Goal: Task Accomplishment & Management: Use online tool/utility

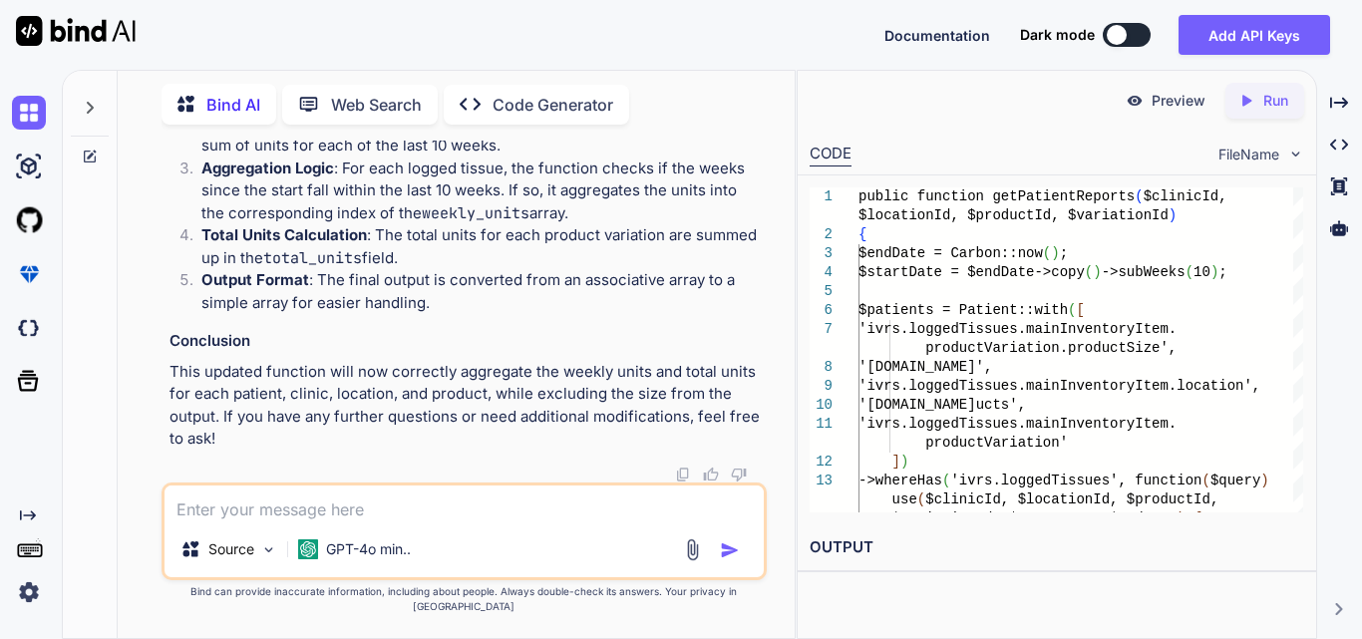
type textarea "array:4 [ // app\Services\InventoryReportService.php:270 "1_Testght_EpiFix" => …"
type textarea "x"
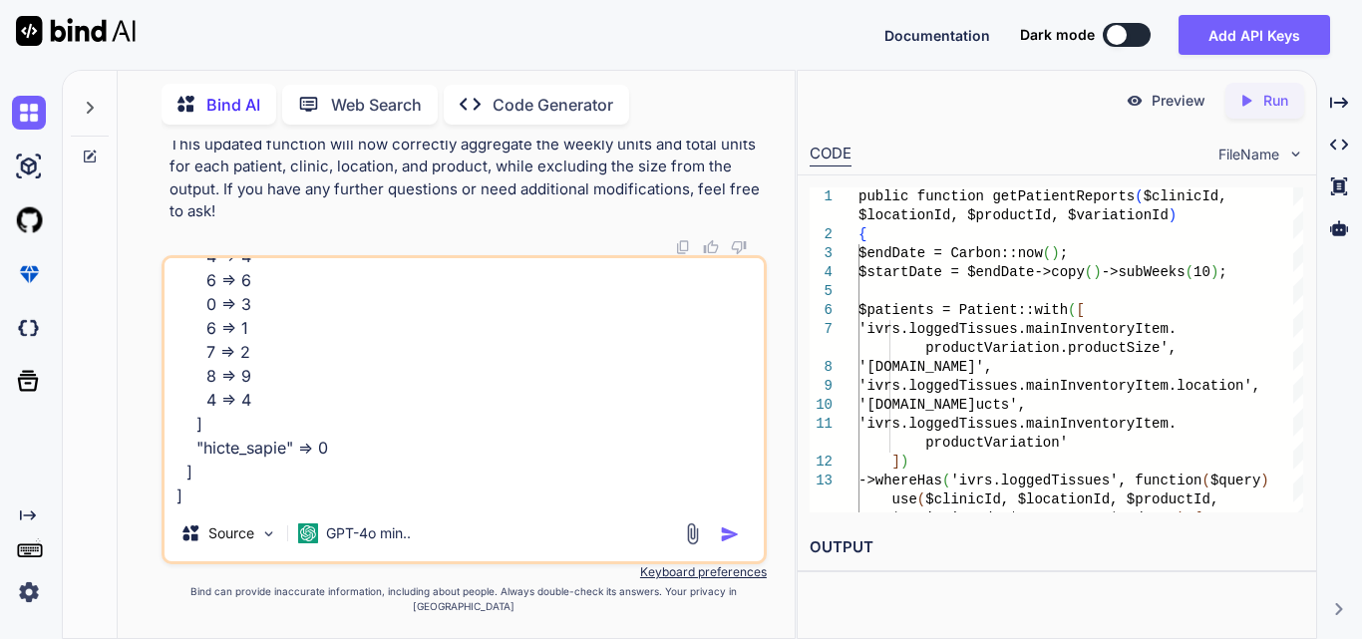
type textarea "array:4 [ // app\Services\InventoryReportService.php:270 "1_Testght_EpiFix" => …"
type textarea "x"
type textarea "array:4 [ // app\Services\InventoryReportService.php:270 "1_Testght_EpiFix" => …"
type textarea "x"
type textarea "array:4 [ // app\Services\InventoryReportService.php:270 "1_Testght_EpiFix" => …"
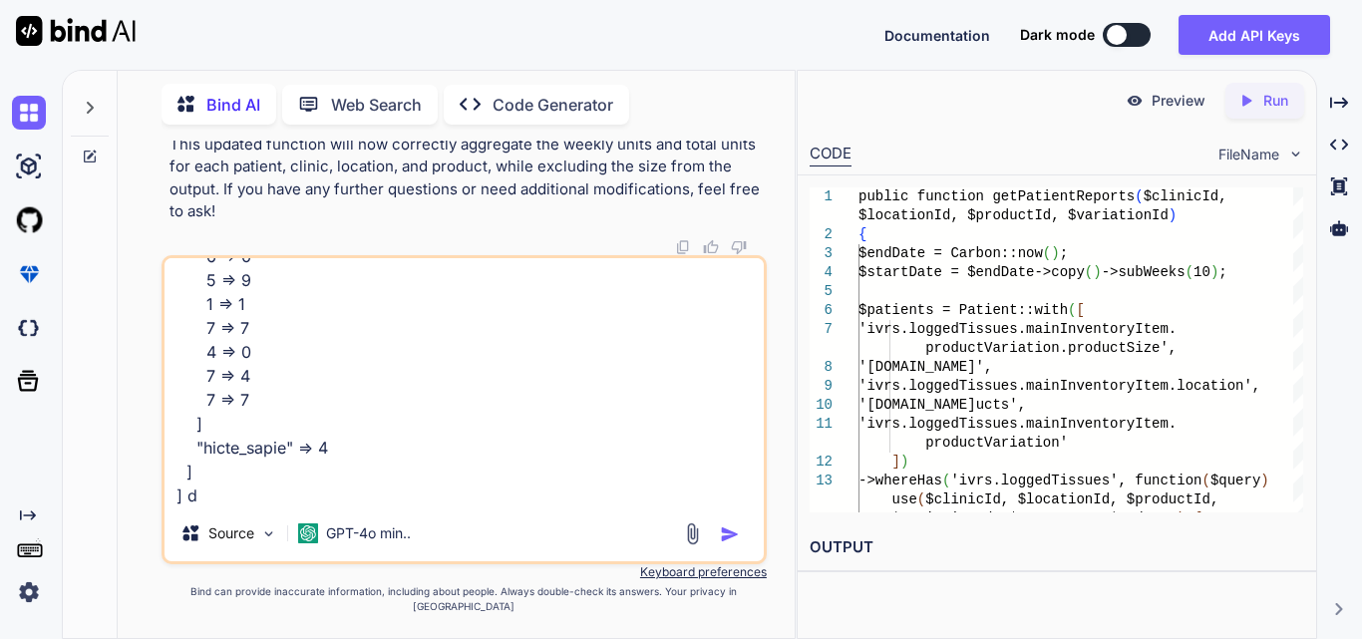
type textarea "x"
type textarea "array:4 [ // app\Services\InventoryReportService.php:270 "1_Testght_EpiFix" => …"
type textarea "x"
type textarea "array:4 [ // app\Services\InventoryReportService.php:270 "1_Testght_EpiFix" => …"
type textarea "x"
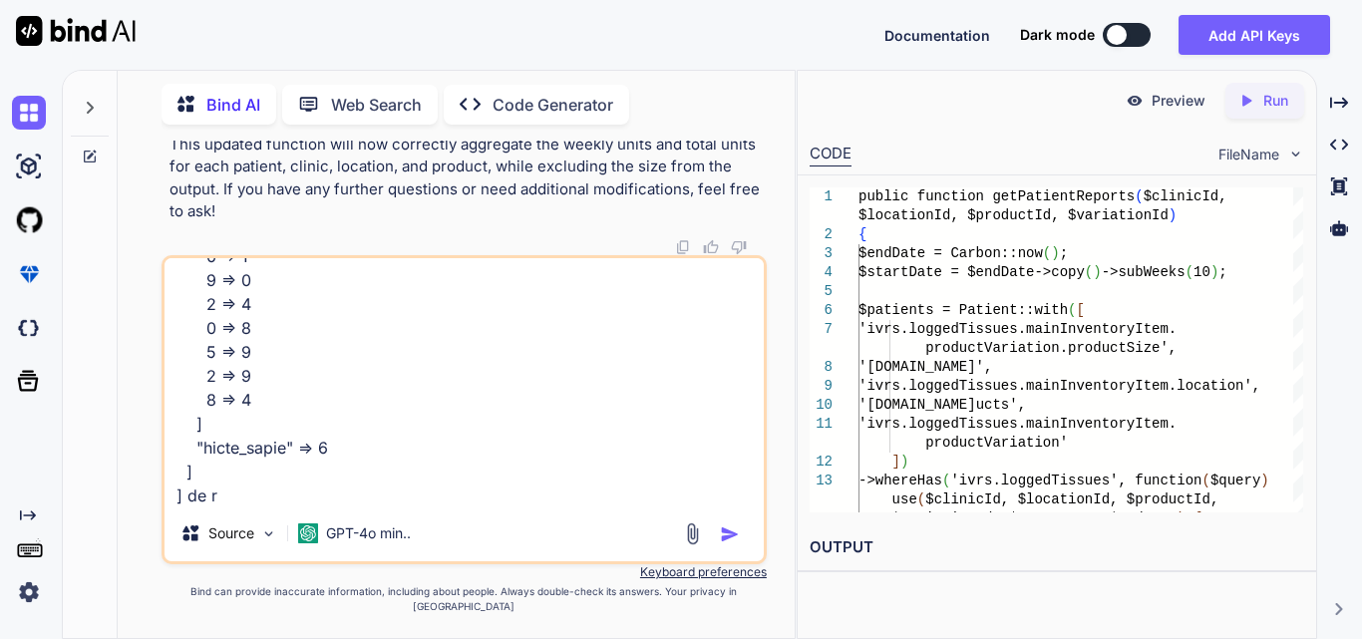
type textarea "array:4 [ // app\Services\InventoryReportService.php:270 "1_Testght_EpiFix" => …"
type textarea "x"
type textarea "array:4 [ // app\Services\InventoryReportService.php:270 "1_Testght_EpiFix" => …"
type textarea "x"
type textarea "array:4 [ // app\Services\InventoryReportService.php:270 "1_Testght_EpiFix" => …"
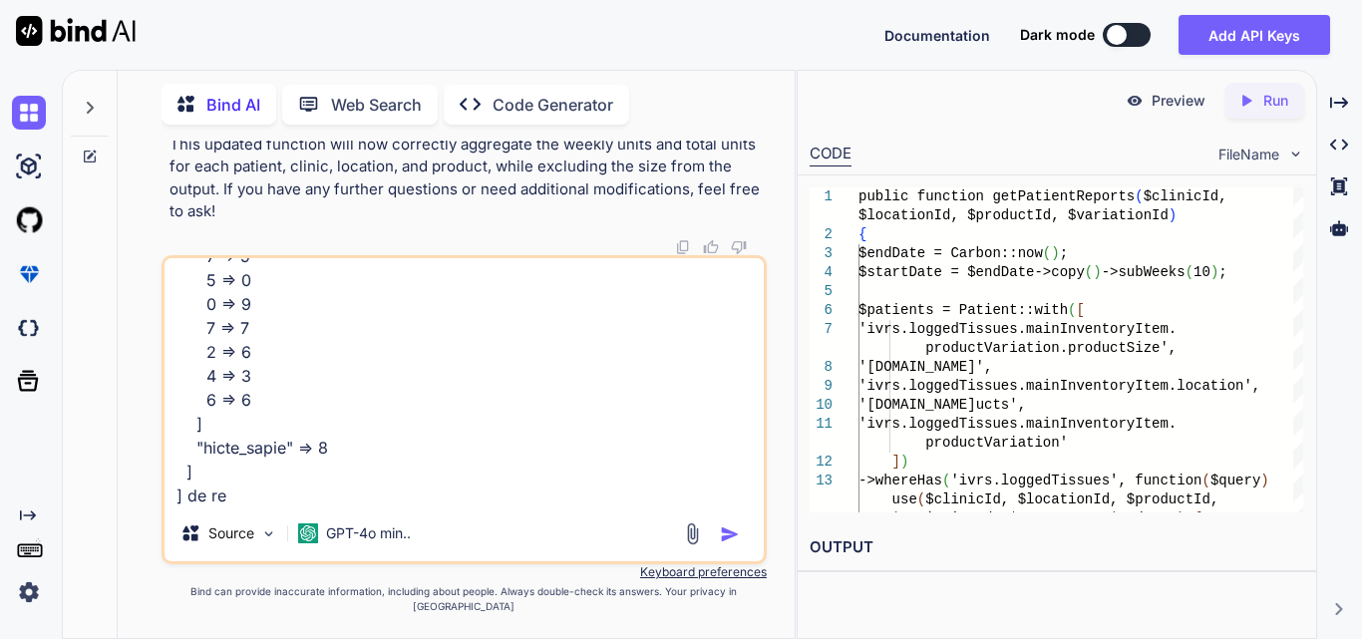
type textarea "x"
type textarea "array:4 [ // app\Services\InventoryReportService.php:270 "1_Testght_EpiFix" => …"
type textarea "x"
type textarea "array:4 [ // app\Services\InventoryReportService.php:270 "1_Testght_EpiFix" => …"
type textarea "x"
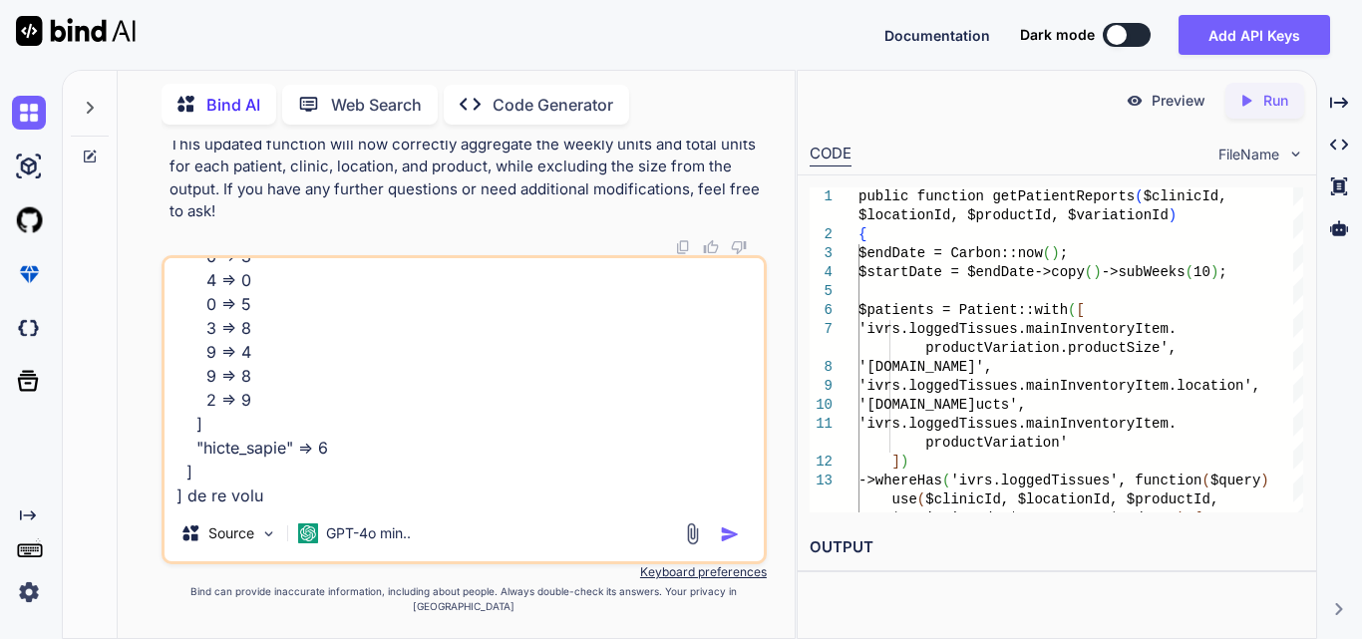
type textarea "array:4 [ // app\Services\InventoryReportService.php:270 "1_Testght_EpiFix" => …"
type textarea "x"
type textarea "array:4 [ // app\Services\InventoryReportService.php:270 "1_Testght_EpiFix" => …"
type textarea "x"
type textarea "array:4 [ // app\Services\InventoryReportService.php:270 "1_Testght_EpiFix" => …"
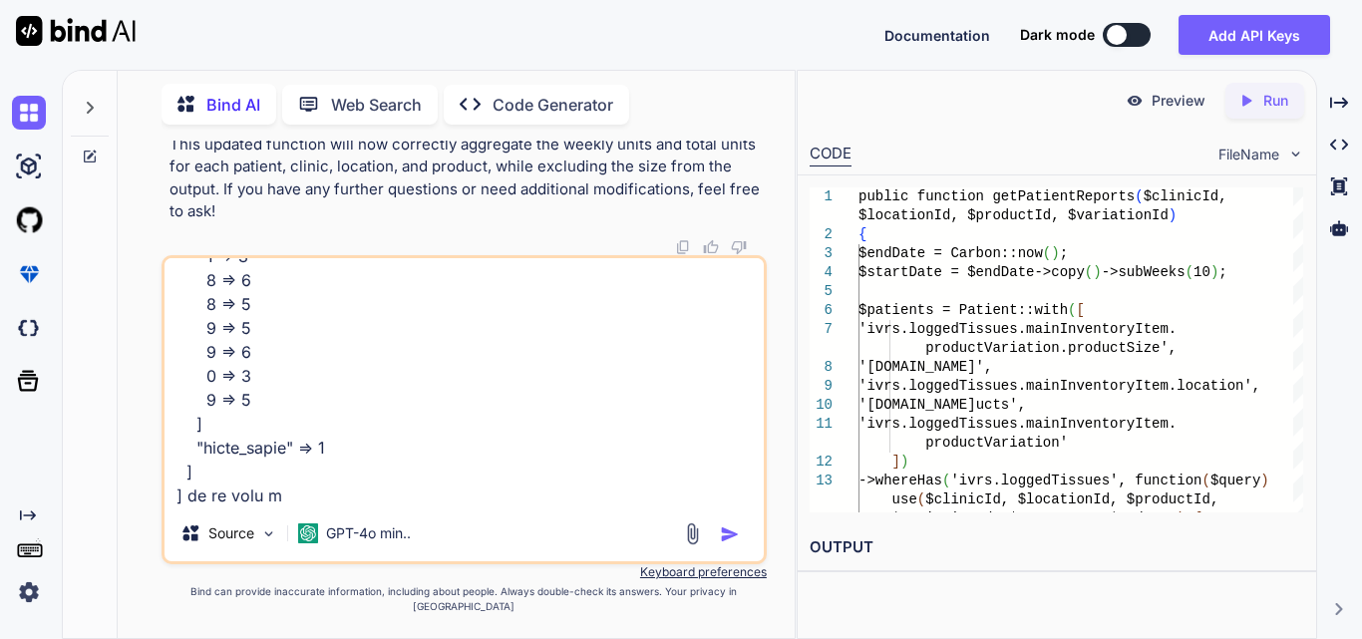
type textarea "x"
type textarea "array:4 [ // app\Services\InventoryReportService.php:270 "1_Testght_EpiFix" => …"
type textarea "x"
type textarea "array:4 [ // app\Services\InventoryReportService.php:270 "1_Testght_EpiFix" => …"
type textarea "x"
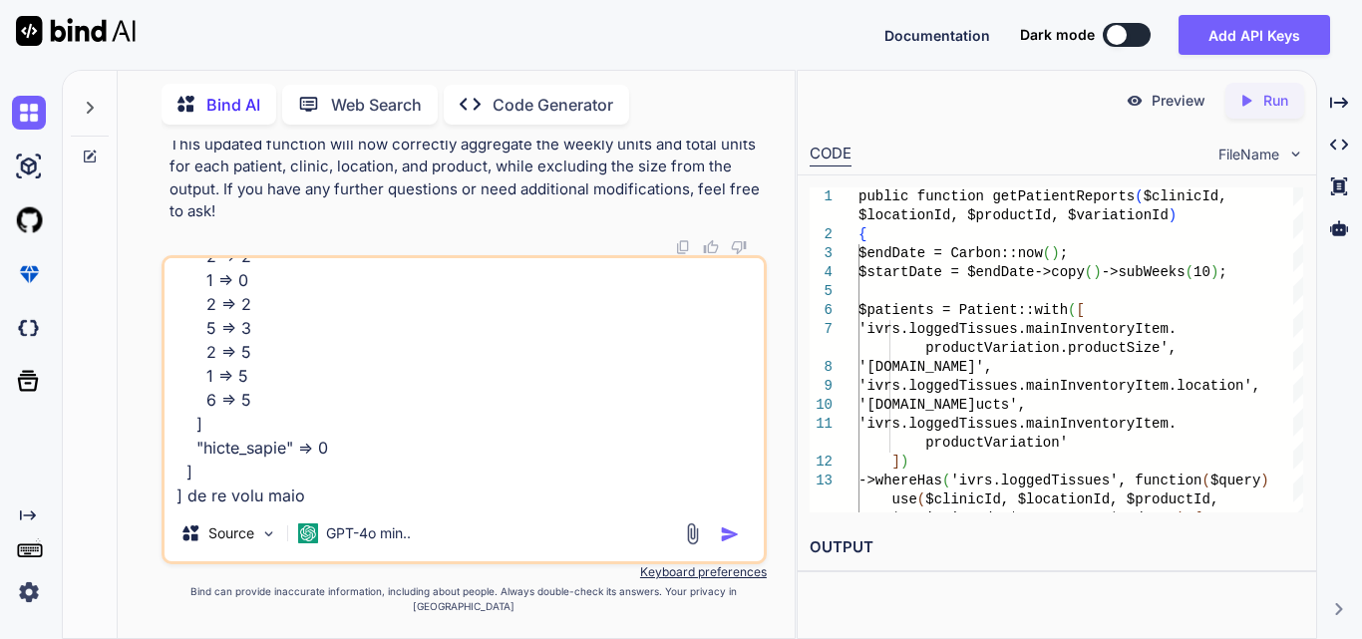
type textarea "array:4 [ // app\Services\InventoryReportService.php:270 "1_Testght_EpiFix" => …"
type textarea "x"
type textarea "array:4 [ // app\Services\InventoryReportService.php:270 "1_Testght_EpiFix" => …"
type textarea "x"
type textarea "array:4 [ // app\Services\InventoryReportService.php:270 "1_Testght_EpiFix" => …"
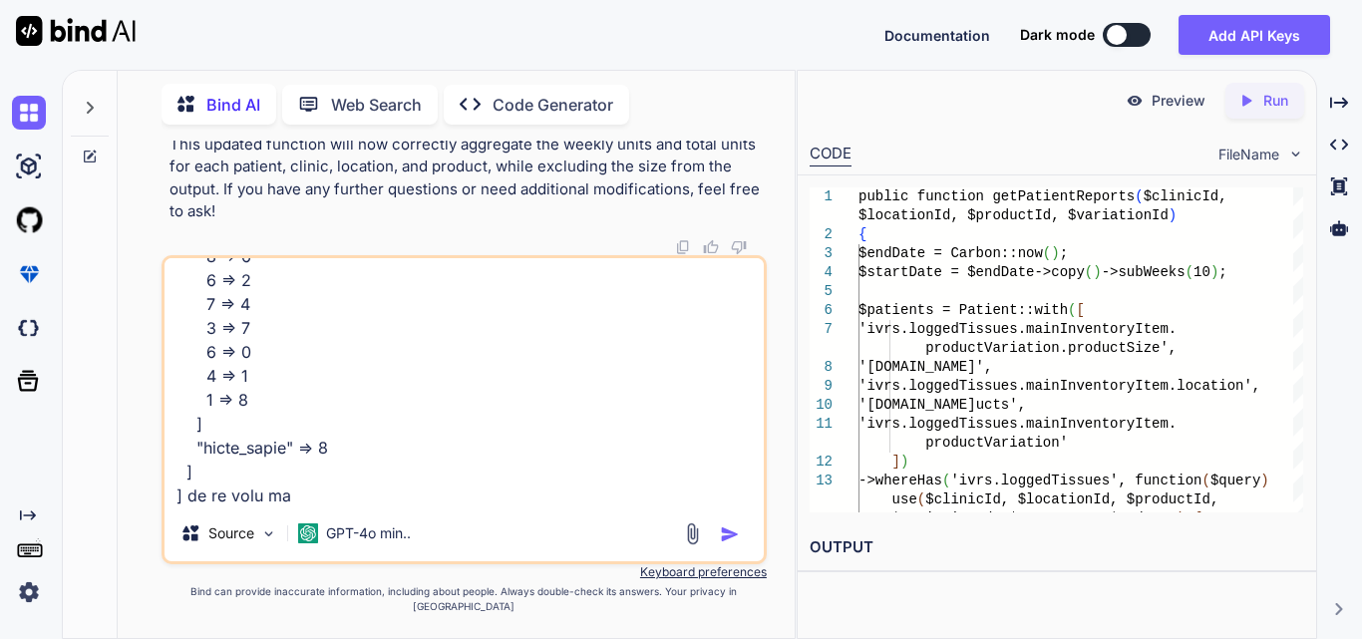
type textarea "x"
type textarea "array:4 [ // app\Services\InventoryReportService.php:270 "1_Testght_EpiFix" => …"
type textarea "x"
type textarea "array:4 [ // app\Services\InventoryReportService.php:270 "1_Testght_EpiFix" => …"
type textarea "x"
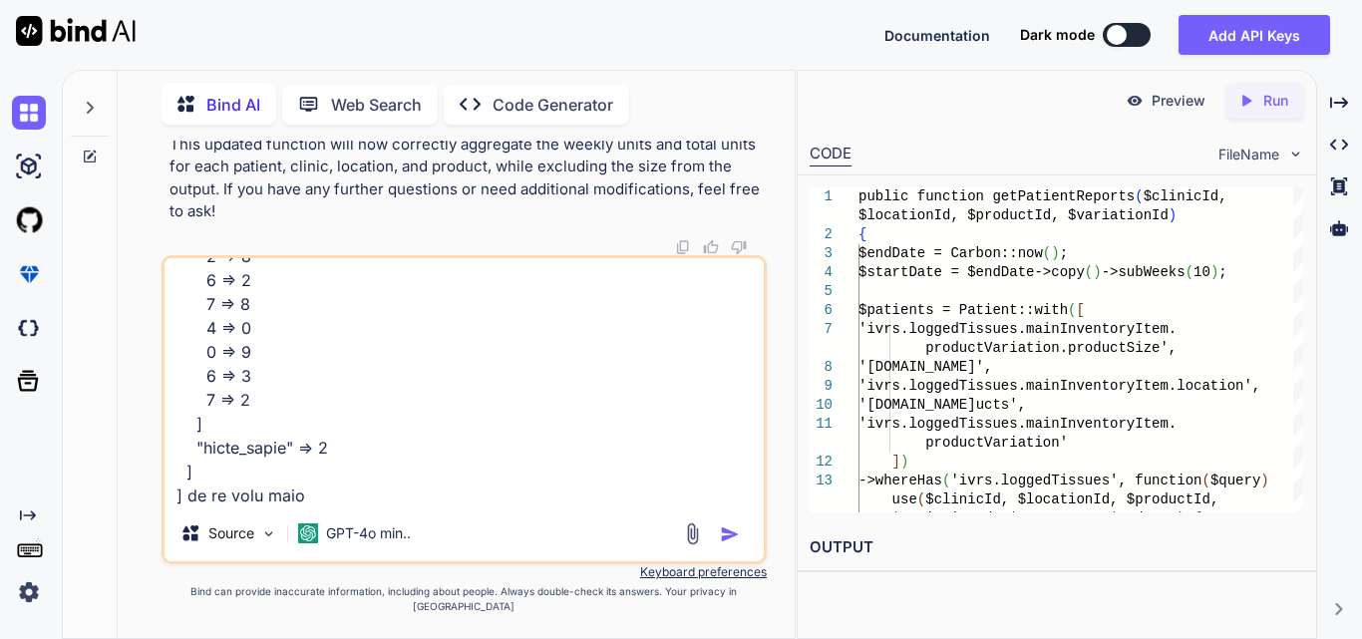
type textarea "array:4 [ // app\Services\InventoryReportService.php:270 "1_Testght_EpiFix" => …"
type textarea "x"
type textarea "array:4 [ // app\Services\InventoryReportService.php:270 "1_Testght_EpiFix" => …"
type textarea "x"
type textarea "array:4 [ // app\Services\InventoryReportService.php:270 "1_Testght_EpiFix" => …"
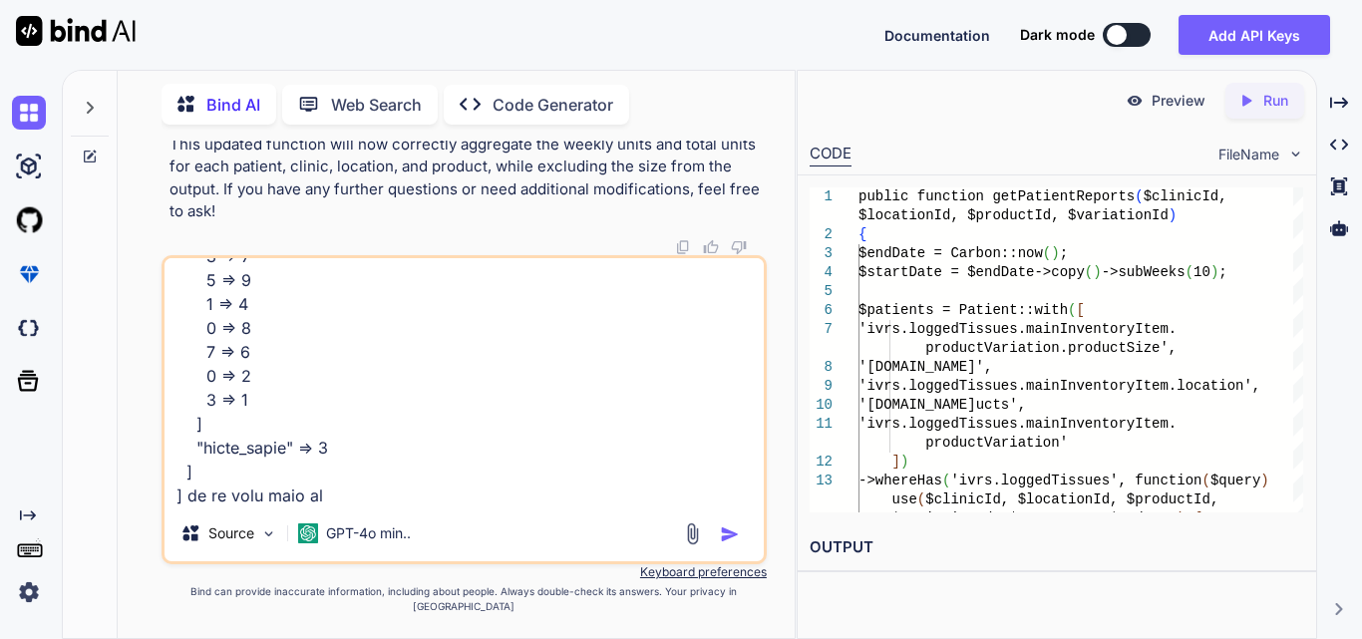
type textarea "x"
type textarea "array:4 [ // app\Services\InventoryReportService.php:270 "1_Testght_EpiFix" => …"
type textarea "x"
type textarea "array:4 [ // app\Services\InventoryReportService.php:270 "1_Testght_EpiFix" => …"
type textarea "x"
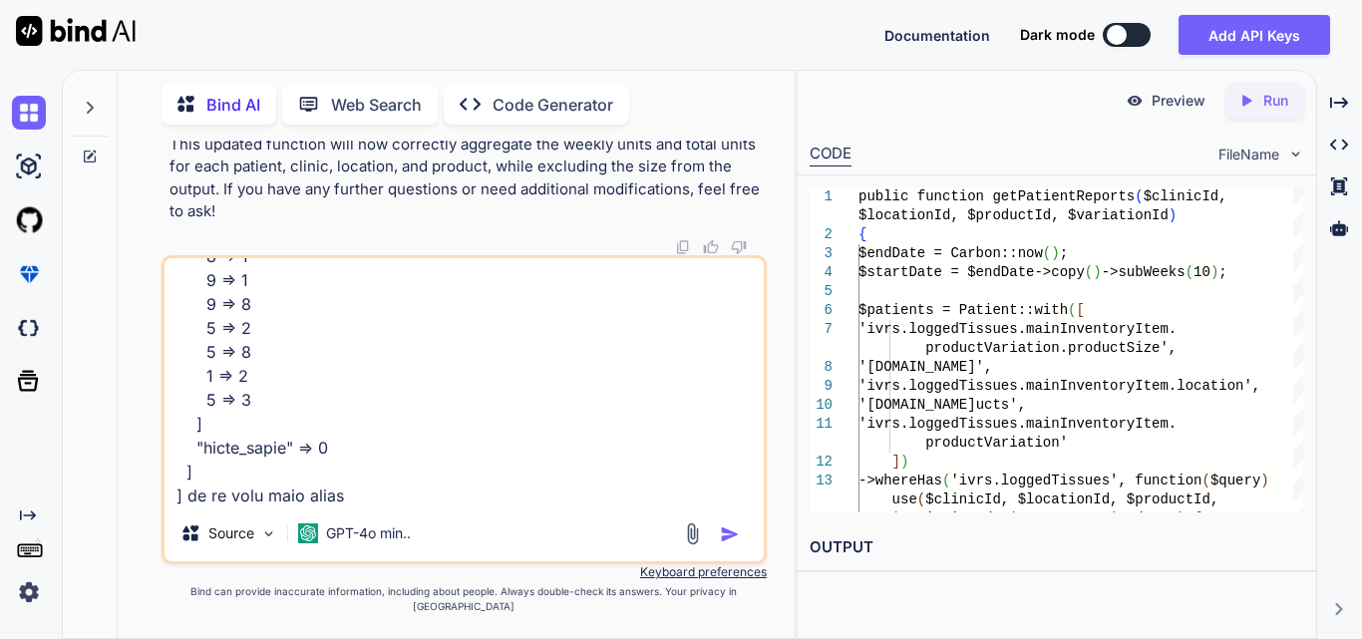
type textarea "array:4 [ // app\Services\InventoryReportService.php:270 "1_Testght_EpiFix" => …"
type textarea "x"
type textarea "array:4 [ // app\Services\InventoryReportService.php:270 "1_Testght_EpiFix" => …"
type textarea "x"
type textarea "array:4 [ // app\Services\InventoryReportService.php:270 "1_Testght_EpiFix" => …"
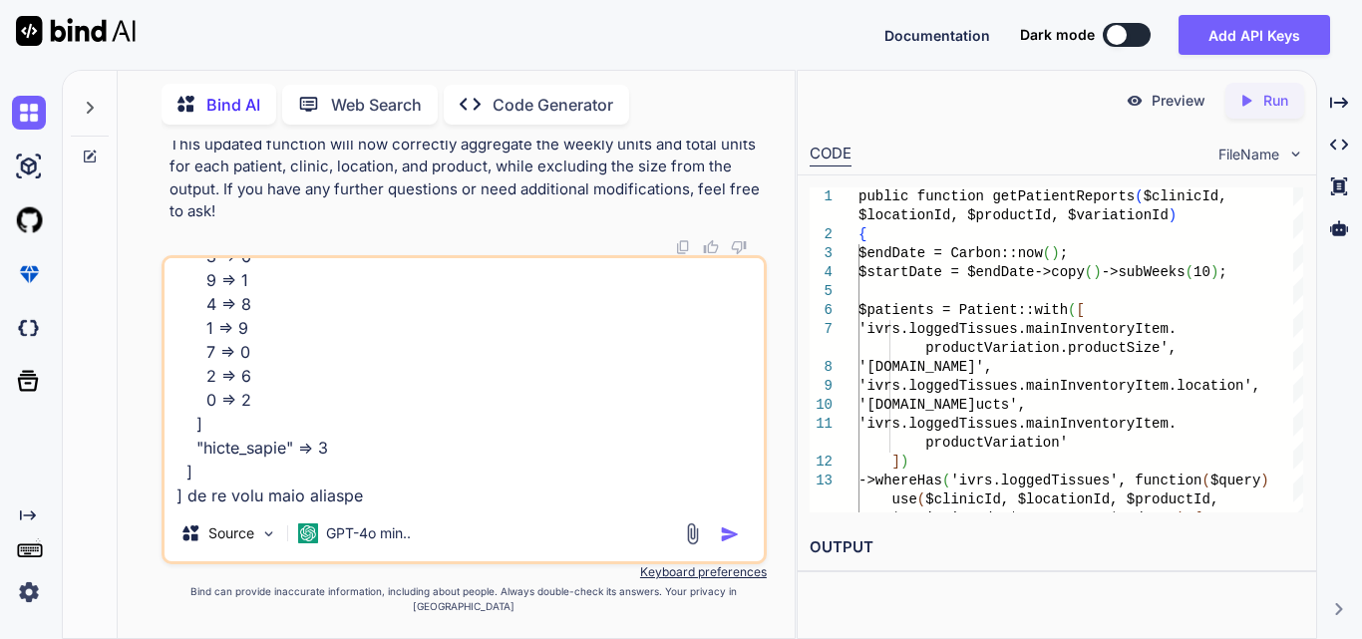
type textarea "x"
type textarea "array:4 [ // app\Services\InventoryReportService.php:270 "1_Testght_EpiFix" => …"
type textarea "x"
type textarea "array:4 [ // app\Services\InventoryReportService.php:270 "1_Testght_EpiFix" => …"
type textarea "x"
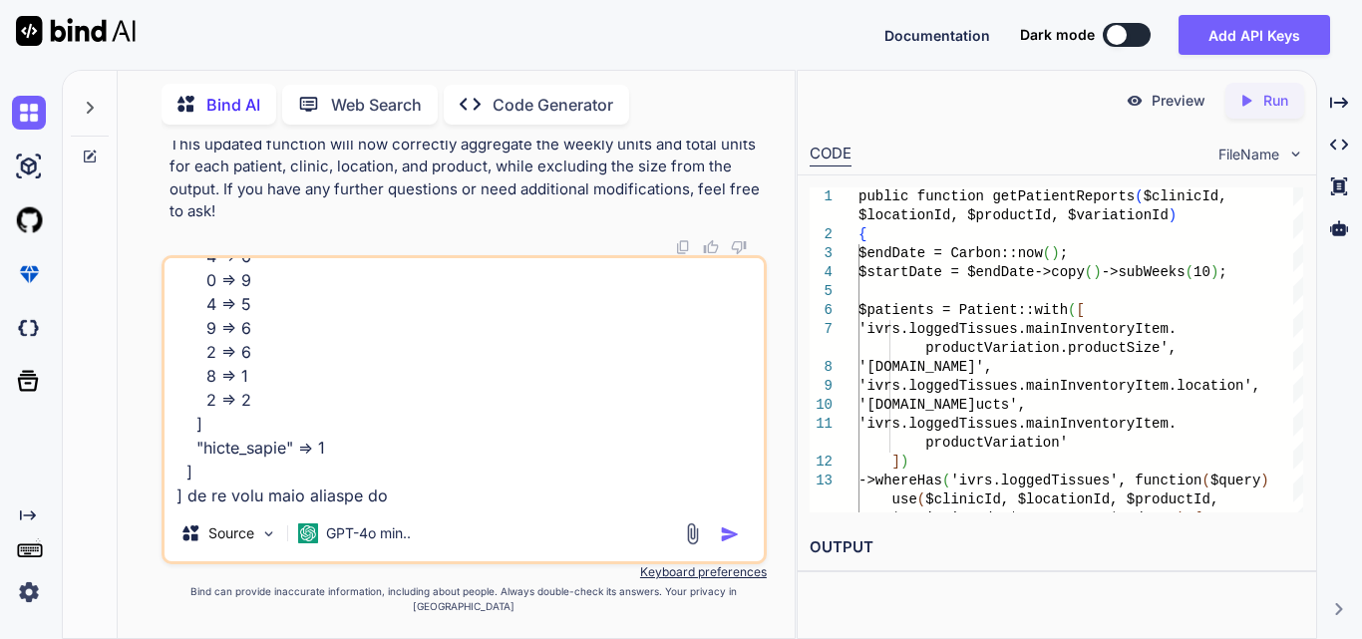
type textarea "array:4 [ // app\Services\InventoryReportService.php:270 "1_Testght_EpiFix" => …"
type textarea "x"
type textarea "array:4 [ // app\Services\InventoryReportService.php:270 "1_Testght_EpiFix" => …"
type textarea "x"
type textarea "array:4 [ // app\Services\InventoryReportService.php:270 "1_Testght_EpiFix" => …"
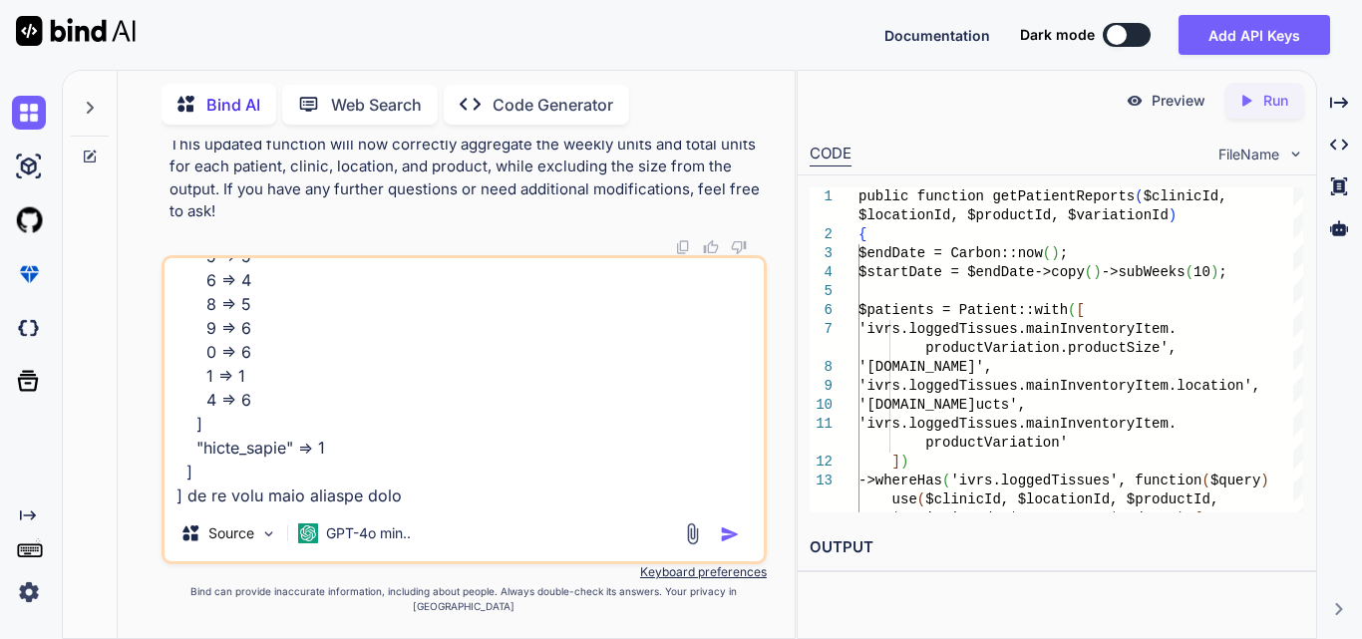
type textarea "x"
type textarea "array:4 [ // app\Services\InventoryReportService.php:270 "1_Testght_EpiFix" => …"
type textarea "x"
type textarea "array:4 [ // app\Services\InventoryReportService.php:270 "1_Testght_EpiFix" => …"
type textarea "x"
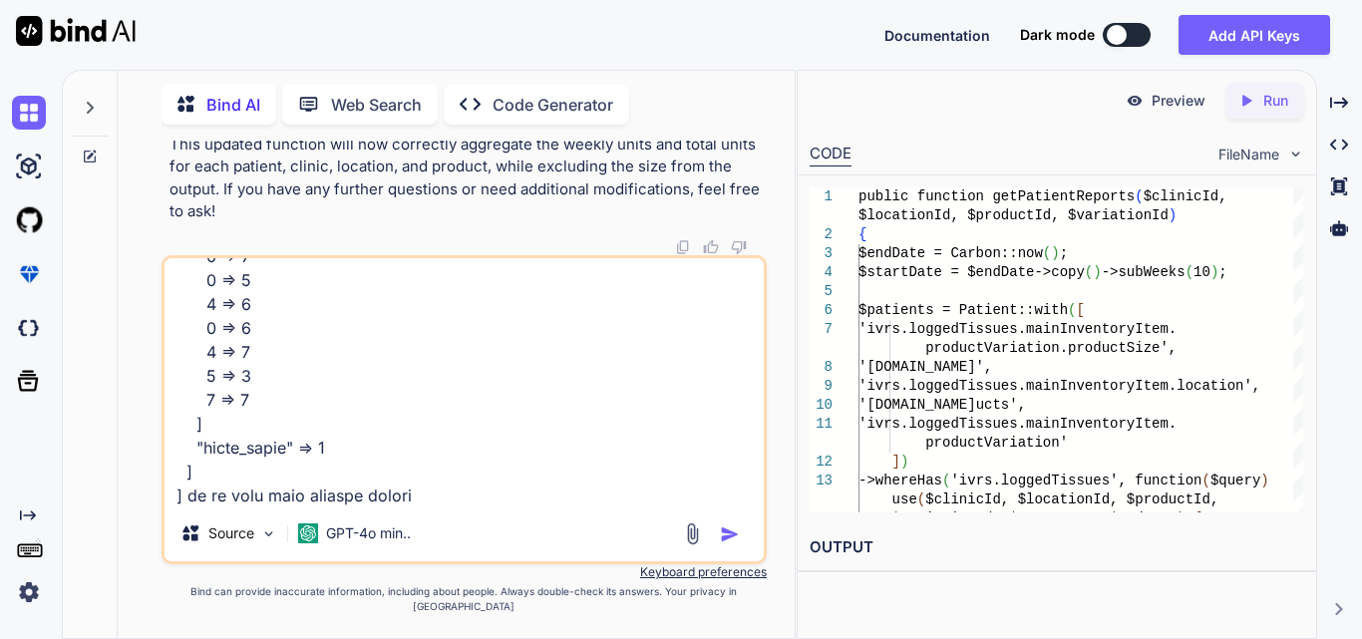
type textarea "array:4 [ // app\Services\InventoryReportService.php:270 "1_Testght_EpiFix" => …"
type textarea "x"
type textarea "array:4 [ // app\Services\InventoryReportService.php:270 "1_Testght_EpiFix" => …"
type textarea "x"
type textarea "array:4 [ // app\Services\InventoryReportService.php:270 "1_Testght_EpiFix" => …"
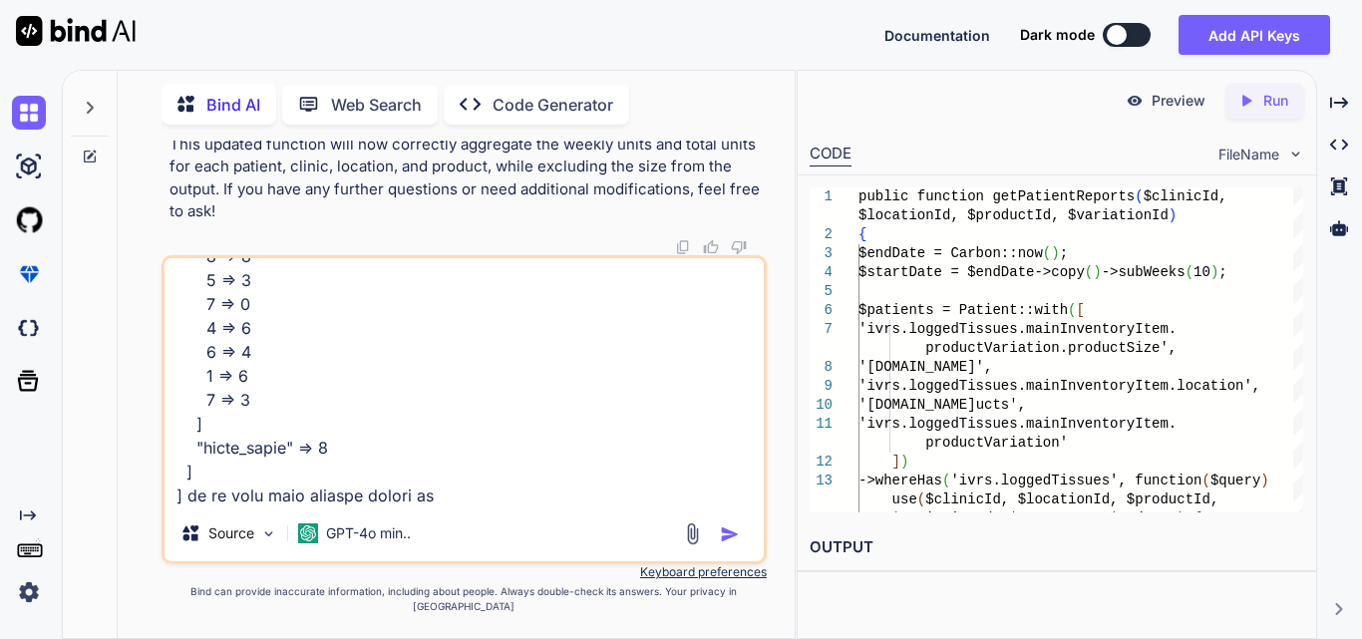
type textarea "x"
type textarea "array:4 [ // app\Services\InventoryReportService.php:270 "1_Testght_EpiFix" => …"
type textarea "x"
type textarea "array:4 [ // app\Services\InventoryReportService.php:270 "1_Testght_EpiFix" => …"
type textarea "x"
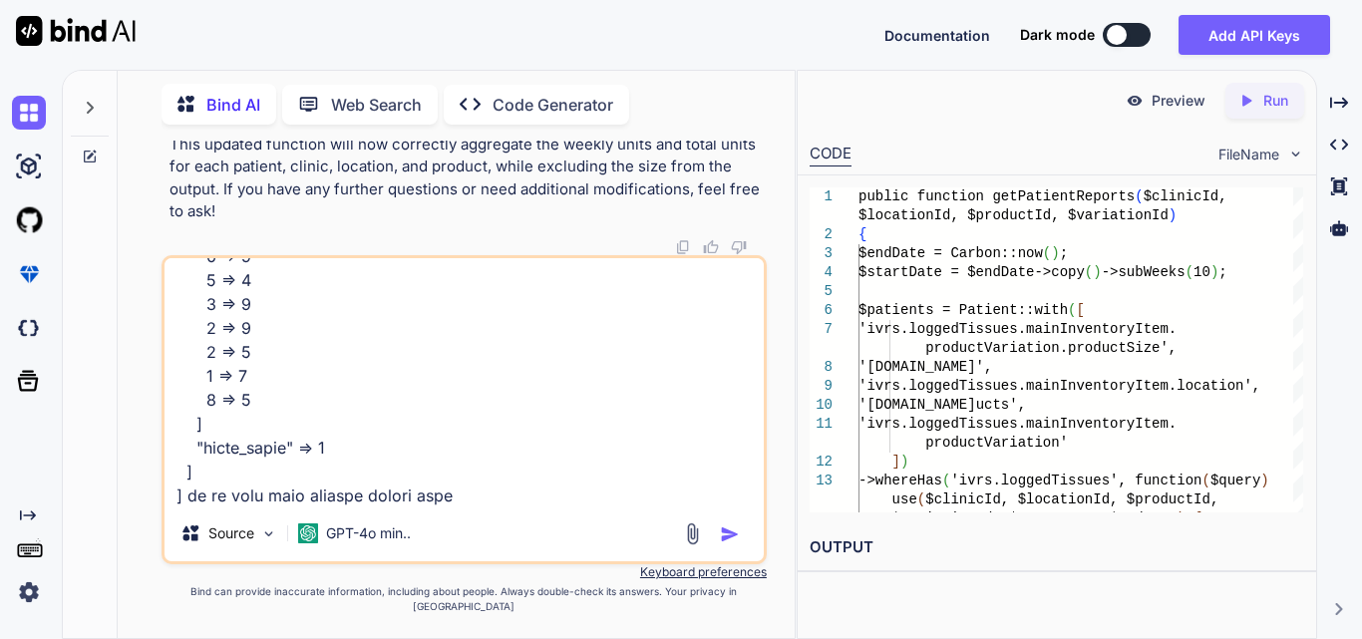
type textarea "array:4 [ // app\Services\InventoryReportService.php:270 "1_Testght_EpiFix" => …"
type textarea "x"
type textarea "array:4 [ // app\Services\InventoryReportService.php:270 "1_Testght_EpiFix" => …"
type textarea "x"
type textarea "array:4 [ // app\Services\InventoryReportService.php:270 "1_Testght_EpiFix" => …"
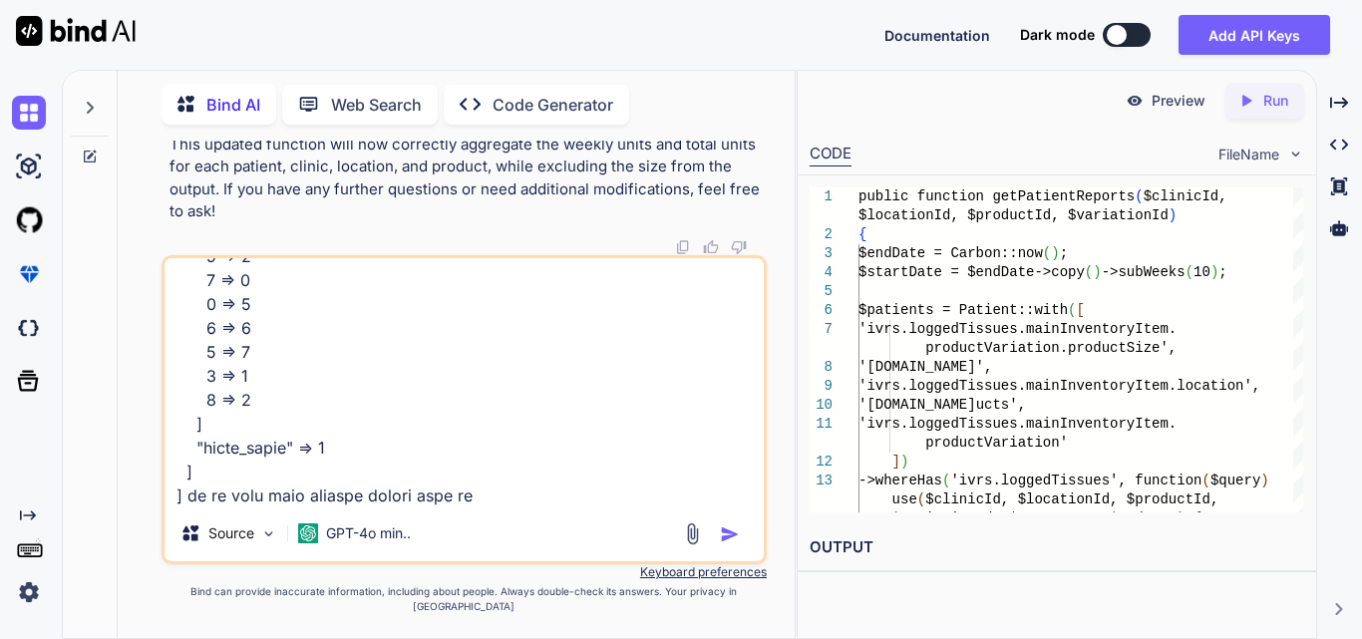
type textarea "x"
type textarea "array:4 [ // app\Services\InventoryReportService.php:270 "1_Testght_EpiFix" => …"
type textarea "x"
type textarea "array:4 [ // app\Services\InventoryReportService.php:270 "1_Testght_EpiFix" => …"
type textarea "x"
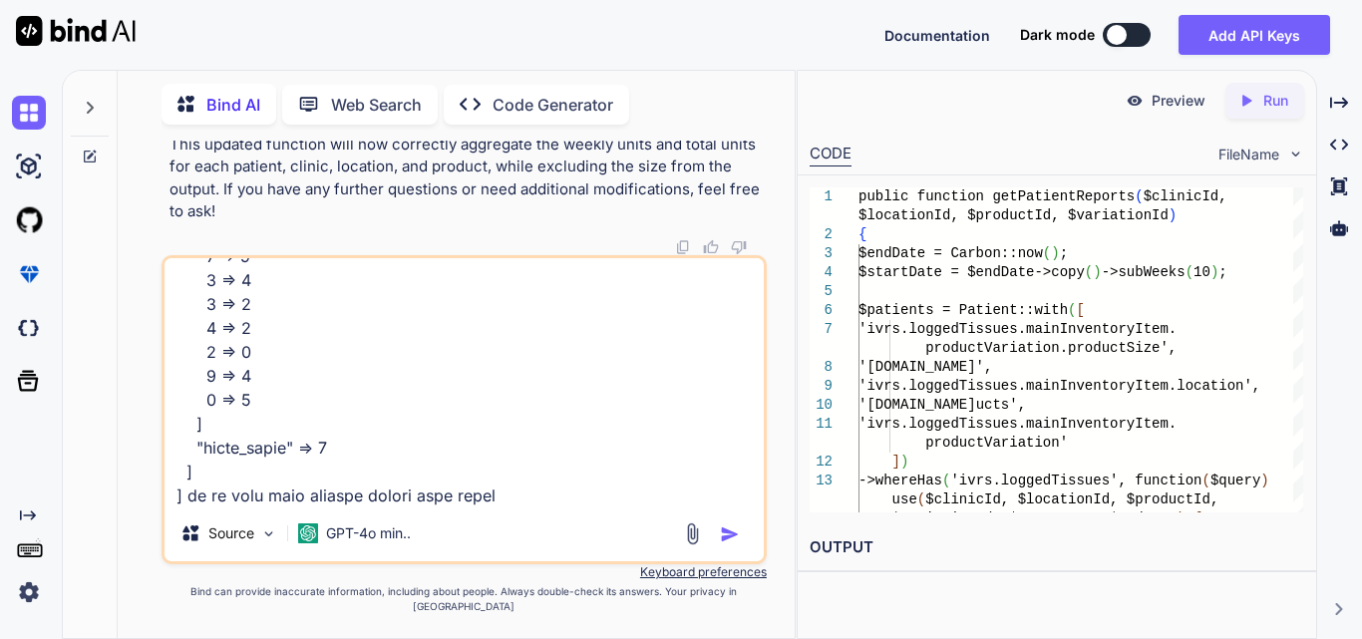
type textarea "array:4 [ // app\Services\InventoryReportService.php:270 "1_Testght_EpiFix" => …"
type textarea "x"
type textarea "array:4 [ // app\Services\InventoryReportService.php:270 "1_Testght_EpiFix" => …"
type textarea "x"
type textarea "array:4 [ // app\Services\InventoryReportService.php:270 "1_Testght_EpiFix" => …"
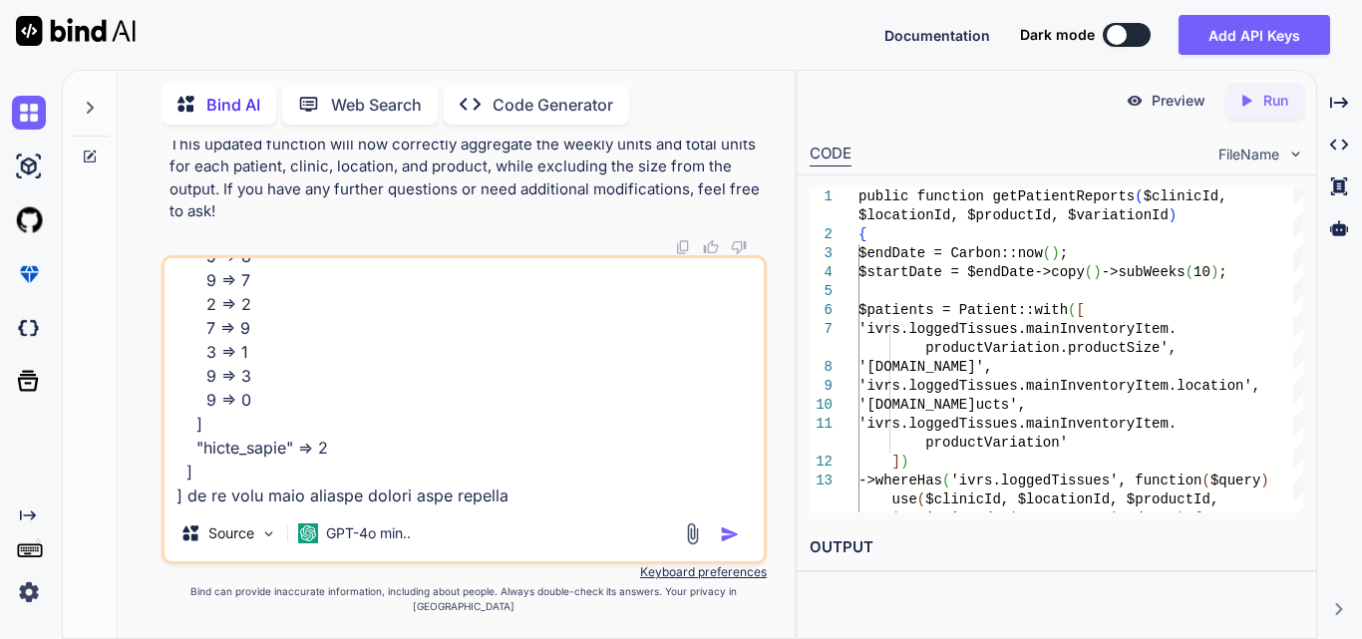
type textarea "x"
type textarea "array:4 [ // app\Services\InventoryReportService.php:270 "1_Testght_EpiFix" => …"
type textarea "x"
type textarea "array:4 [ // app\Services\InventoryReportService.php:270 "1_Testght_EpiFix" => …"
type textarea "x"
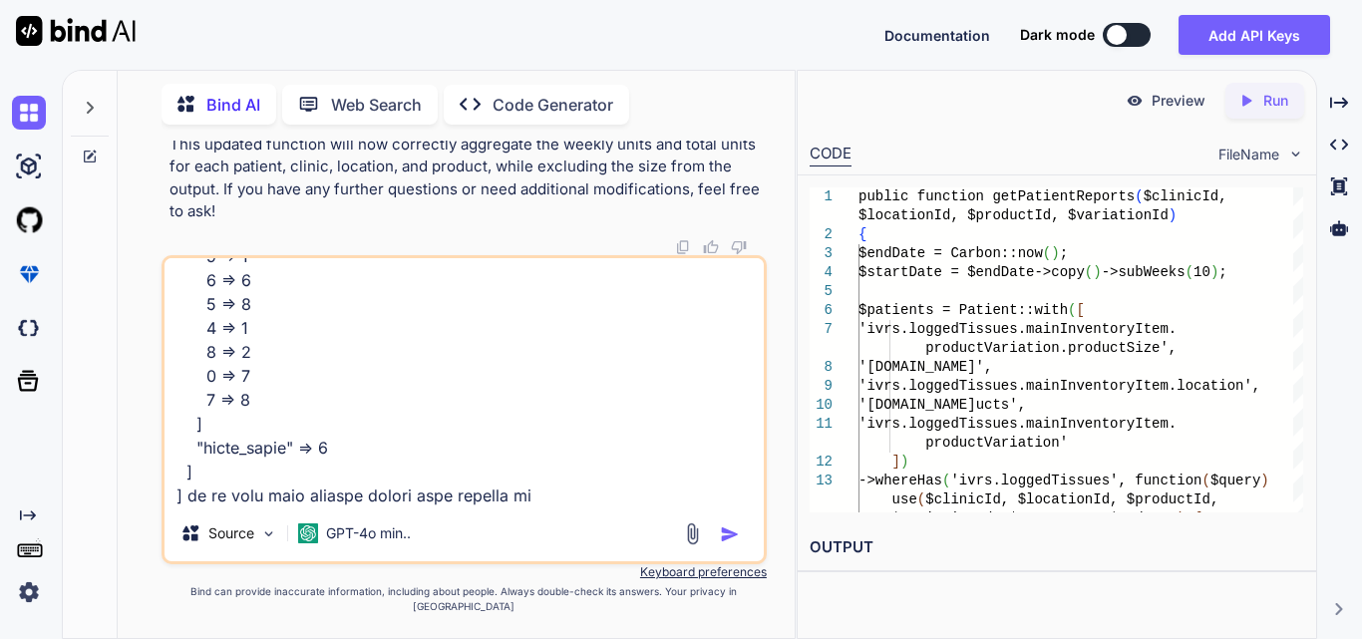
type textarea "array:4 [ // app\Services\InventoryReportService.php:270 "1_Testght_EpiFix" => …"
type textarea "x"
type textarea "array:4 [ // app\Services\InventoryReportService.php:270 "1_Testght_EpiFix" => …"
type textarea "x"
type textarea "array:4 [ // app\Services\InventoryReportService.php:270 "1_Testght_EpiFix" => …"
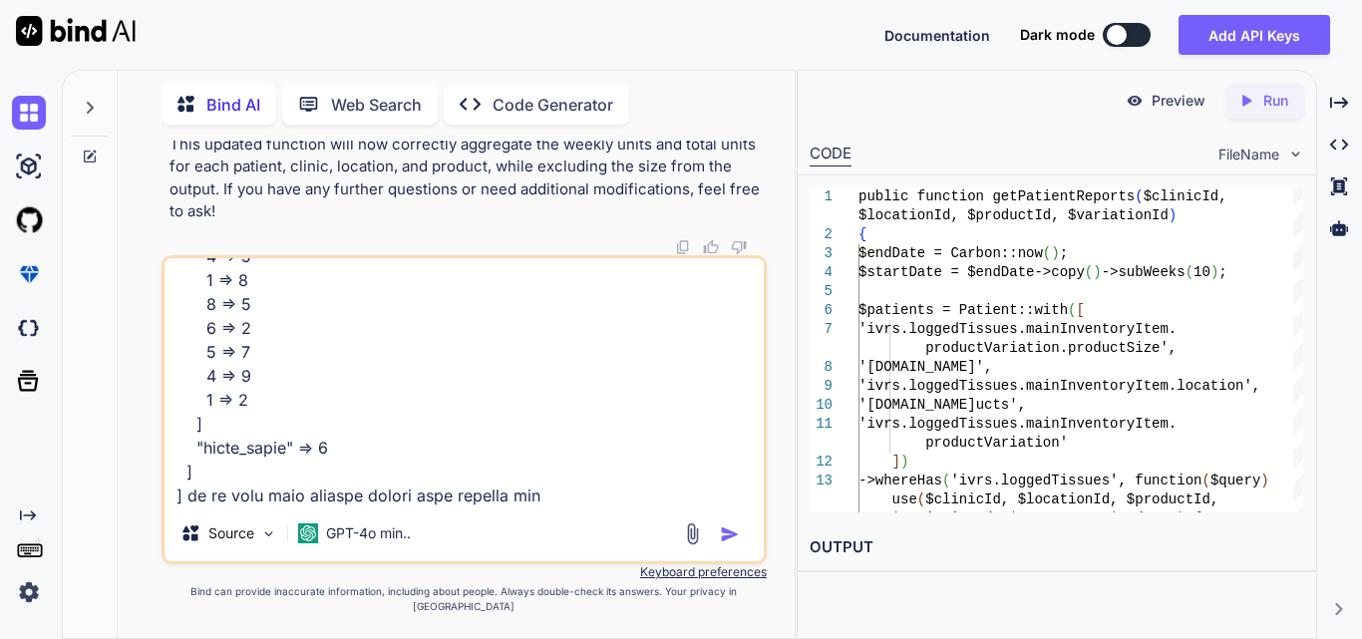
type textarea "x"
type textarea "array:4 [ // app\Services\InventoryReportService.php:270 "1_Testght_EpiFix" => …"
type textarea "x"
type textarea "array:4 [ // app\Services\InventoryReportService.php:270 "1_Testght_EpiFix" => …"
type textarea "x"
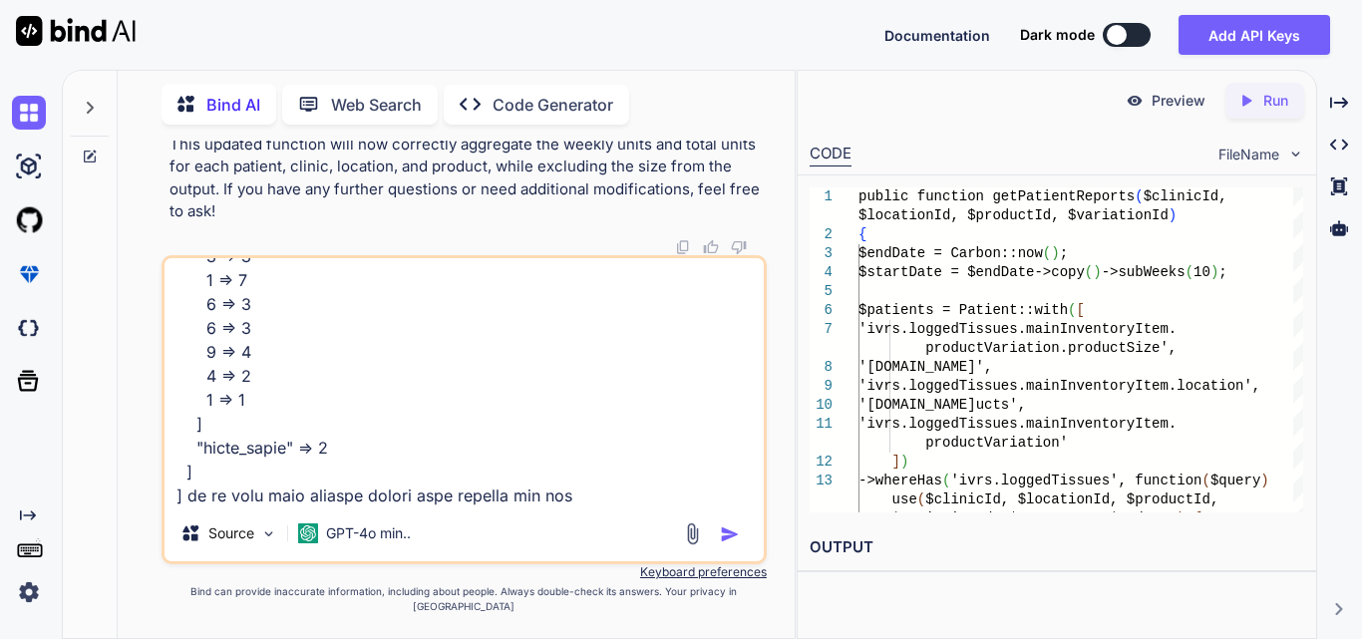
type textarea "array:4 [ // app\Services\InventoryReportService.php:270 "1_Testght_EpiFix" => …"
type textarea "x"
type textarea "array:4 [ // app\Services\InventoryReportService.php:270 "1_Testght_EpiFix" => …"
type textarea "x"
type textarea "array:4 [ // app\Services\InventoryReportService.php:270 "1_Testght_EpiFix" => …"
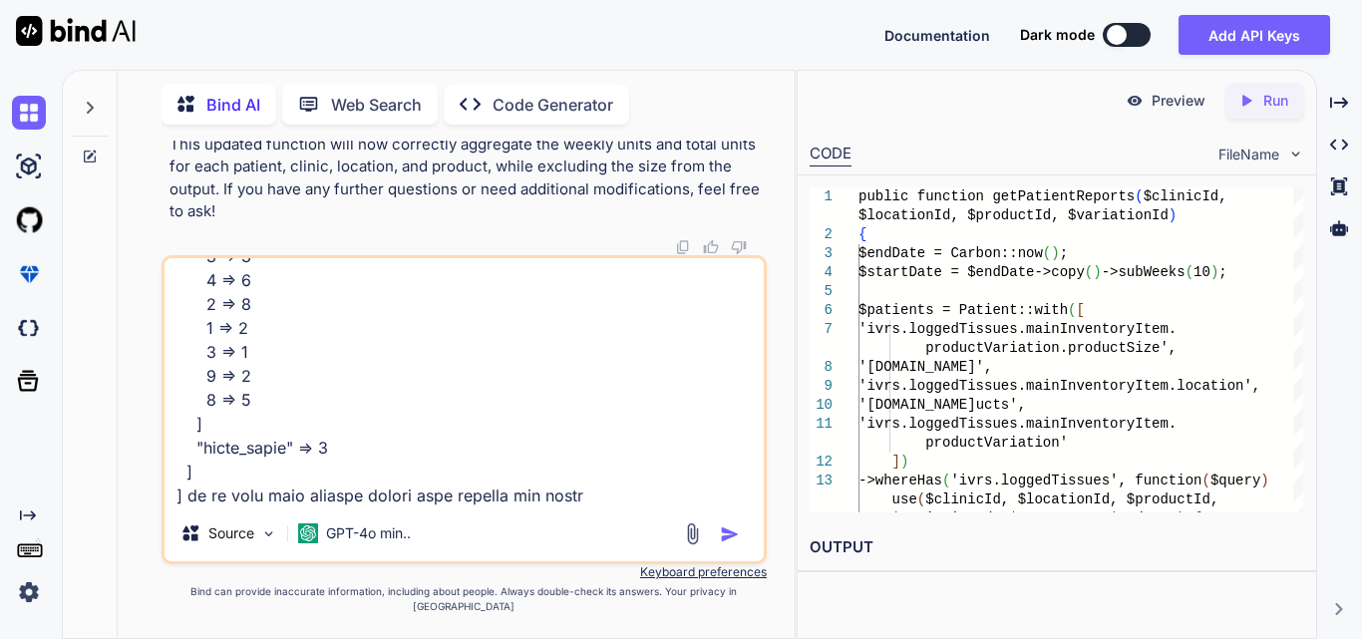
type textarea "x"
type textarea "array:4 [ // app\Services\InventoryReportService.php:270 "1_Testght_EpiFix" => …"
type textarea "x"
type textarea "array:4 [ // app\Services\InventoryReportService.php:270 "1_Testght_EpiFix" => …"
type textarea "x"
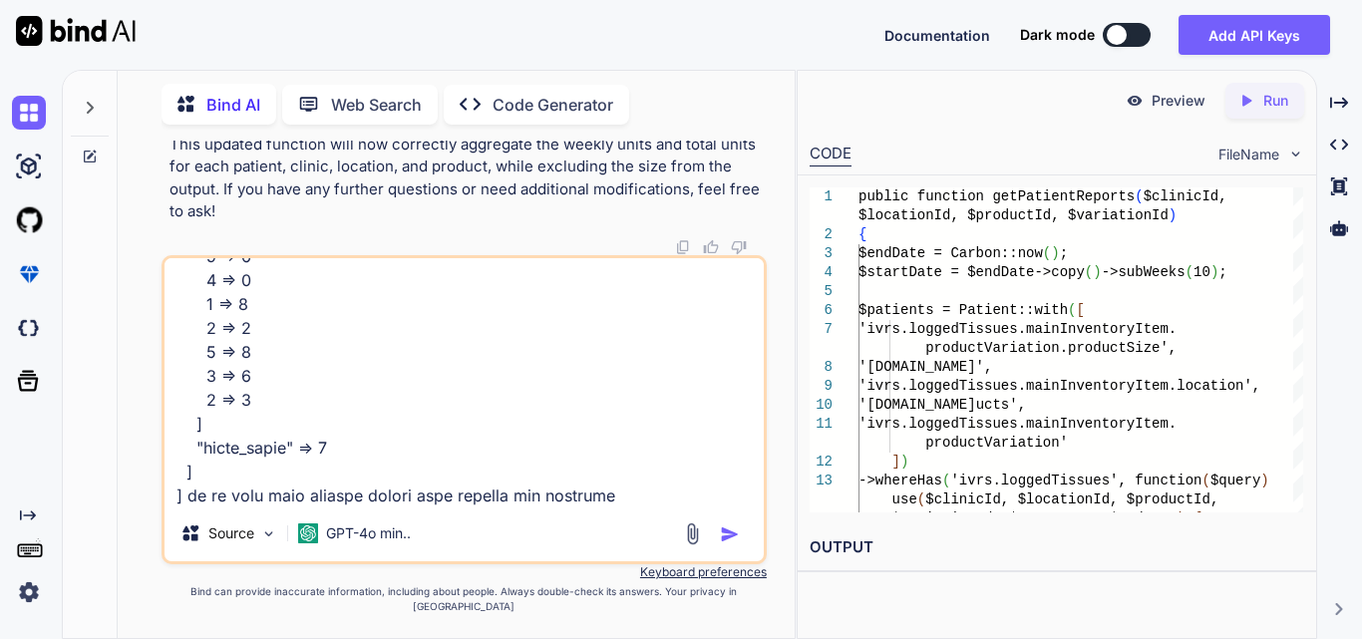
type textarea "array:4 [ // app\Services\InventoryReportService.php:270 "1_Testght_EpiFix" => …"
type textarea "x"
type textarea "array:4 [ // app\Services\InventoryReportService.php:270 "1_Testght_EpiFix" => …"
type textarea "x"
type textarea "array:4 [ // app\Services\InventoryReportService.php:270 "1_Testght_EpiFix" => …"
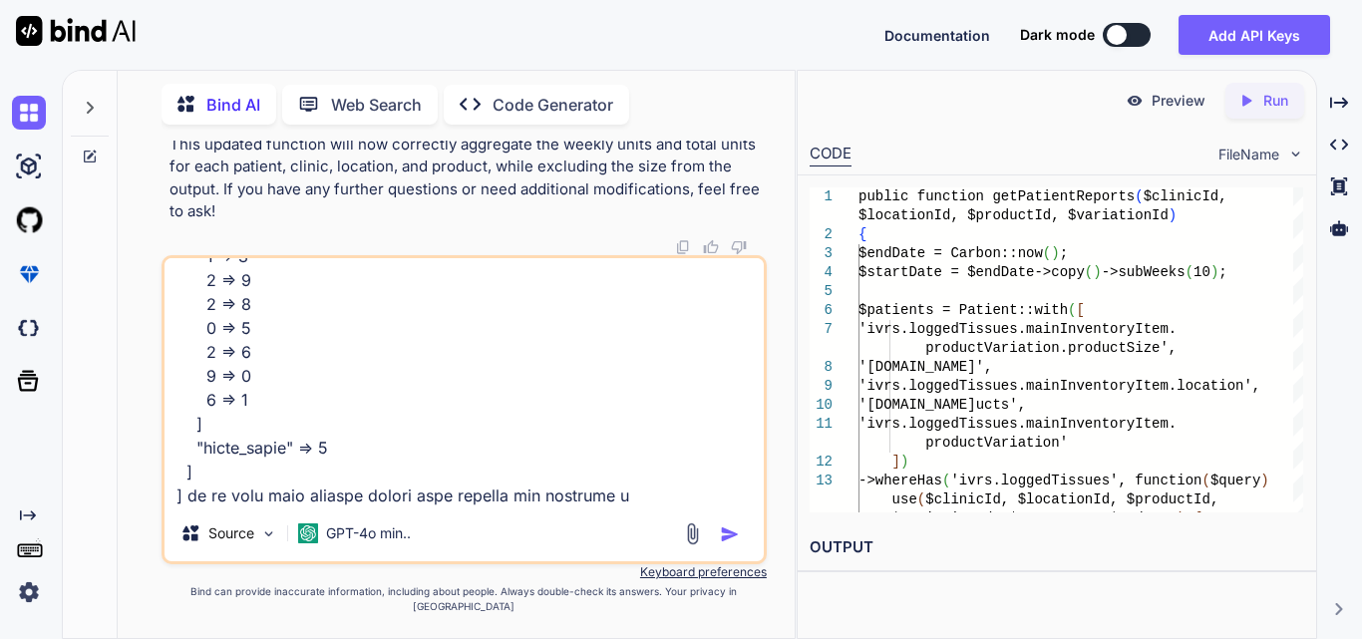
type textarea "x"
type textarea "array:4 [ // app\Services\InventoryReportService.php:270 "1_Testght_EpiFix" => …"
type textarea "x"
type textarea "array:4 [ // app\Services\InventoryReportService.php:270 "1_Testght_EpiFix" => …"
type textarea "x"
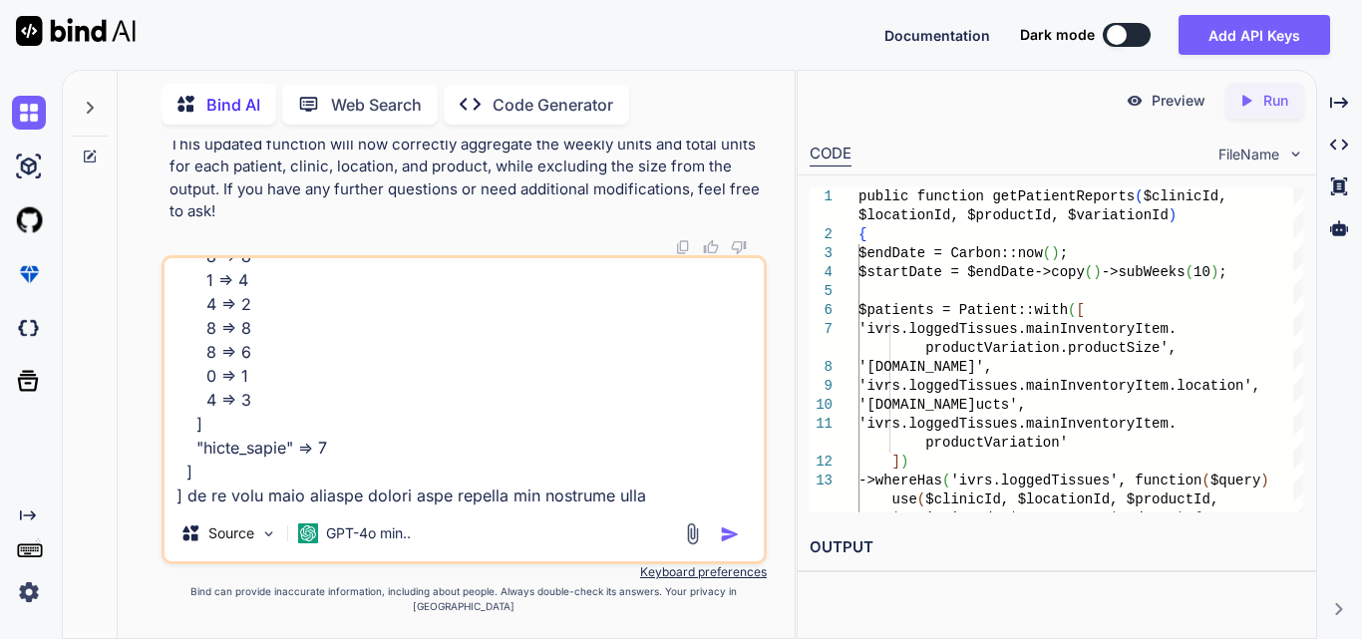
type textarea "array:4 [ // app\Services\InventoryReportService.php:270 "1_Testght_EpiFix" => …"
type textarea "x"
type textarea "array:4 [ // app\Services\InventoryReportService.php:270 "1_Testght_EpiFix" => …"
type textarea "x"
type textarea "array:4 [ // app\Services\InventoryReportService.php:270 "1_Testght_EpiFix" => …"
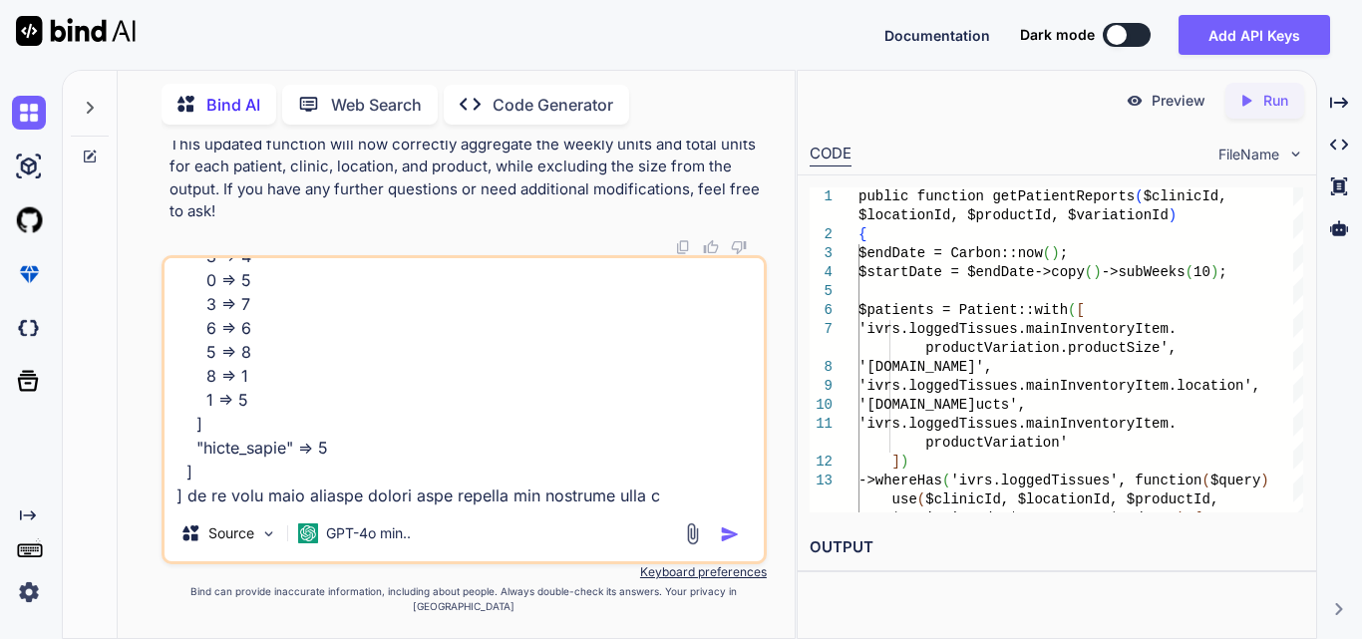
type textarea "x"
type textarea "array:4 [ // app\Services\InventoryReportService.php:270 "1_Testght_EpiFix" => …"
type textarea "x"
type textarea "array:4 [ // app\Services\InventoryReportService.php:270 "1_Testght_EpiFix" => …"
type textarea "x"
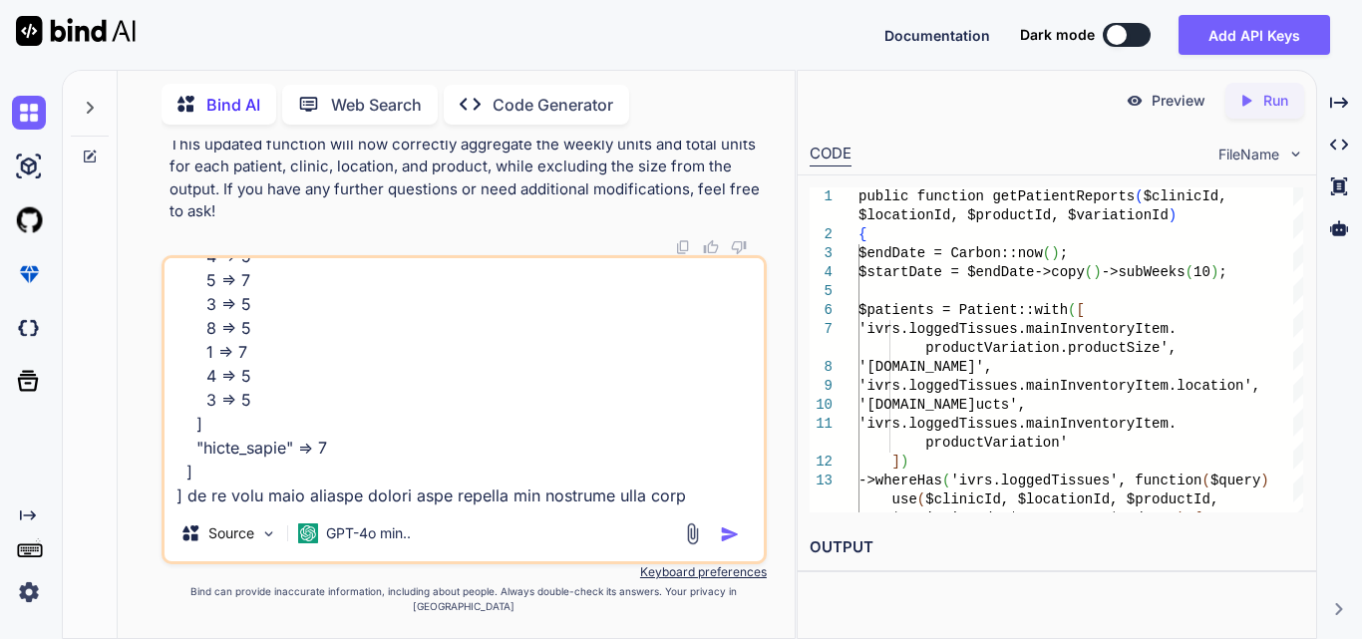
type textarea "array:4 [ // app\Services\InventoryReportService.php:270 "1_Testght_EpiFix" => …"
type textarea "x"
type textarea "array:4 [ // app\Services\InventoryReportService.php:270 "1_Testght_EpiFix" => …"
type textarea "x"
type textarea "array:4 [ // app\Services\InventoryReportService.php:270 "1_Testght_EpiFix" => …"
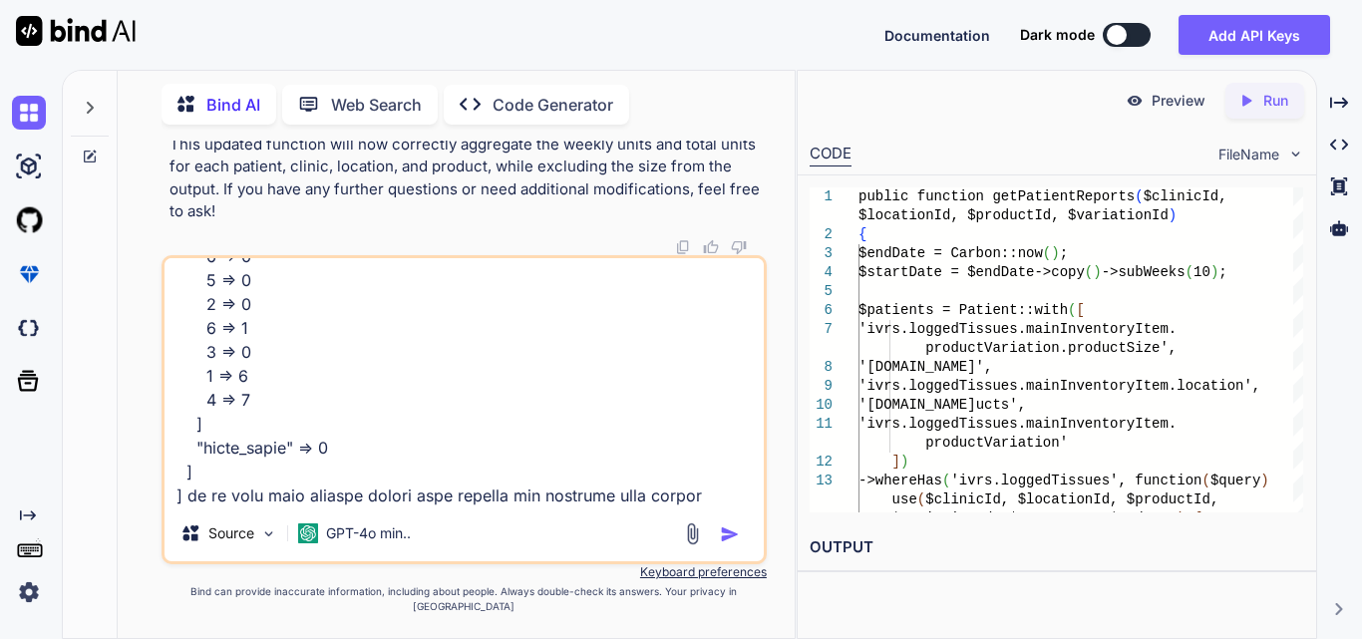
type textarea "x"
type textarea "array:4 [ // app\Services\InventoryReportService.php:270 "1_Testght_EpiFix" => …"
type textarea "x"
type textarea "array:4 [ // app\Services\InventoryReportService.php:270 "1_Testght_EpiFix" => …"
type textarea "x"
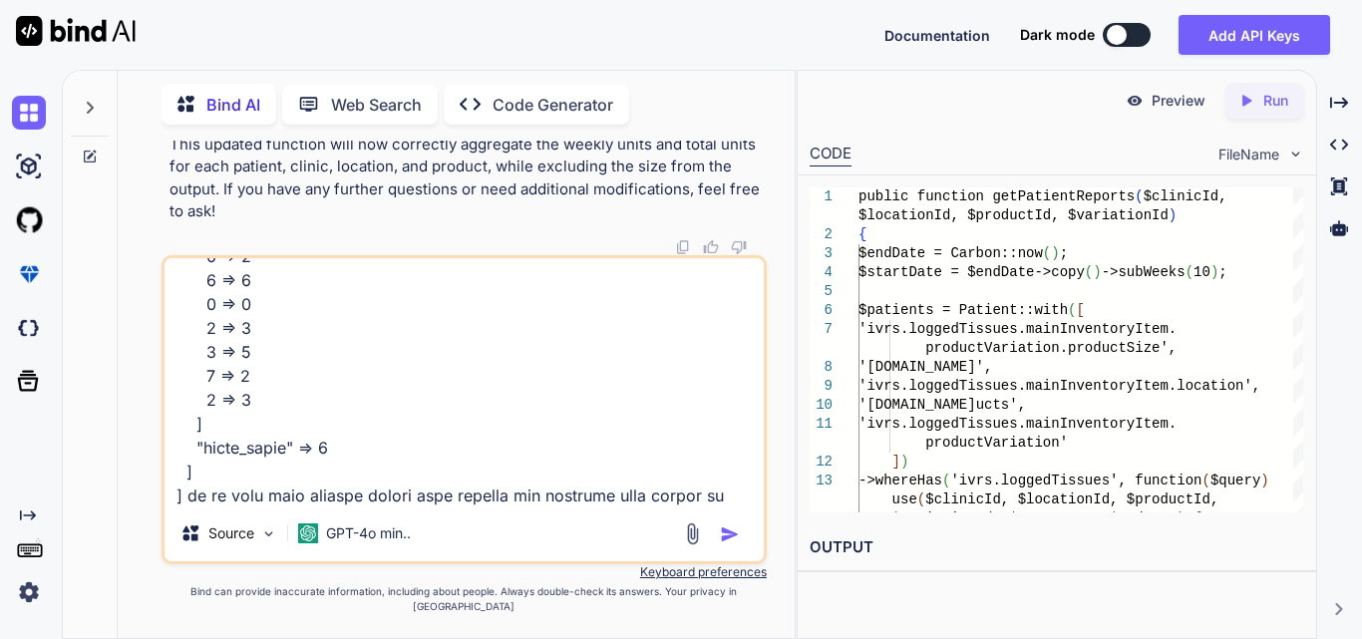
type textarea "array:4 [ // app\Services\InventoryReportService.php:270 "1_Testght_EpiFix" => …"
type textarea "x"
type textarea "array:4 [ // app\Services\InventoryReportService.php:270 "1_Testght_EpiFix" => …"
type textarea "x"
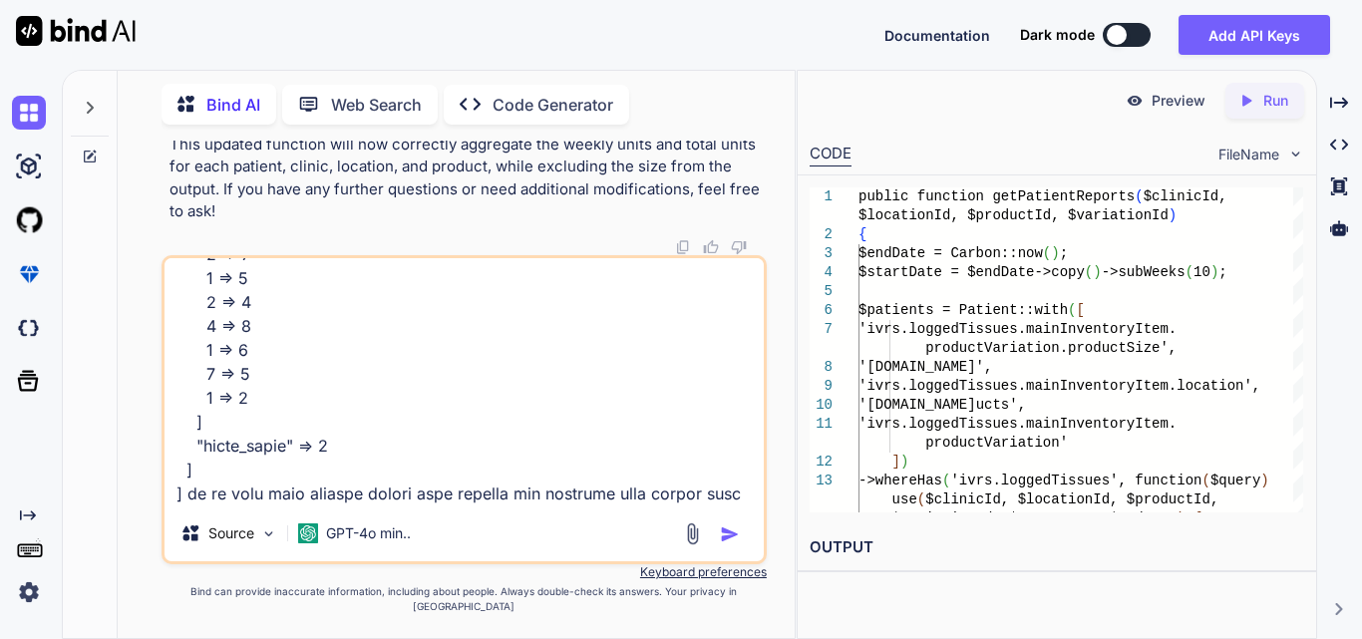
type textarea "array:4 [ // app\Services\InventoryReportService.php:270 "1_Testght_EpiFix" => …"
type textarea "x"
type textarea "array:4 [ // app\Services\InventoryReportService.php:270 "1_Testght_EpiFix" => …"
type textarea "x"
type textarea "array:4 [ // app\Services\InventoryReportService.php:270 "1_Testght_EpiFix" => …"
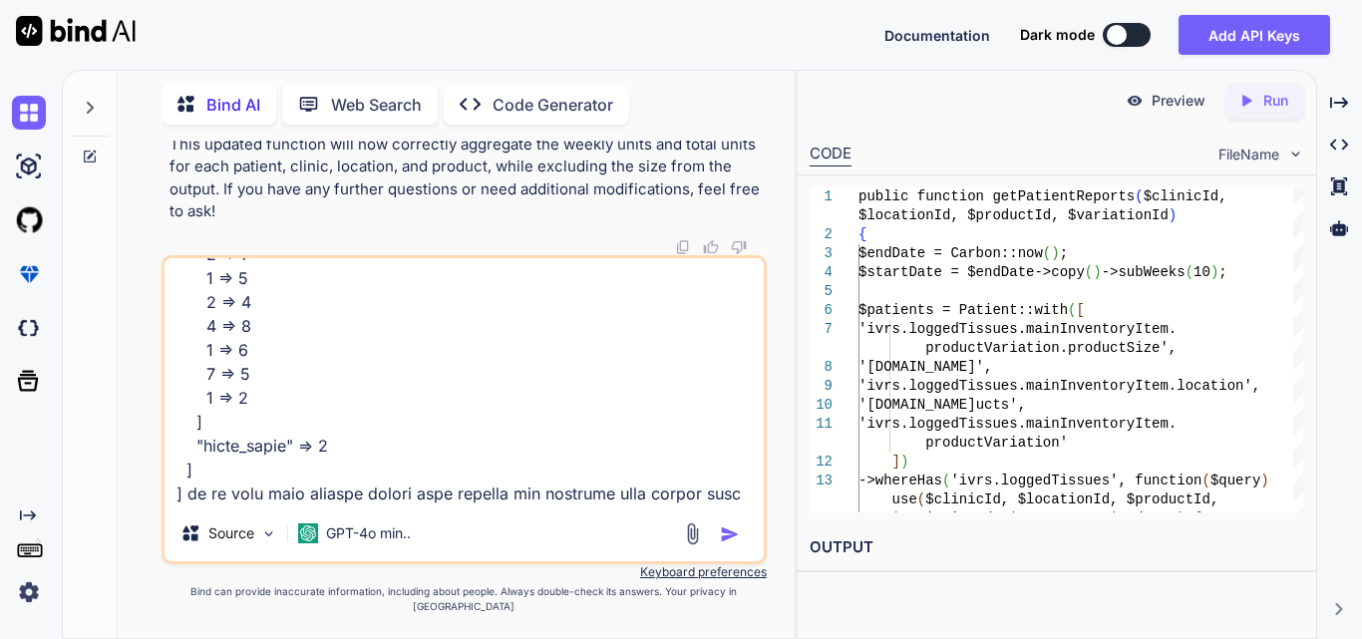
type textarea "x"
type textarea "array:4 [ // app\Services\InventoryReportService.php:270 "1_Testght_EpiFix" => …"
type textarea "x"
type textarea "array:4 [ // app\Services\InventoryReportService.php:270 "1_Testght_EpiFix" => …"
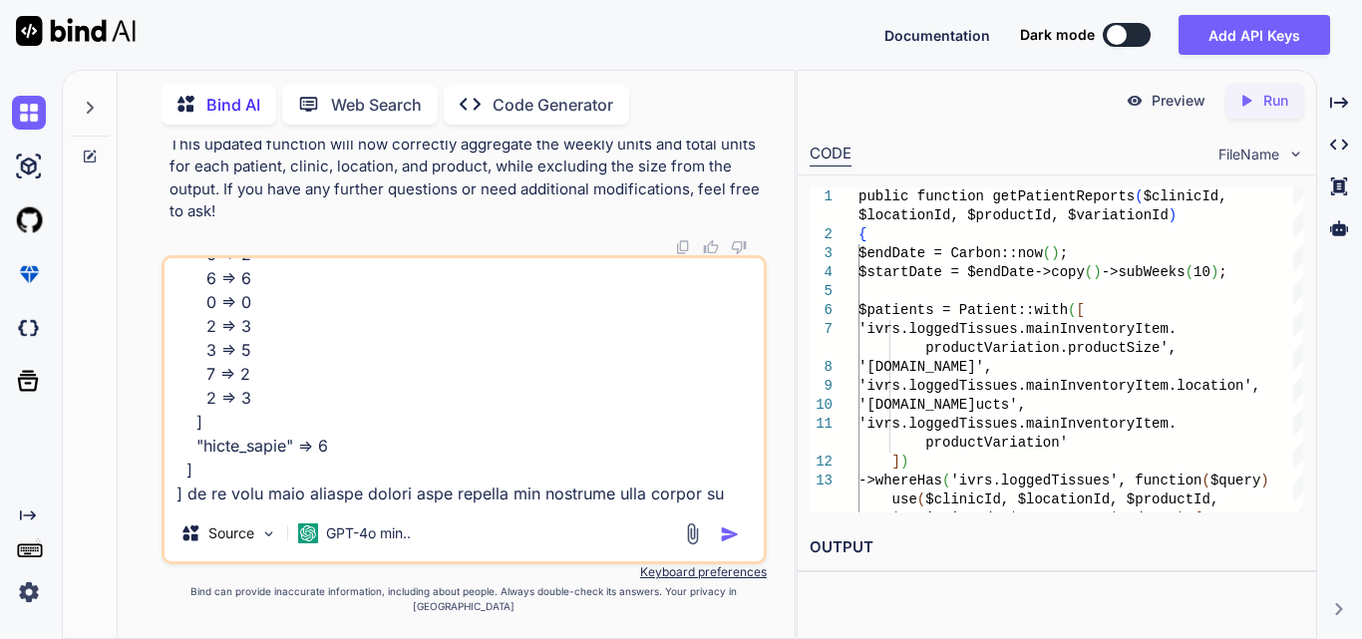
type textarea "x"
type textarea "array:4 [ // app\Services\InventoryReportService.php:270 "1_Testght_EpiFix" => …"
type textarea "x"
type textarea "array:4 [ // app\Services\InventoryReportService.php:270 "1_Testght_EpiFix" => …"
type textarea "x"
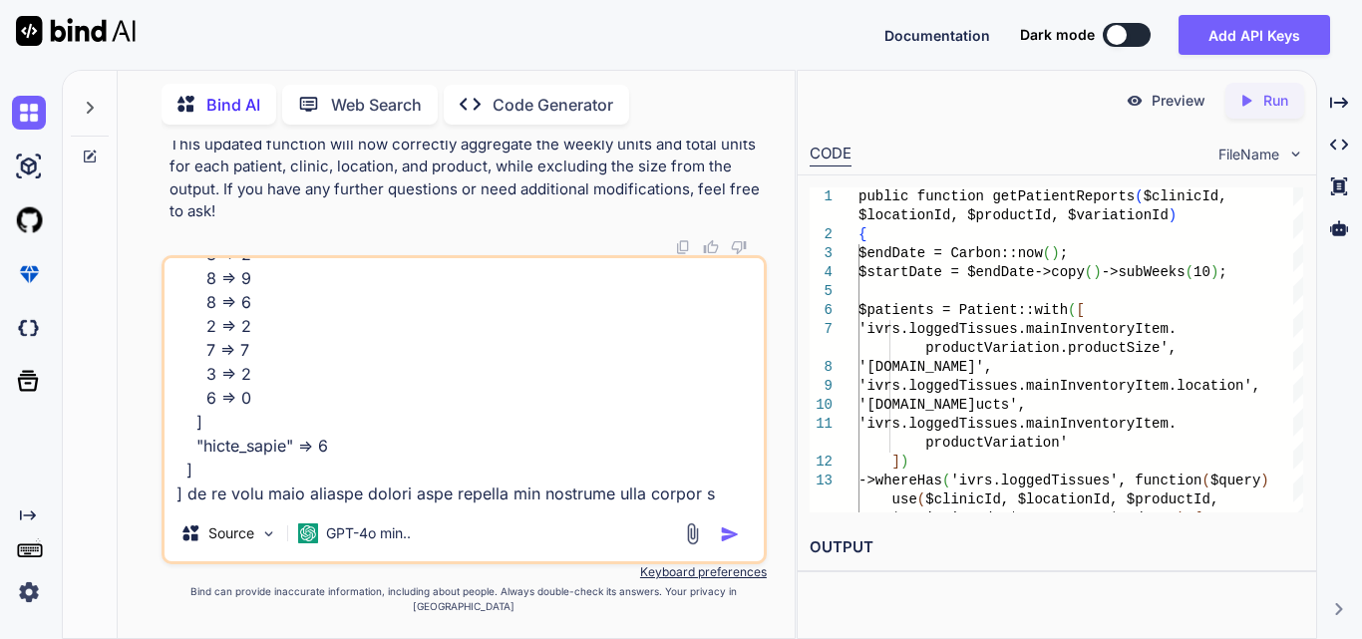
type textarea "array:4 [ // app\Services\InventoryReportService.php:270 "1_Testght_EpiFix" => …"
type textarea "x"
type textarea "array:4 [ // app\Services\InventoryReportService.php:270 "1_Testght_EpiFix" => …"
type textarea "x"
type textarea "array:4 [ // app\Services\InventoryReportService.php:270 "1_Testght_EpiFix" => …"
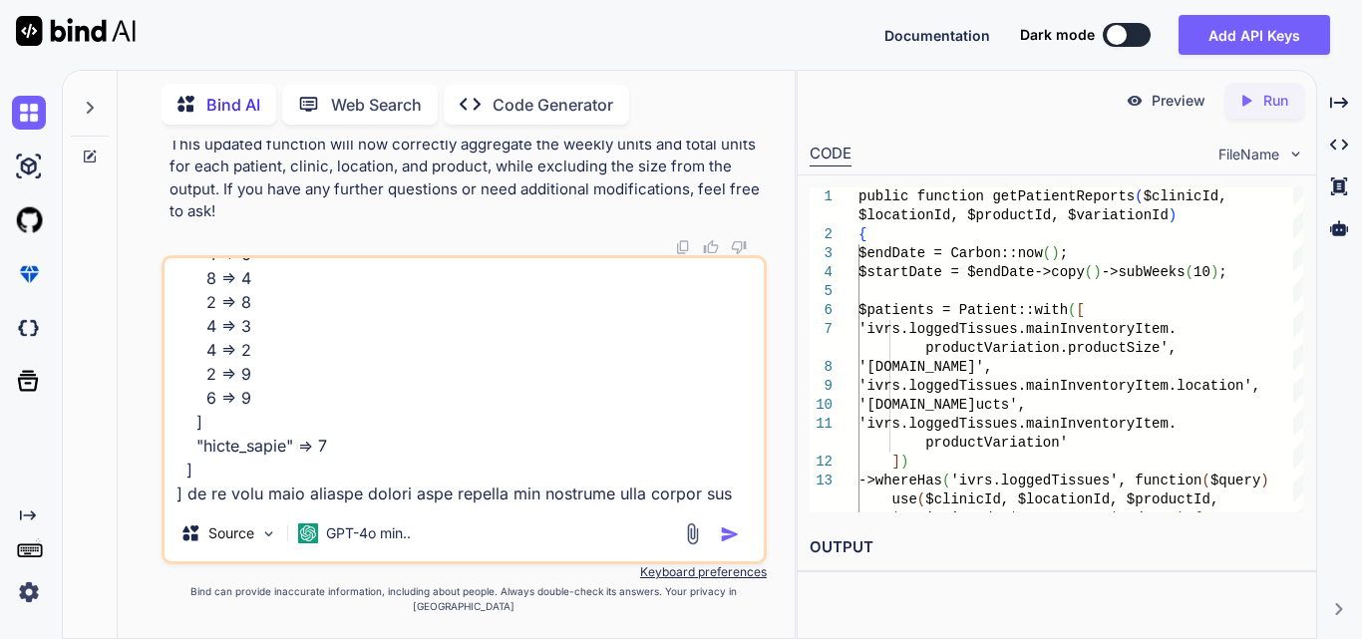
type textarea "x"
type textarea "array:4 [ // app\Services\InventoryReportService.php:270 "1_Testght_EpiFix" => …"
type textarea "x"
type textarea "array:4 [ // app\Services\InventoryReportService.php:270 "1_Testght_EpiFix" => …"
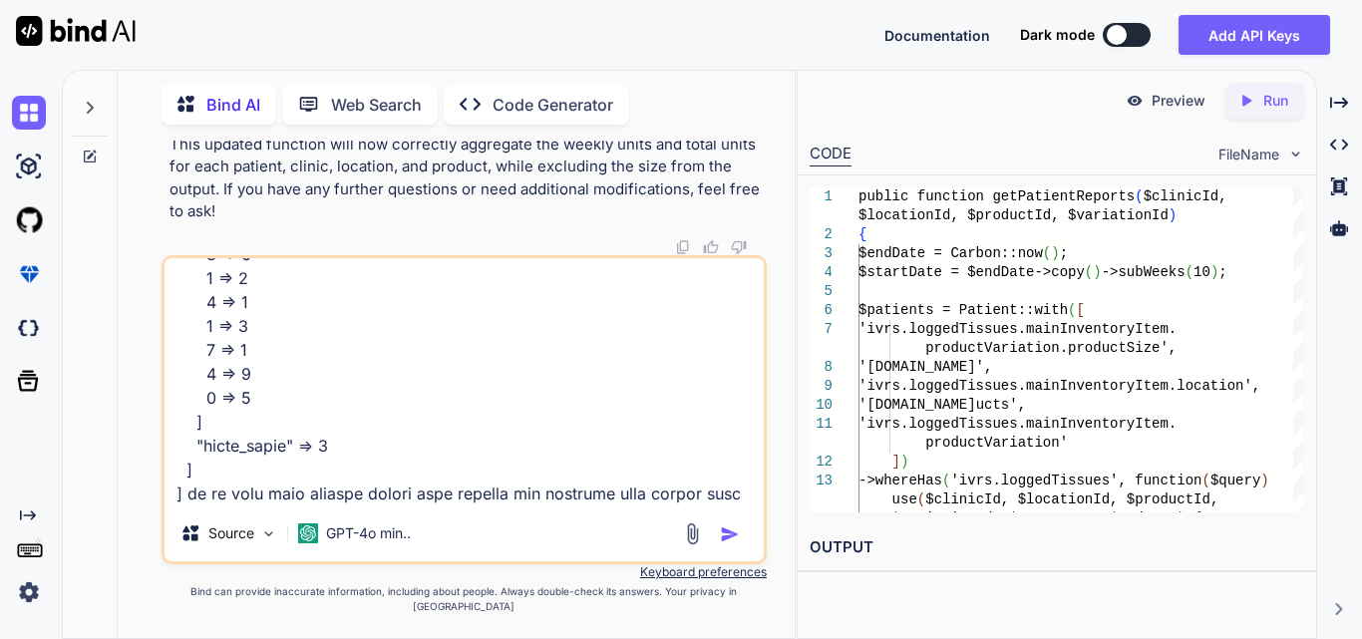
type textarea "x"
type textarea "array:4 [ // app\Services\InventoryReportService.php:270 "1_Testght_EpiFix" => …"
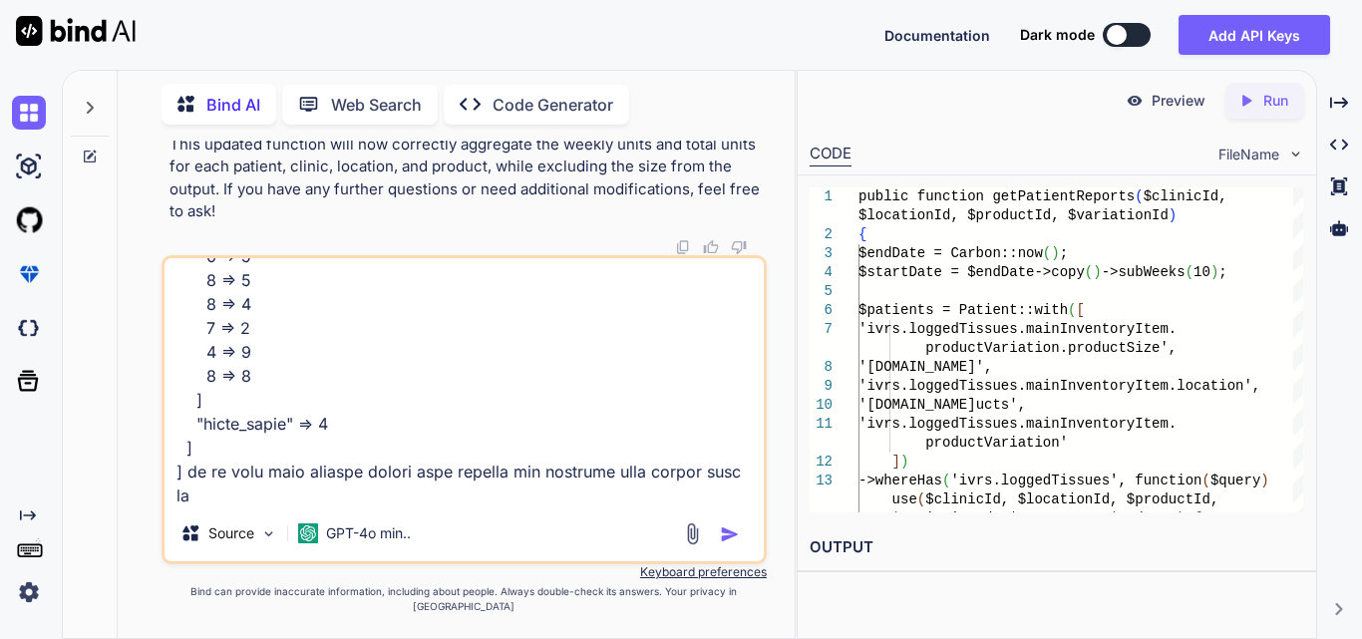
type textarea "x"
type textarea "array:4 [ // app\Services\InventoryReportService.php:270 "1_Testght_EpiFix" => …"
type textarea "x"
type textarea "array:4 [ // app\Services\InventoryReportService.php:270 "1_Testght_EpiFix" => …"
type textarea "x"
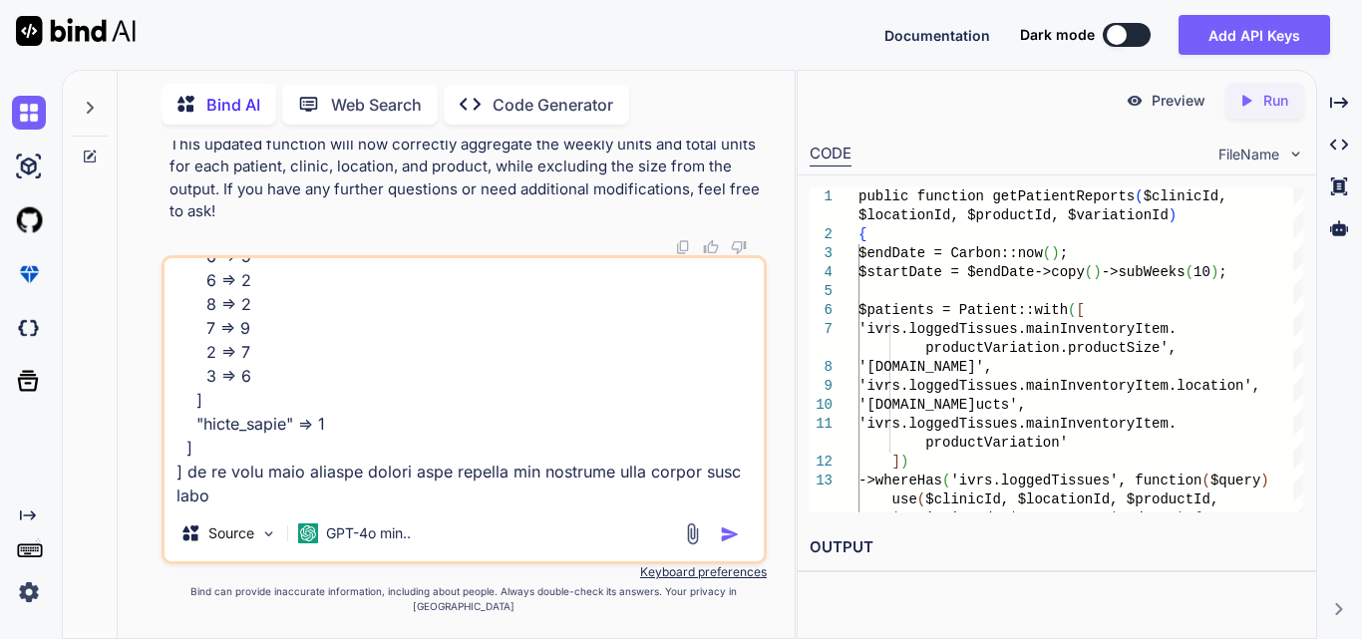
type textarea "array:4 [ // app\Services\InventoryReportService.php:270 "1_Testght_EpiFix" => …"
type textarea "x"
type textarea "array:4 [ // app\Services\InventoryReportService.php:270 "1_Testght_EpiFix" => …"
type textarea "x"
type textarea "array:4 [ // app\Services\InventoryReportService.php:270 "1_Testght_EpiFix" => …"
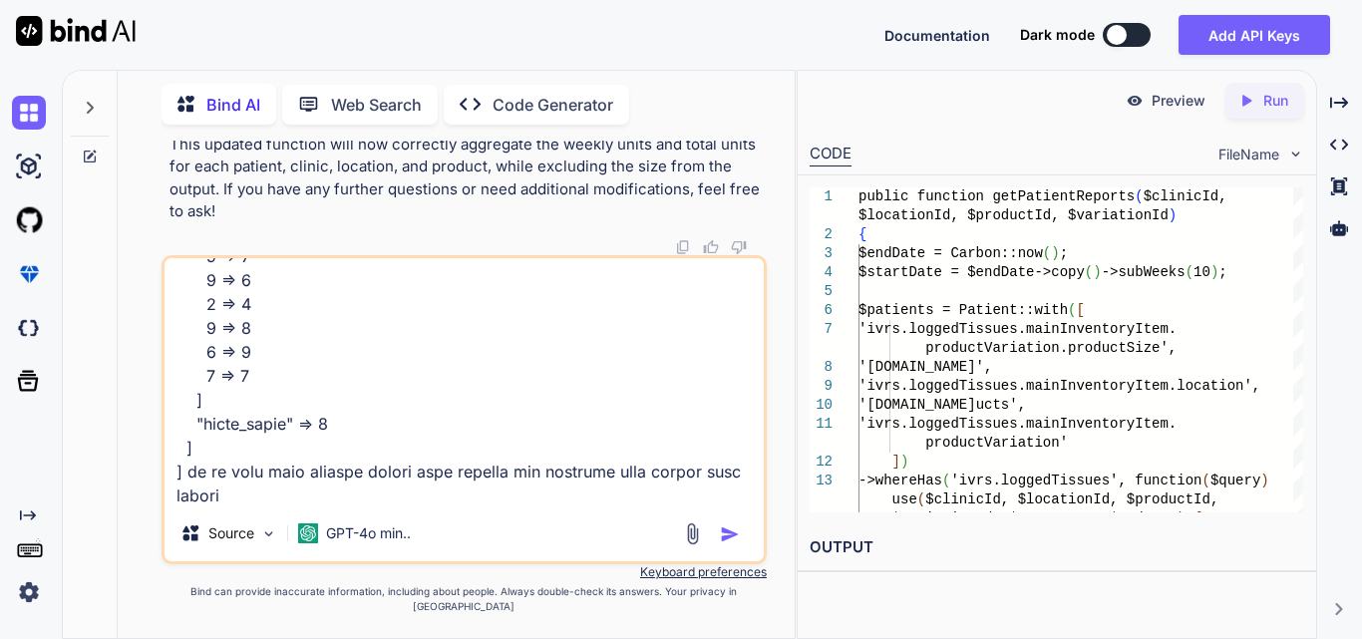
type textarea "x"
type textarea "array:4 [ // app\Services\InventoryReportService.php:270 "1_Testght_EpiFix" => …"
type textarea "x"
type textarea "array:4 [ // app\Services\InventoryReportService.php:270 "1_Testght_EpiFix" => …"
type textarea "x"
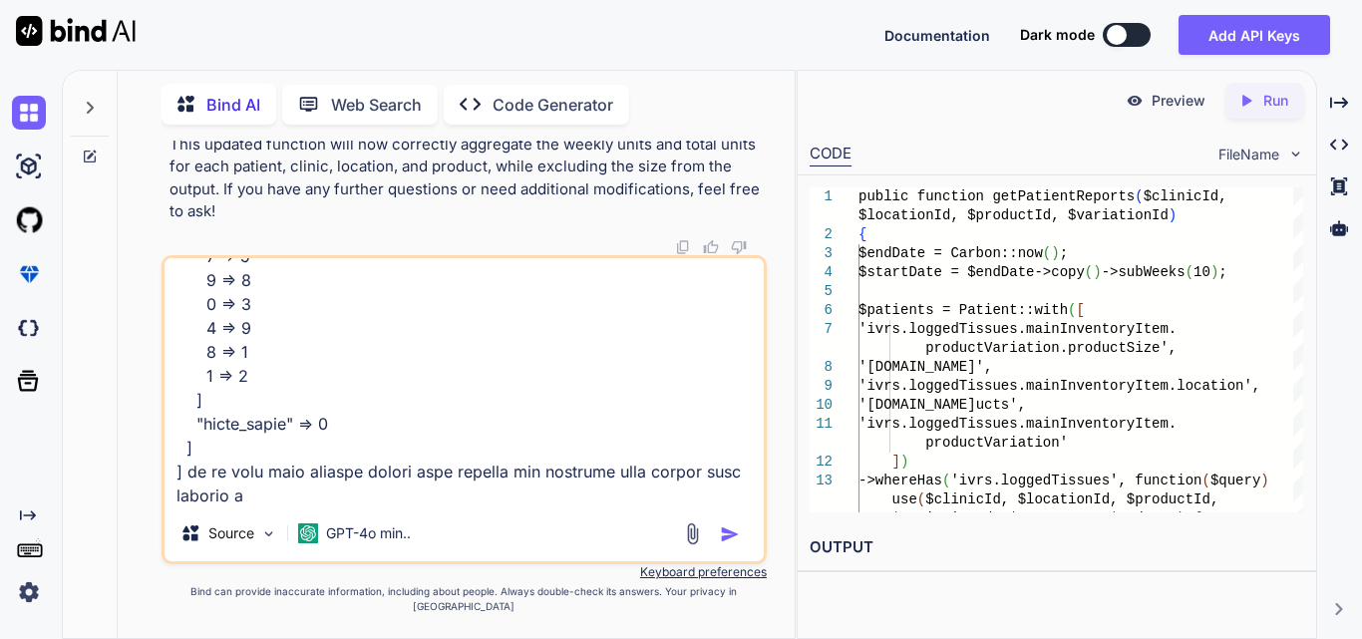
type textarea "array:4 [ // app\Services\InventoryReportService.php:270 "1_Testght_EpiFix" => …"
type textarea "x"
type textarea "array:4 [ // app\Services\InventoryReportService.php:270 "1_Testght_EpiFix" => …"
type textarea "x"
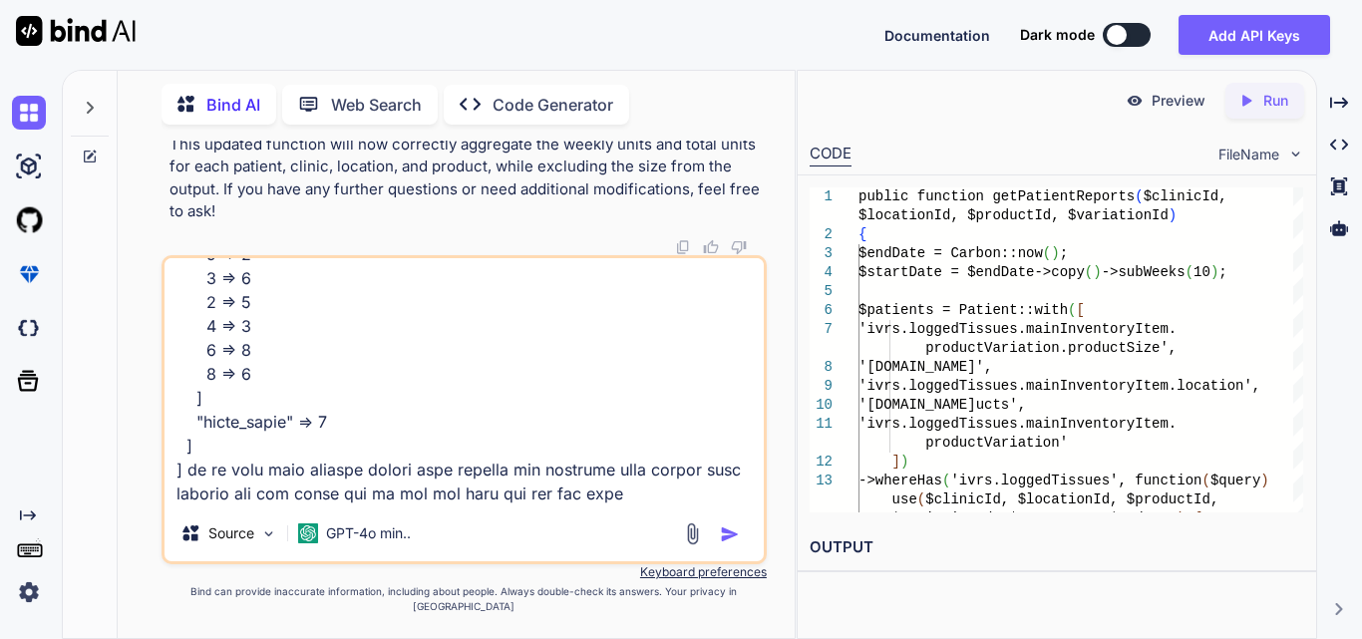
click at [682, 505] on textarea at bounding box center [463, 381] width 599 height 247
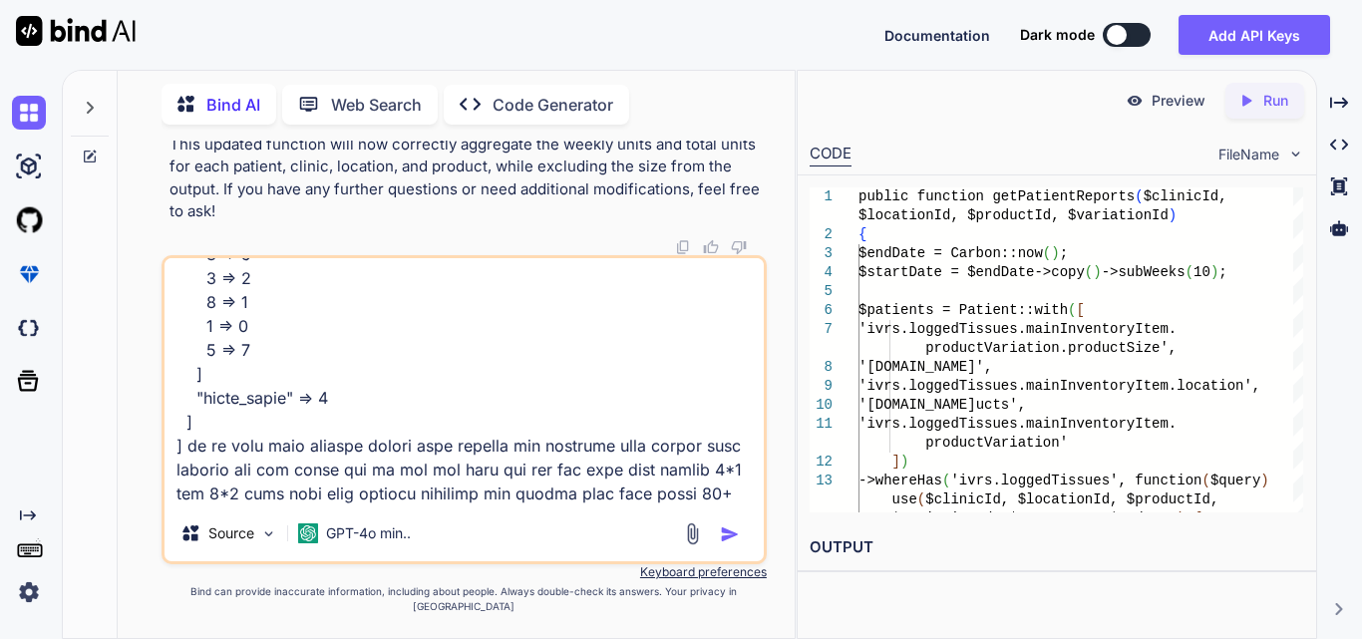
scroll to position [1748, 0]
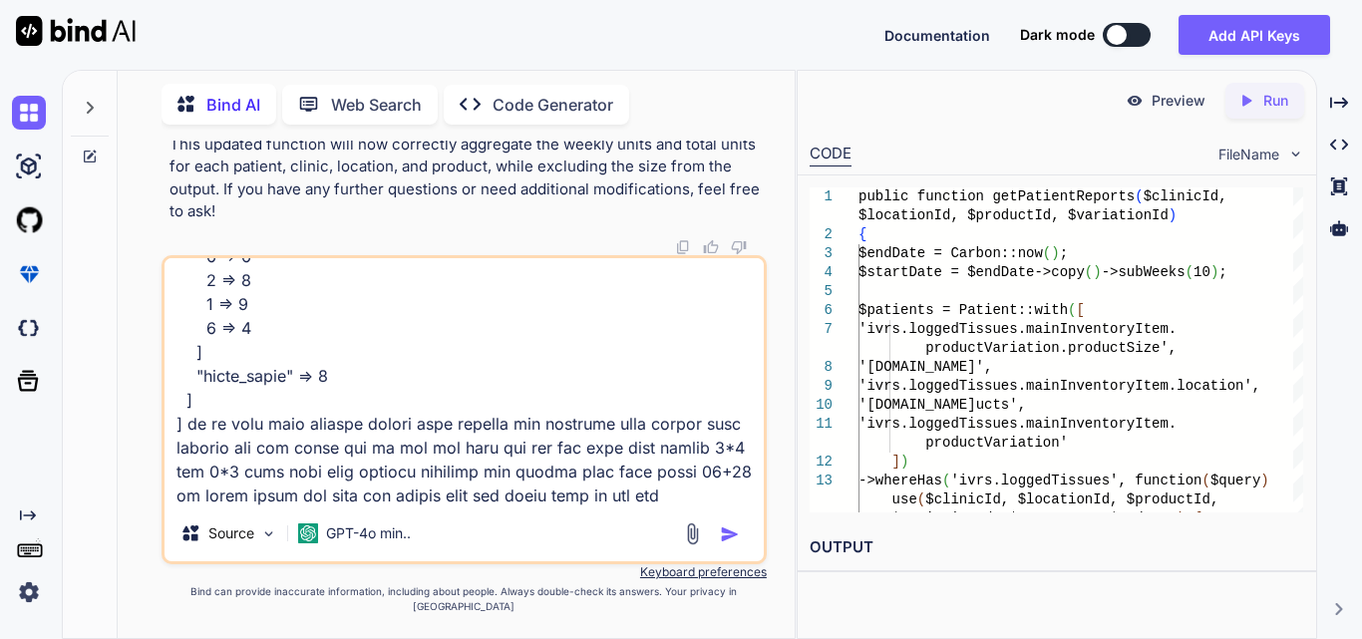
paste textarea "public function getPatientReports($clinicId, $locationId, $productId, $variatio…"
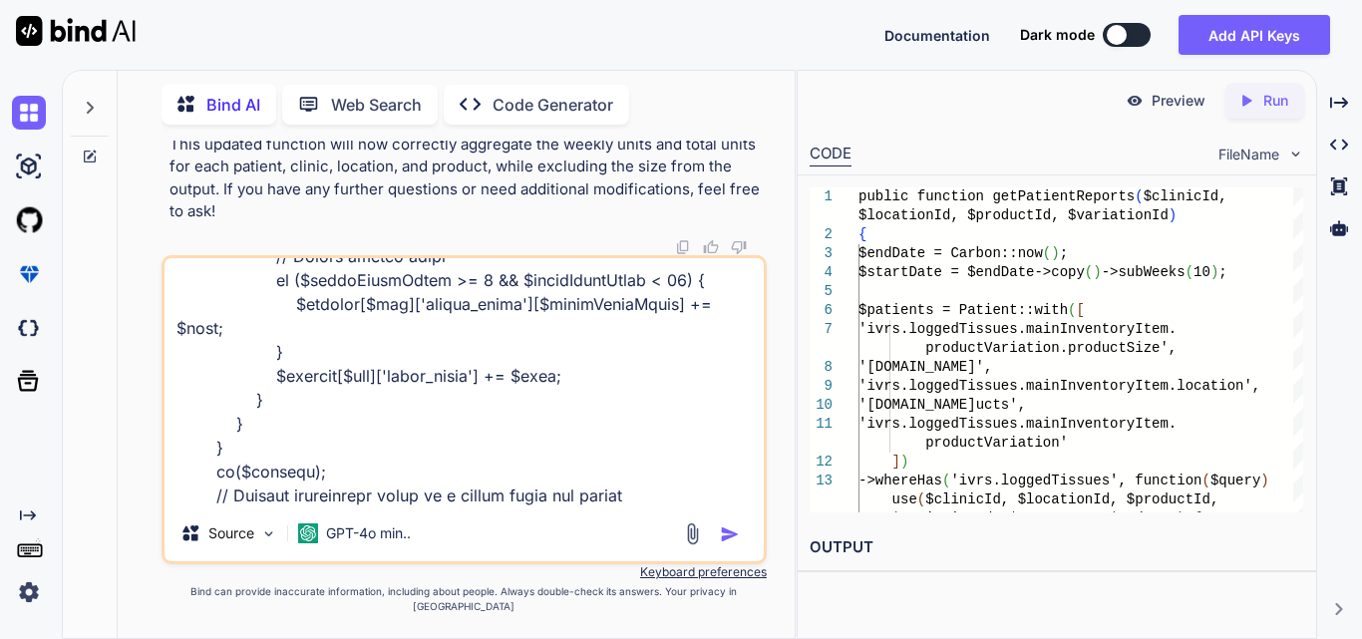
click at [728, 544] on img "button" at bounding box center [730, 534] width 20 height 20
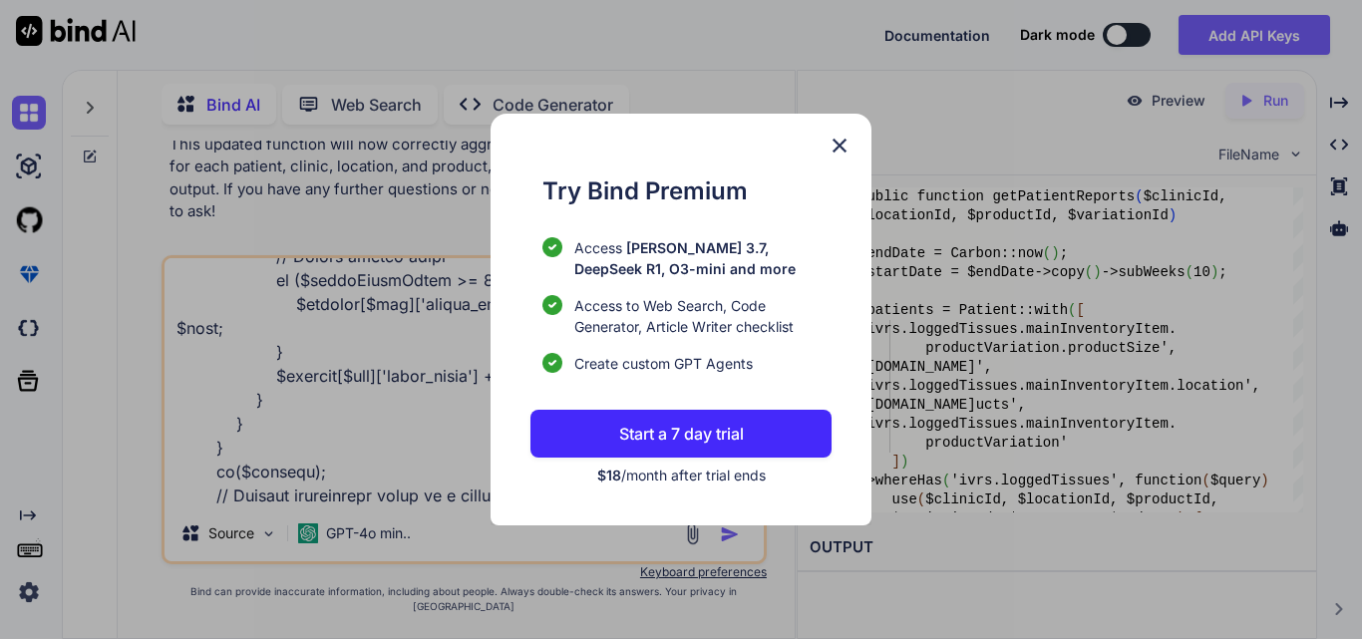
click at [837, 144] on img at bounding box center [839, 146] width 24 height 24
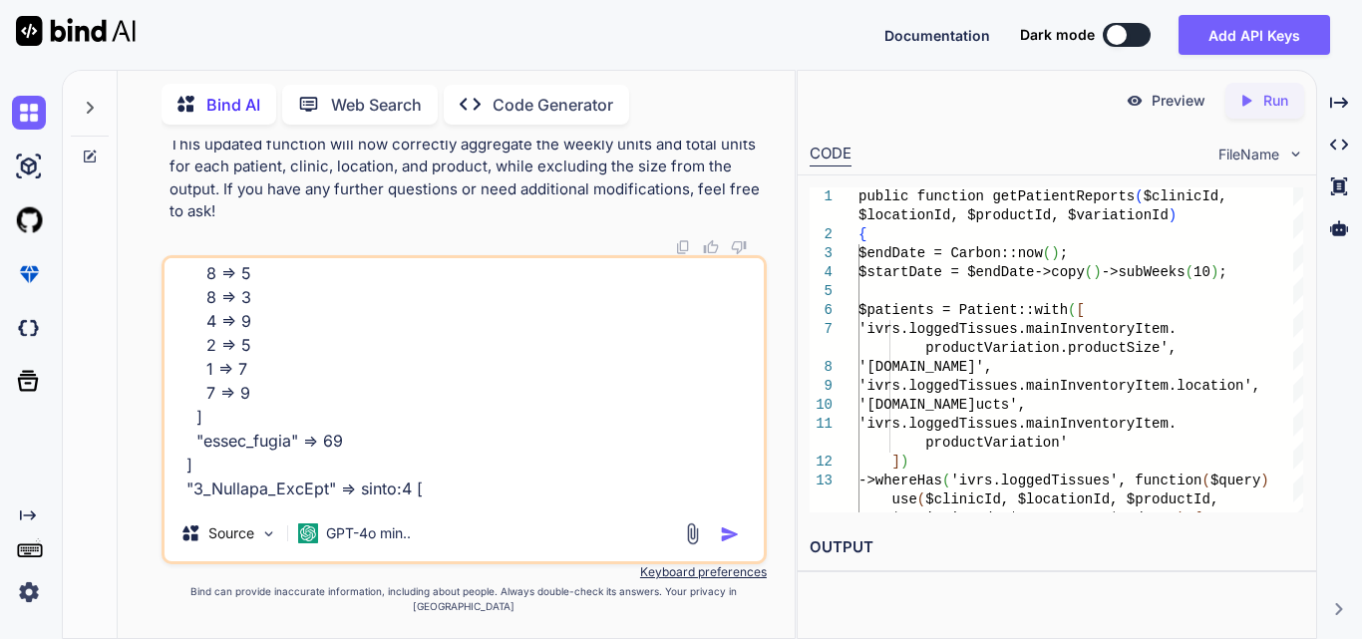
scroll to position [0, 0]
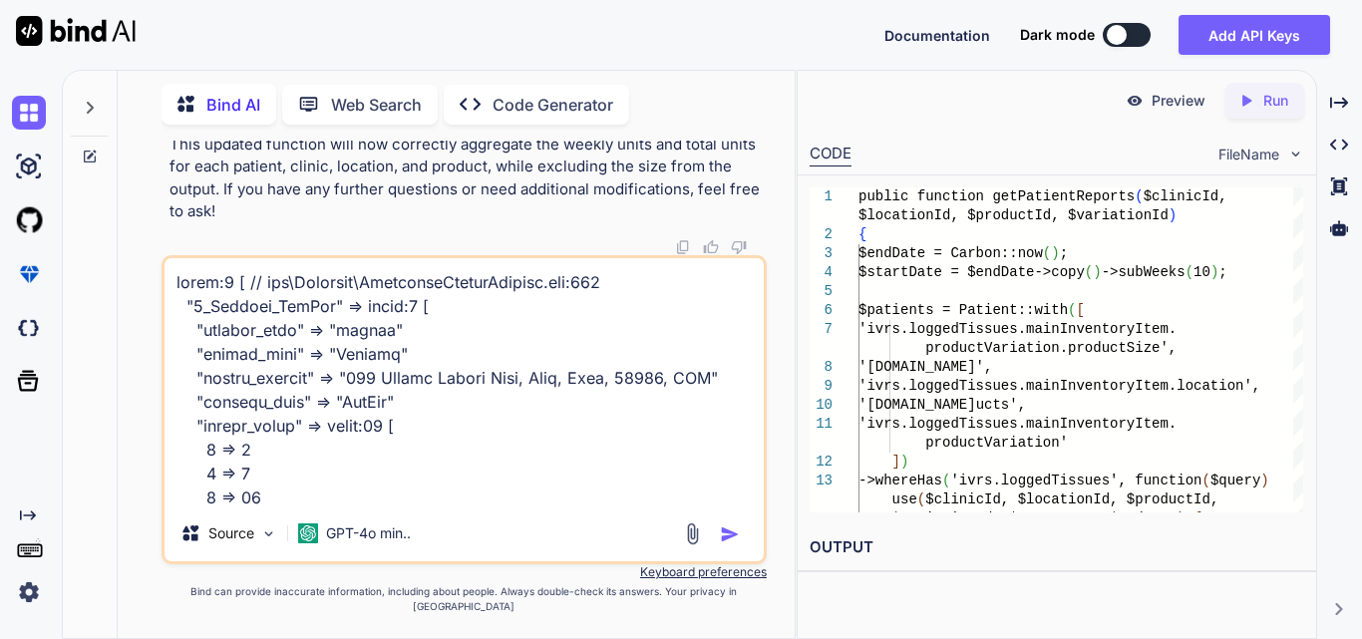
drag, startPoint x: 207, startPoint y: 516, endPoint x: 161, endPoint y: 261, distance: 259.3
click at [161, 261] on div "You total count is equal to product size like 2*2 =4 than add if it has same pr…" at bounding box center [463, 389] width 605 height 497
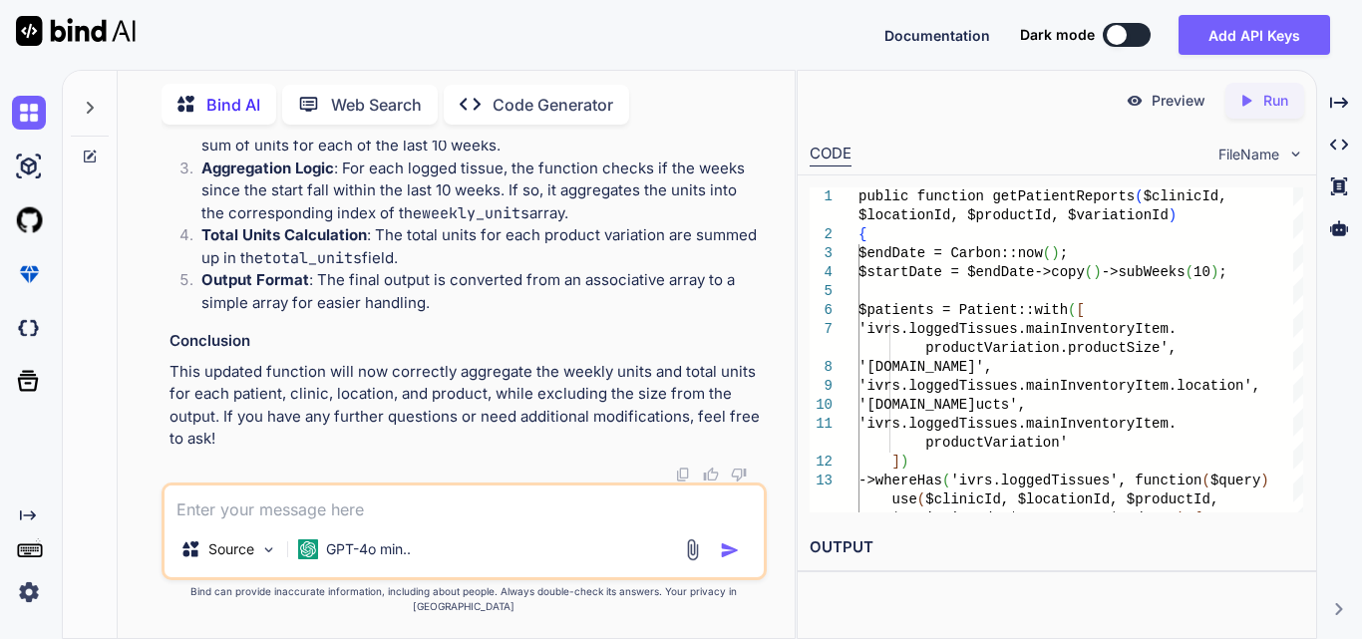
click at [334, 504] on textarea at bounding box center [463, 503] width 599 height 36
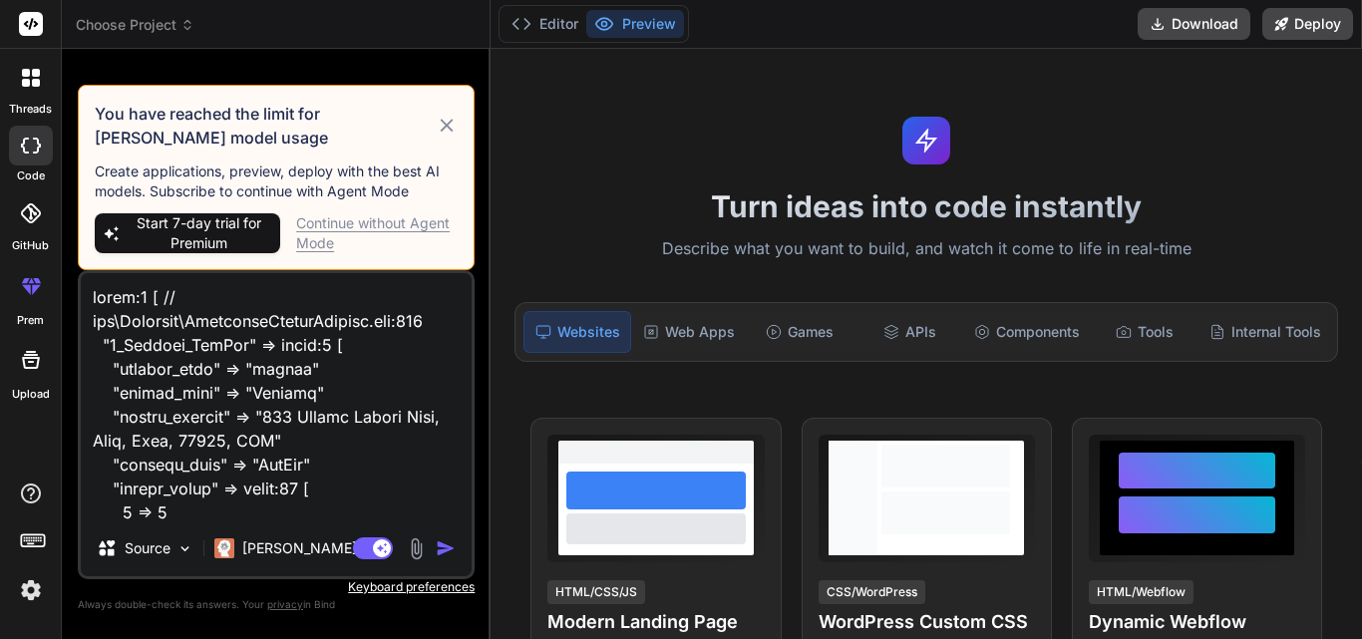
click at [439, 129] on icon at bounding box center [447, 126] width 23 height 24
type textarea "x"
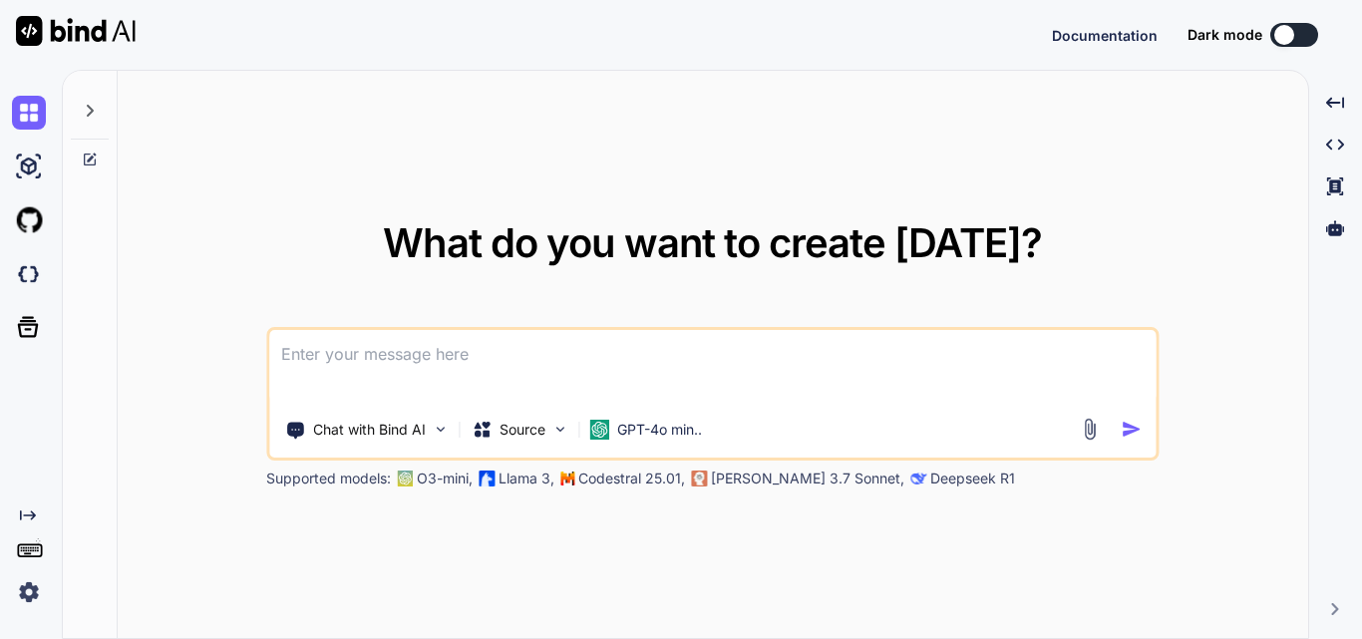
click at [519, 355] on textarea at bounding box center [712, 367] width 886 height 74
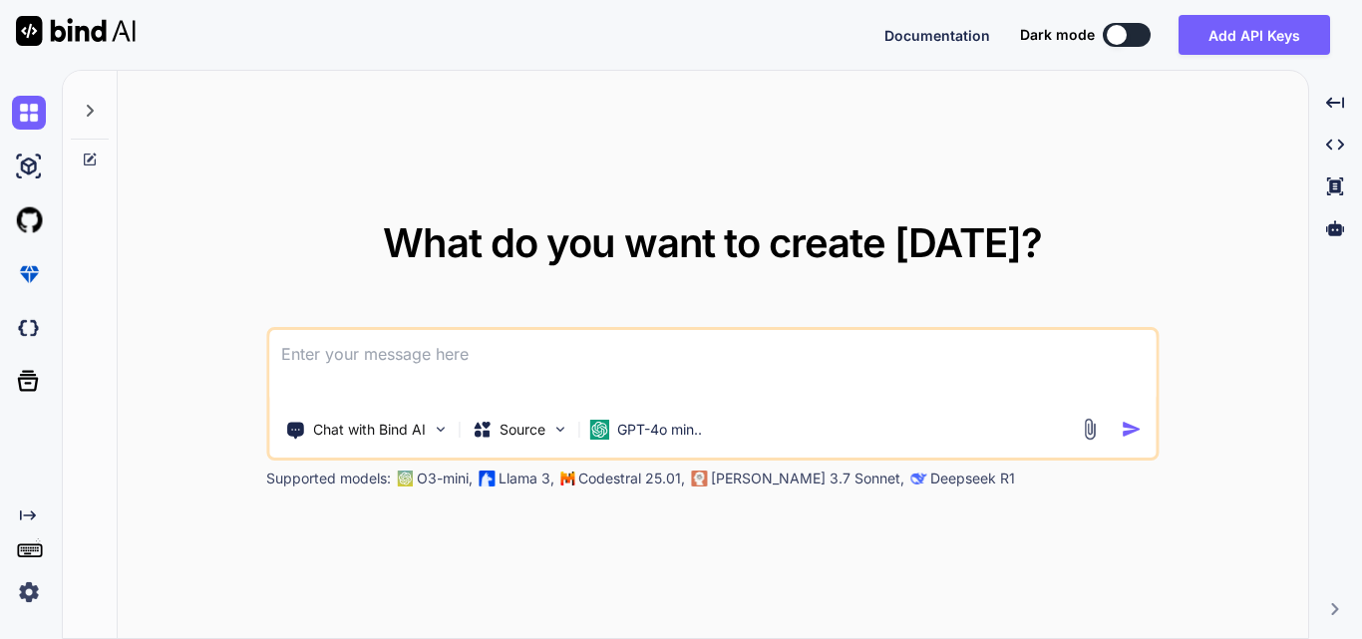
click at [21, 596] on img at bounding box center [29, 592] width 34 height 34
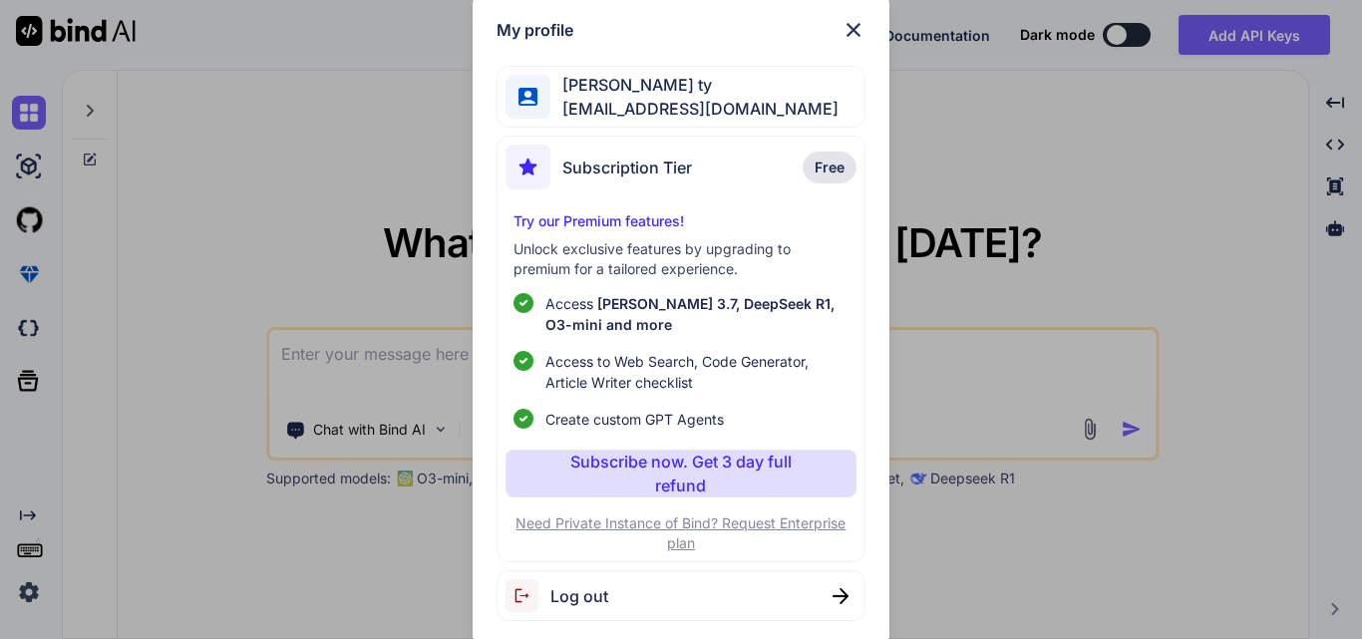
click at [566, 597] on span "Log out" at bounding box center [579, 596] width 58 height 24
type textarea "x"
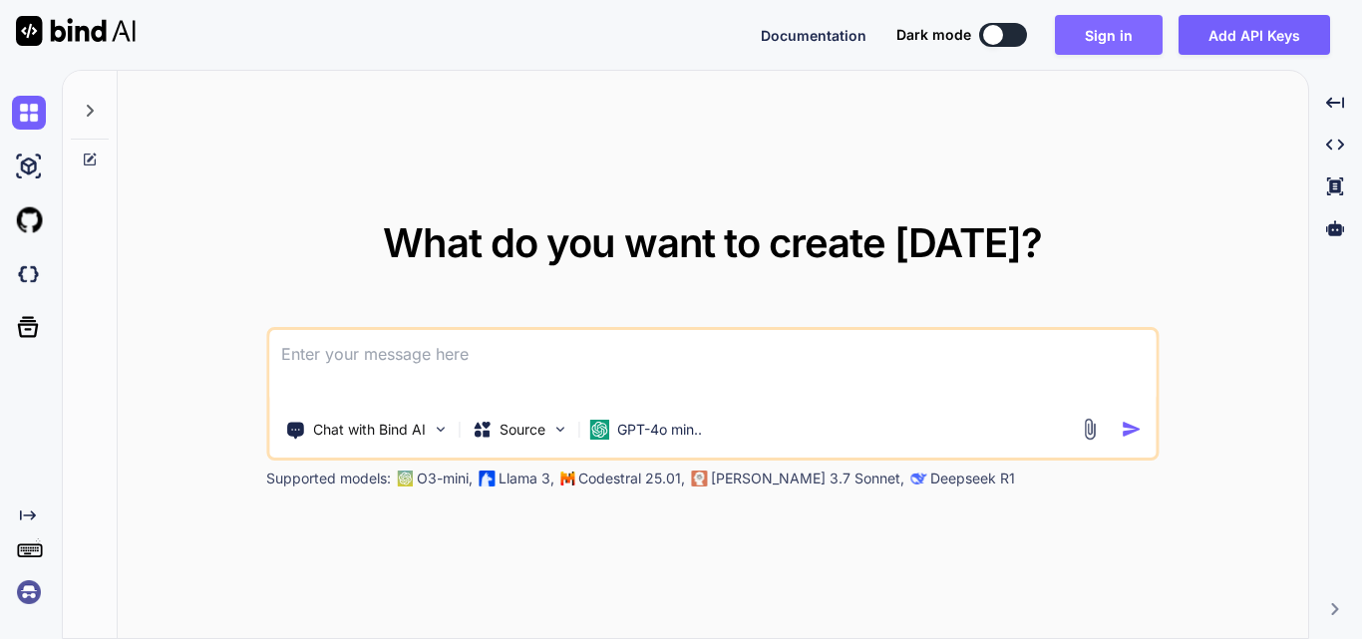
click at [1117, 38] on button "Sign in" at bounding box center [1109, 35] width 108 height 40
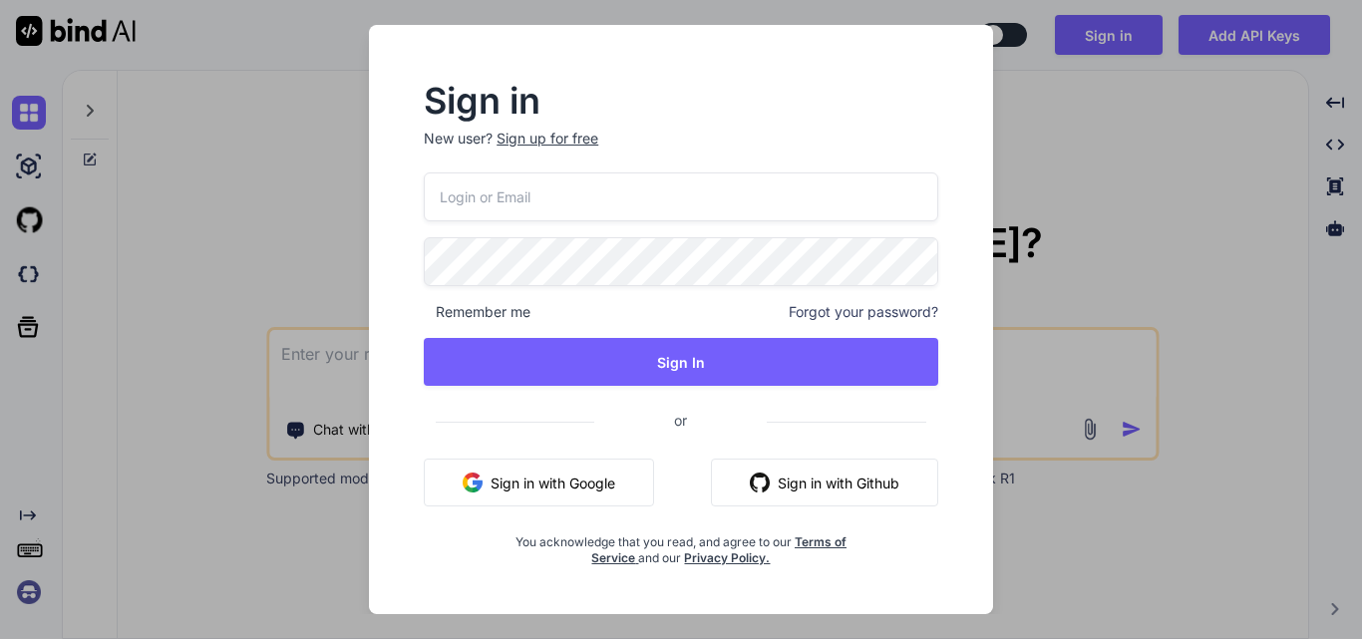
click at [569, 141] on div "Sign up for free" at bounding box center [547, 139] width 102 height 20
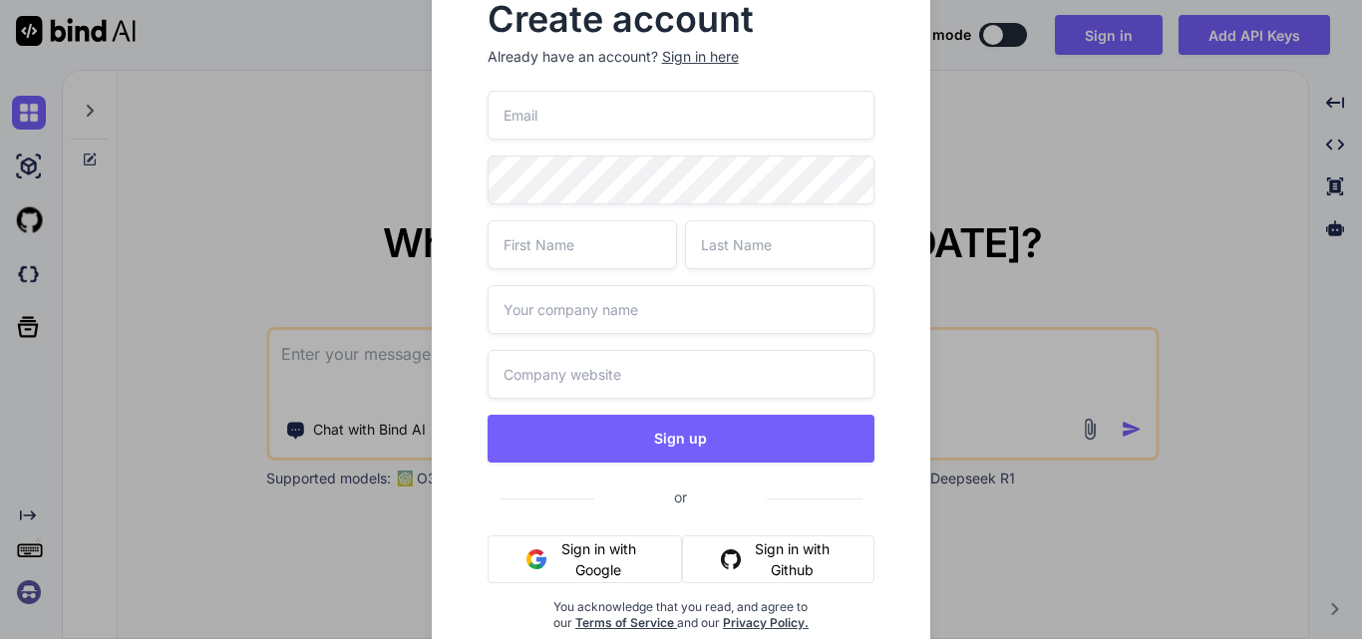
click at [532, 123] on input "email" at bounding box center [681, 115] width 388 height 49
type input "t"
type input "rajat12@yopmail.com"
click at [591, 254] on input "text" at bounding box center [581, 244] width 189 height 49
type input "rajat"
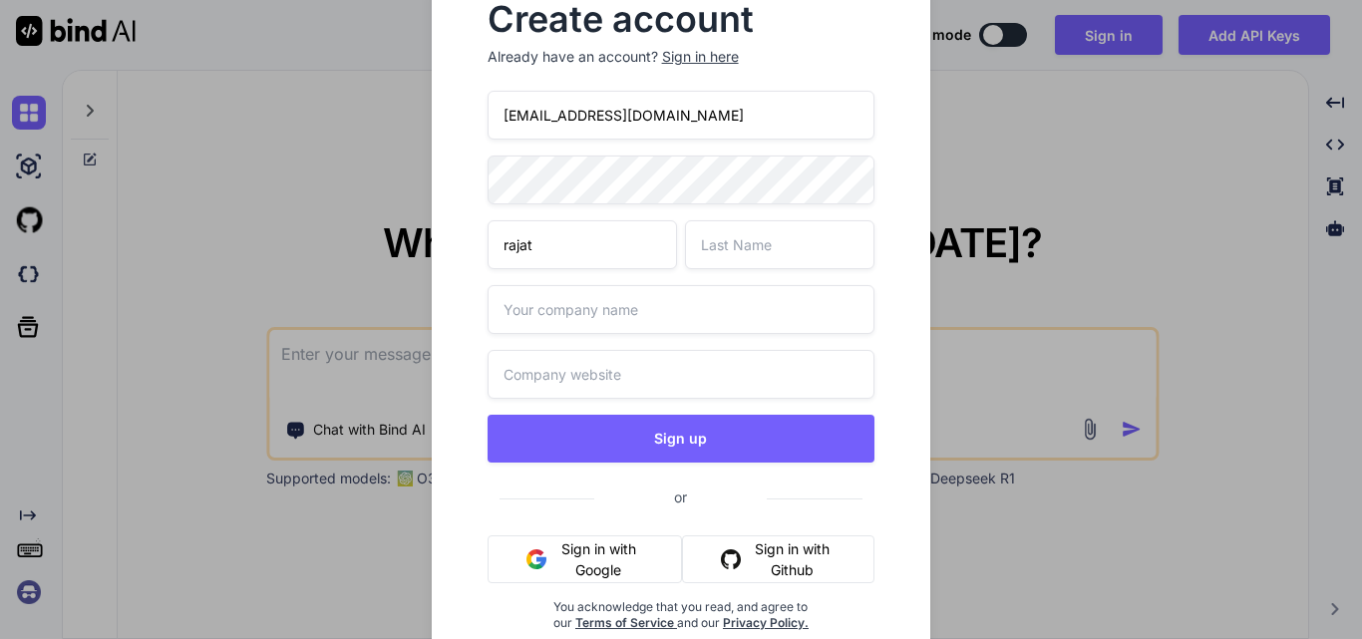
click at [759, 248] on input "text" at bounding box center [779, 244] width 189 height 49
type input "kundra"
click at [657, 302] on input "text" at bounding box center [681, 309] width 388 height 49
type input "other"
click at [638, 374] on input "text" at bounding box center [681, 374] width 388 height 49
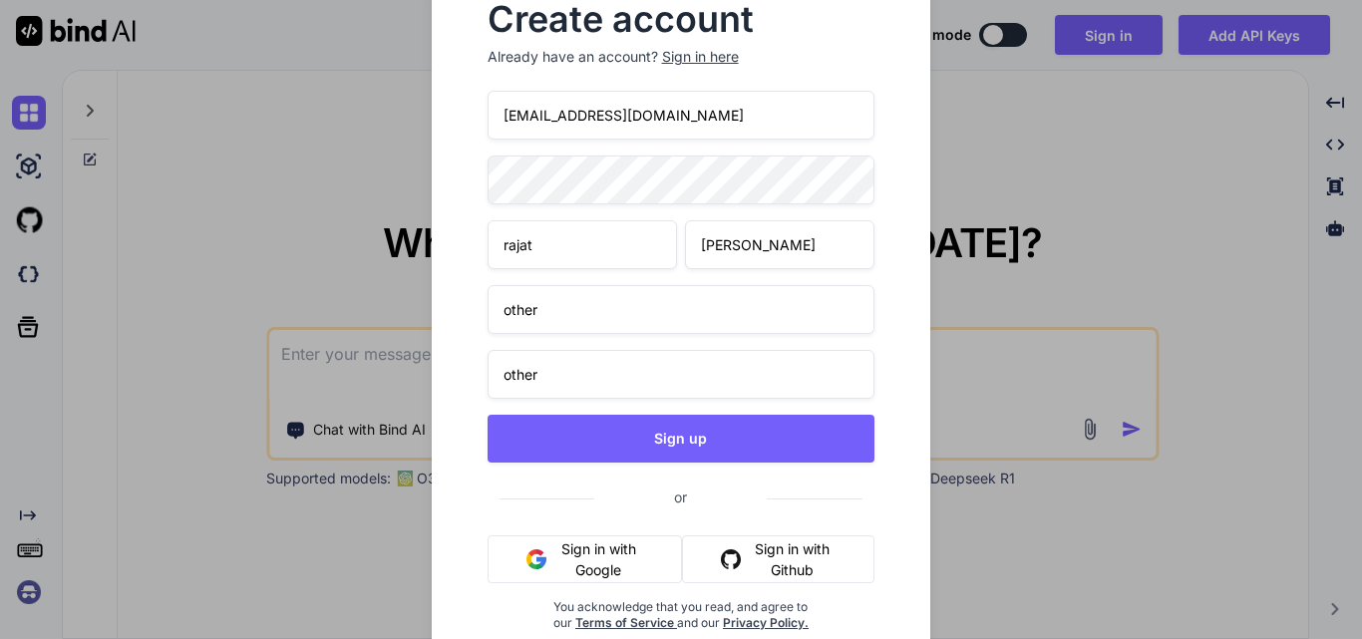
type input "other"
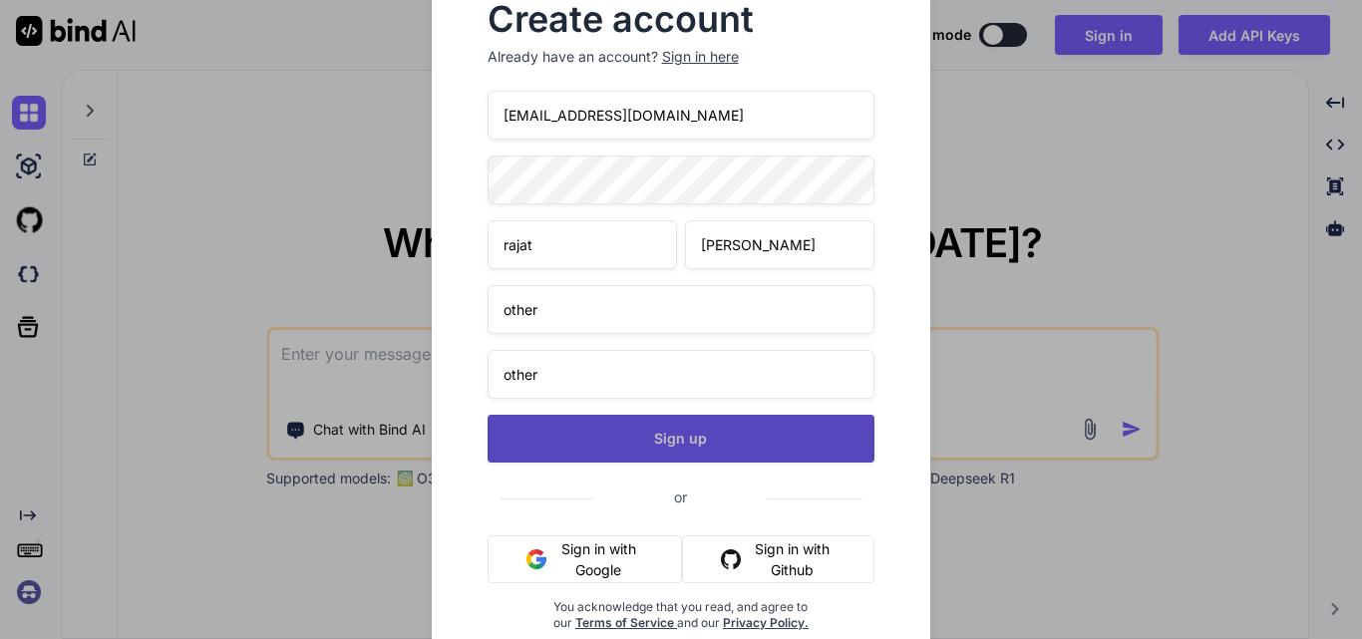
click at [692, 448] on button "Sign up" at bounding box center [681, 439] width 388 height 48
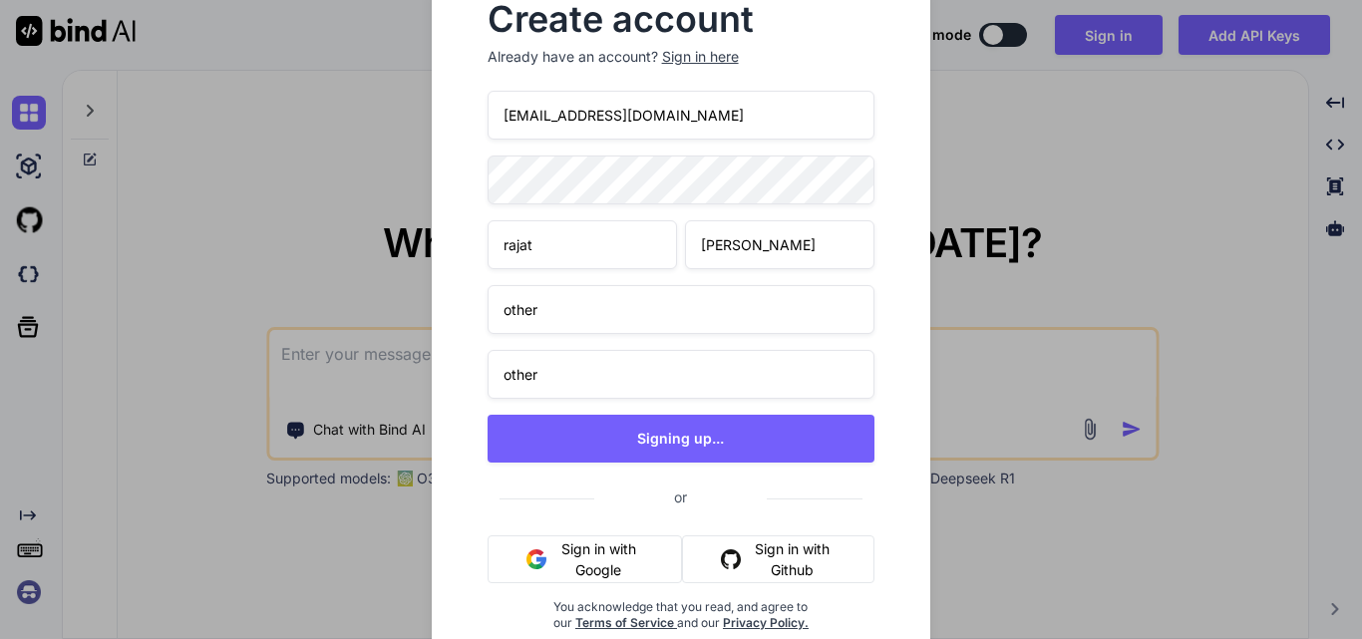
type textarea "x"
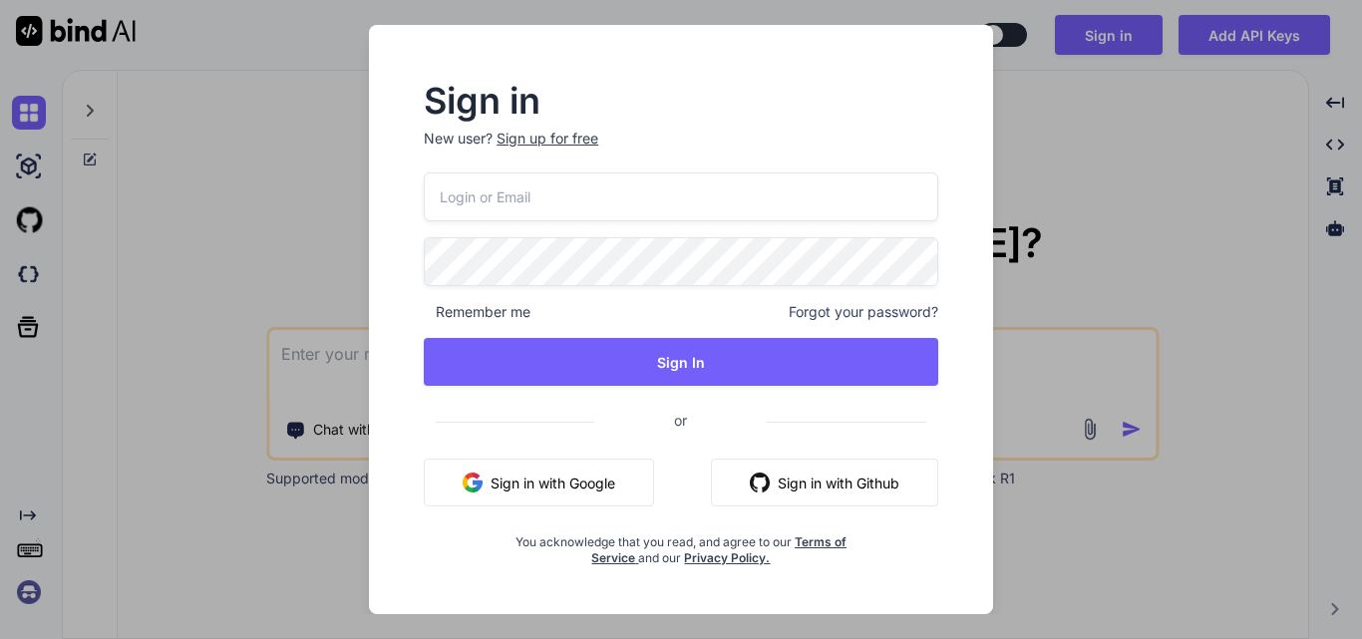
click at [648, 200] on input "email" at bounding box center [681, 196] width 514 height 49
paste input "array:4 [ // app\Services\InventoryReportService.php:270 "1_Testght_EpiFix" => …"
type input "array:4 [ // app\Services\InventoryReportService.php:270 "1_Testght_EpiFix" => …"
type input "[EMAIL_ADDRESS][DOMAIN_NAME]"
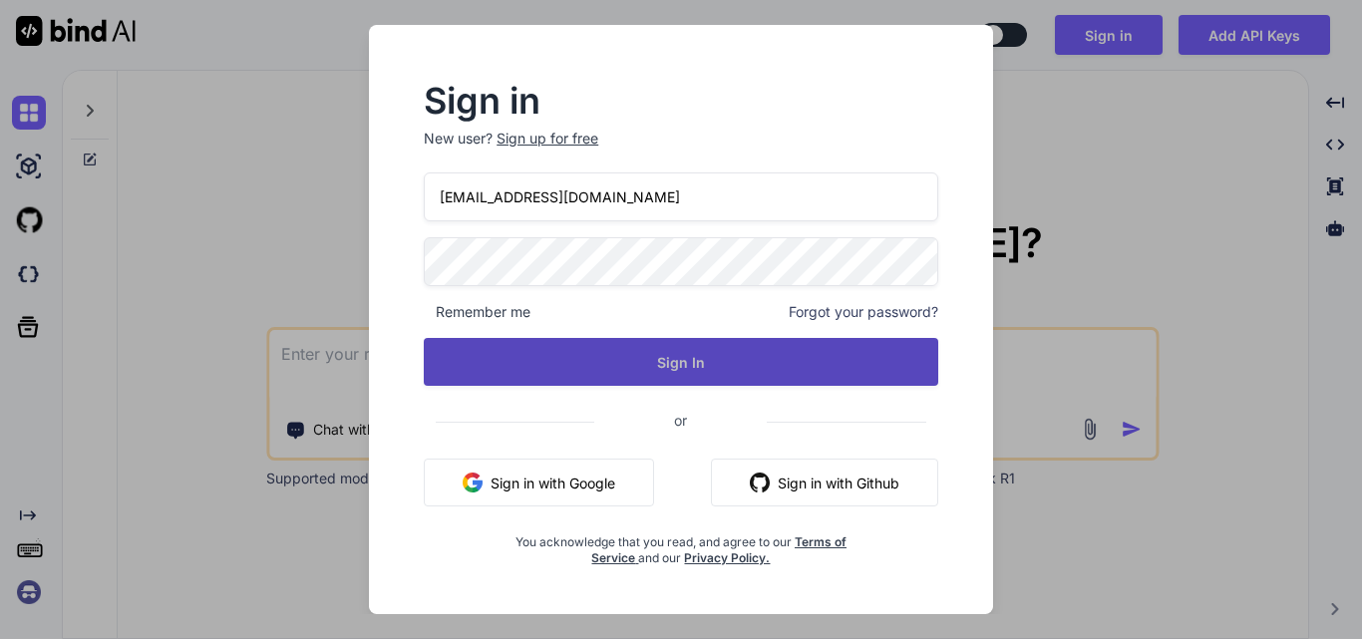
click at [691, 363] on button "Sign In" at bounding box center [681, 362] width 514 height 48
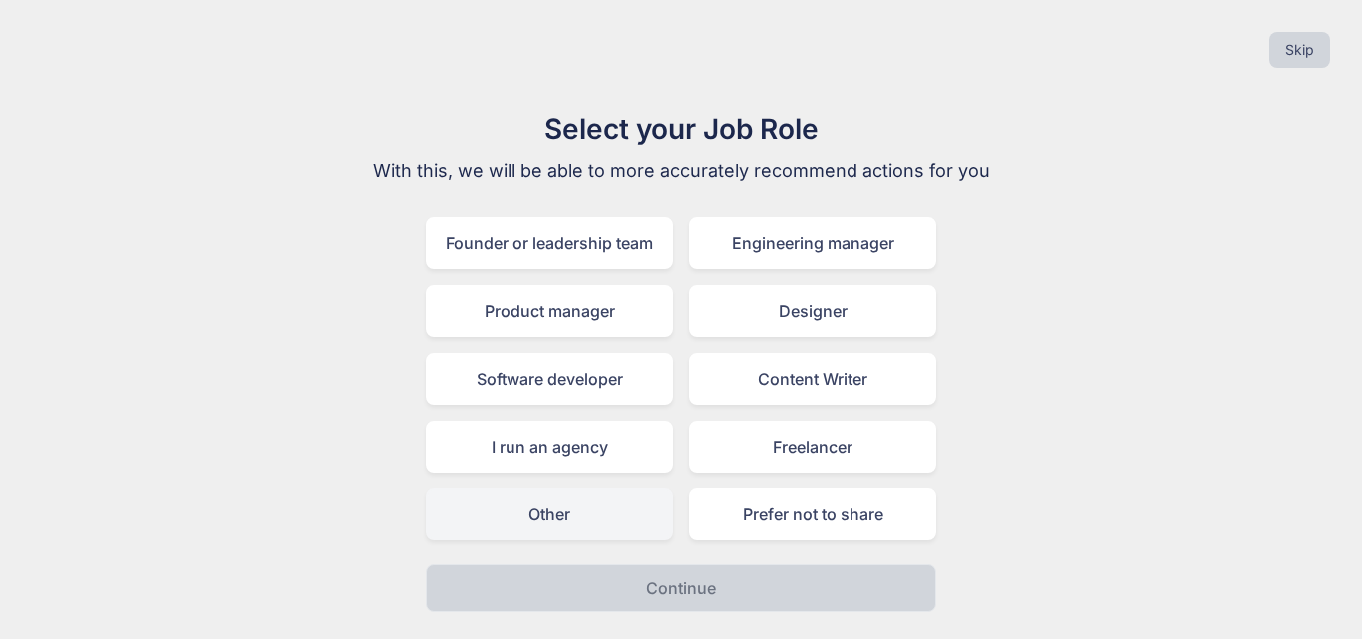
click at [577, 528] on div "Other" at bounding box center [549, 514] width 247 height 52
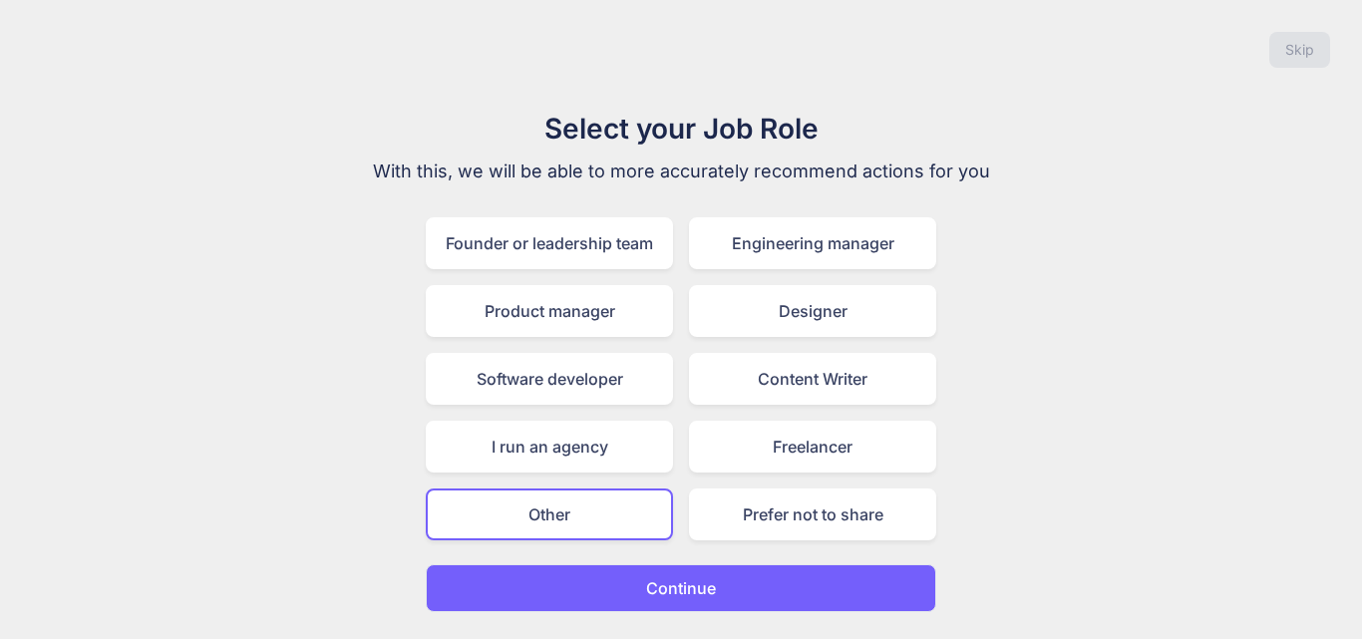
click at [692, 593] on p "Continue" at bounding box center [681, 588] width 70 height 24
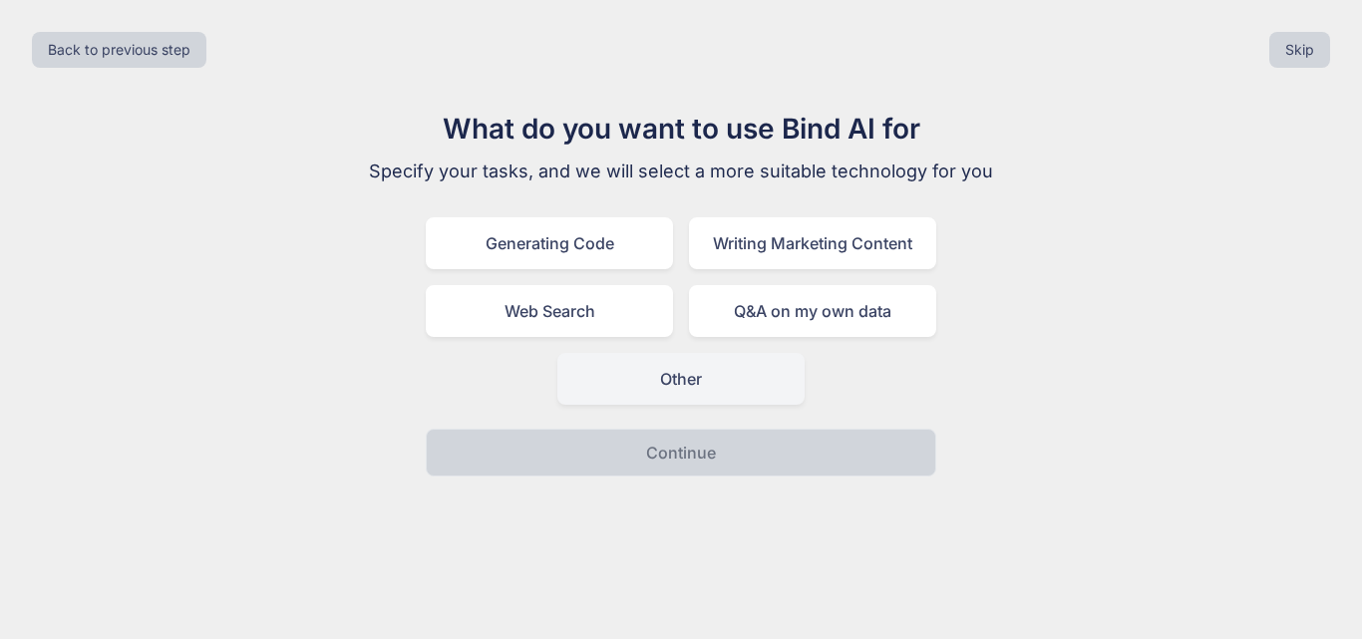
click at [649, 390] on div "Other" at bounding box center [680, 379] width 247 height 52
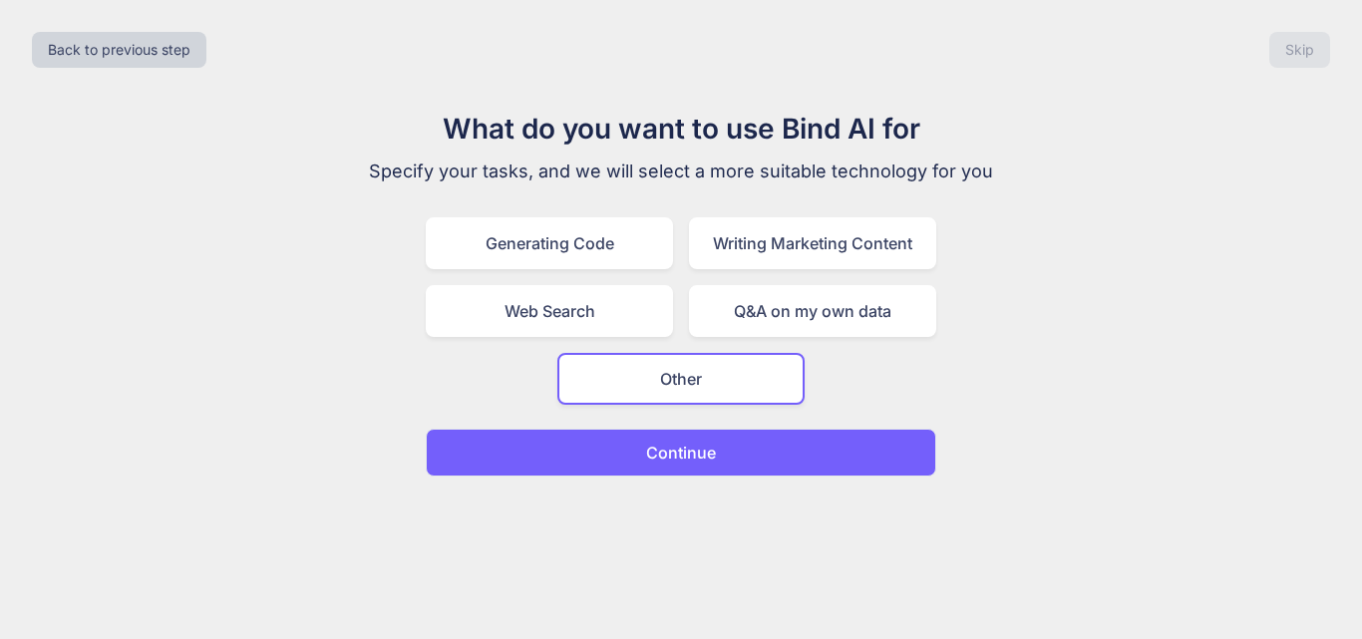
click at [662, 455] on p "Continue" at bounding box center [681, 453] width 70 height 24
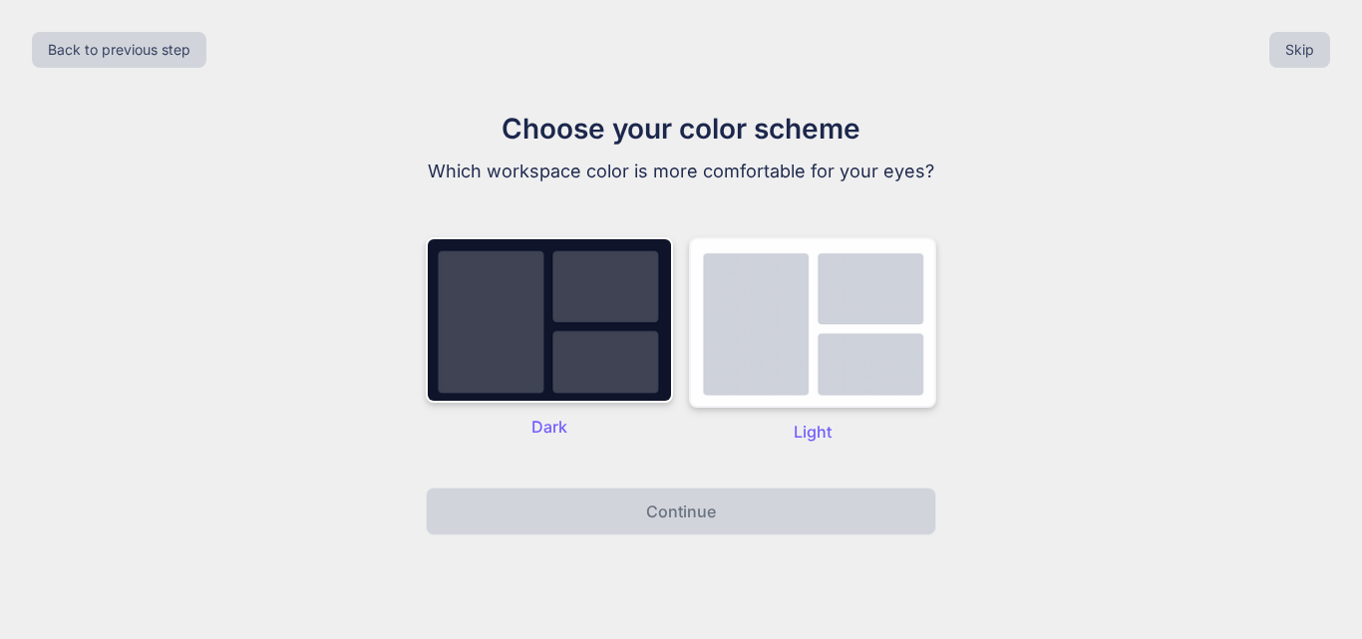
click at [818, 377] on img at bounding box center [812, 322] width 247 height 170
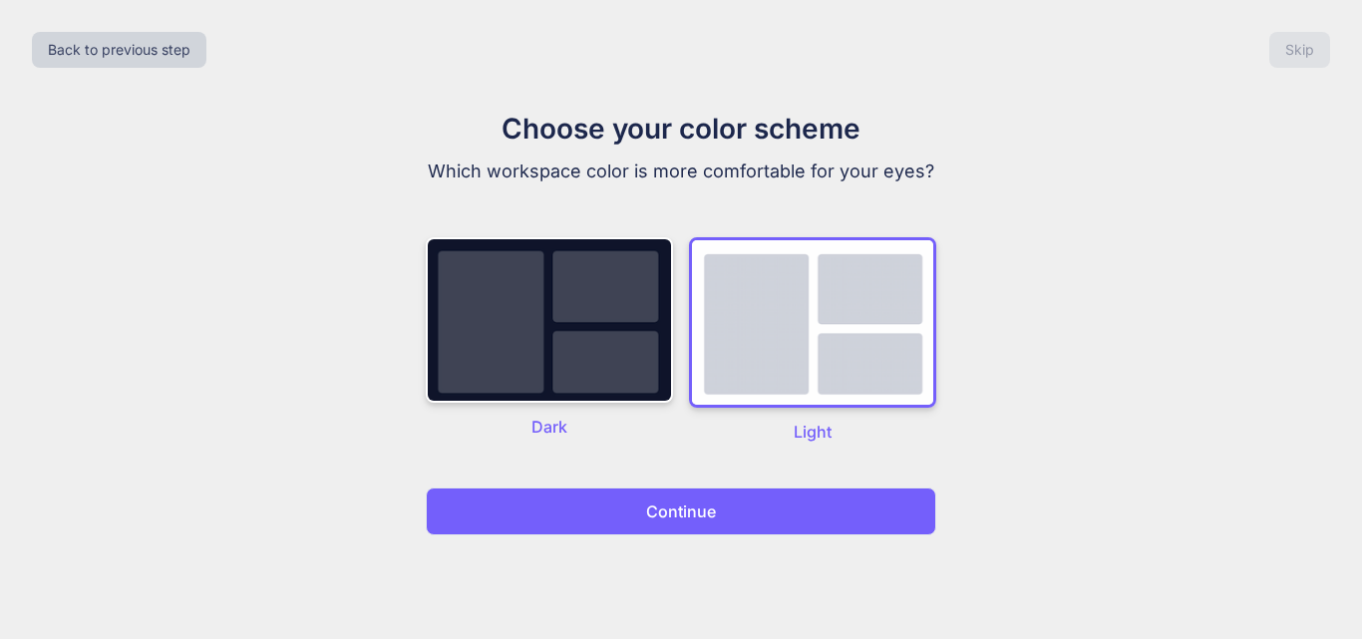
click at [744, 523] on button "Continue" at bounding box center [681, 511] width 510 height 48
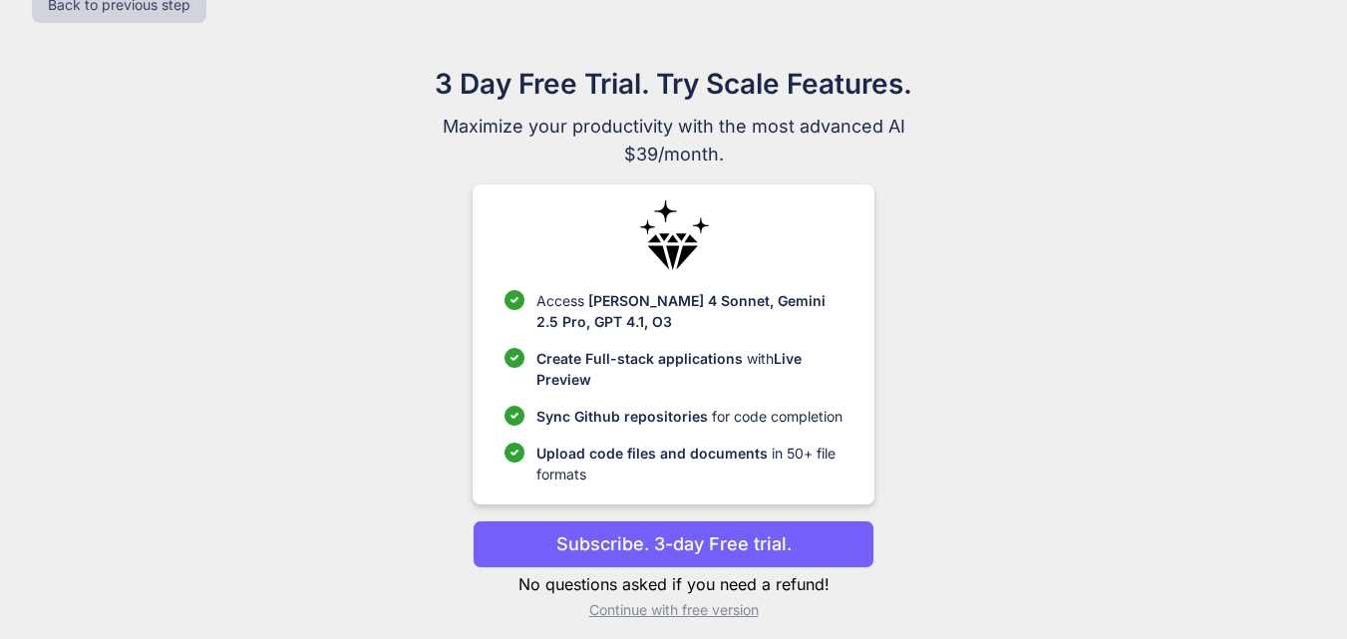
scroll to position [58, 0]
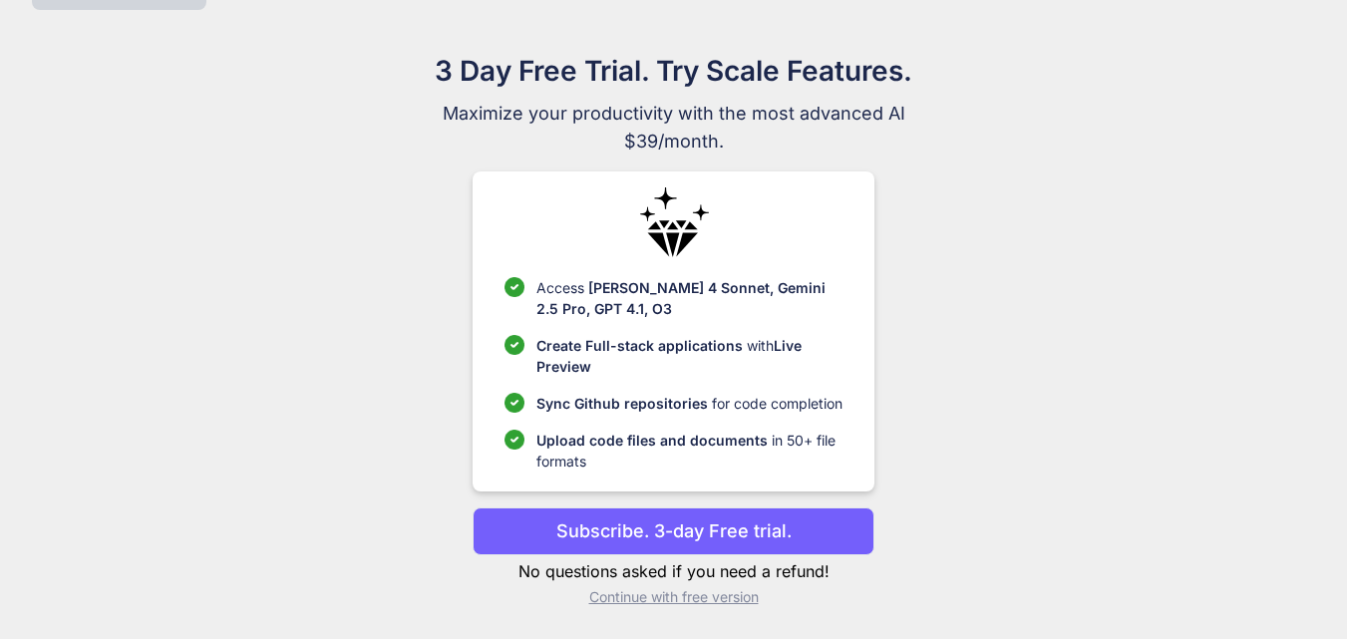
click at [654, 598] on p "Continue with free version" at bounding box center [673, 597] width 402 height 20
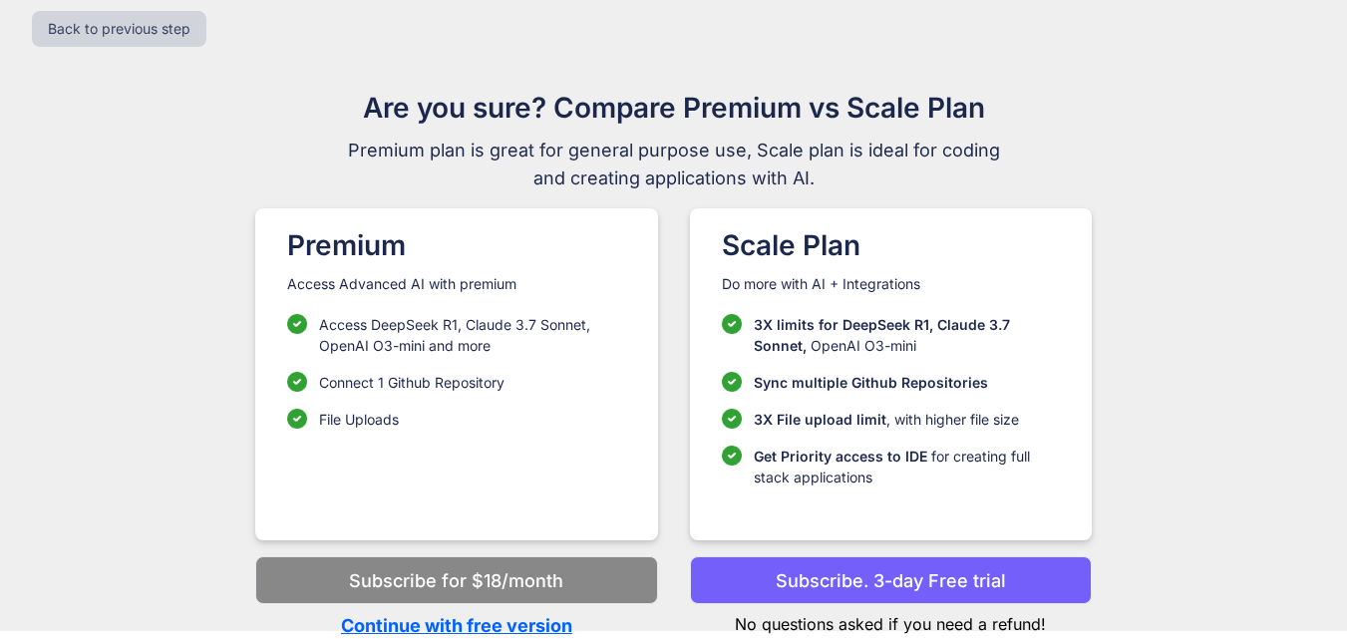
click at [422, 632] on p "Continue with free version" at bounding box center [456, 625] width 402 height 27
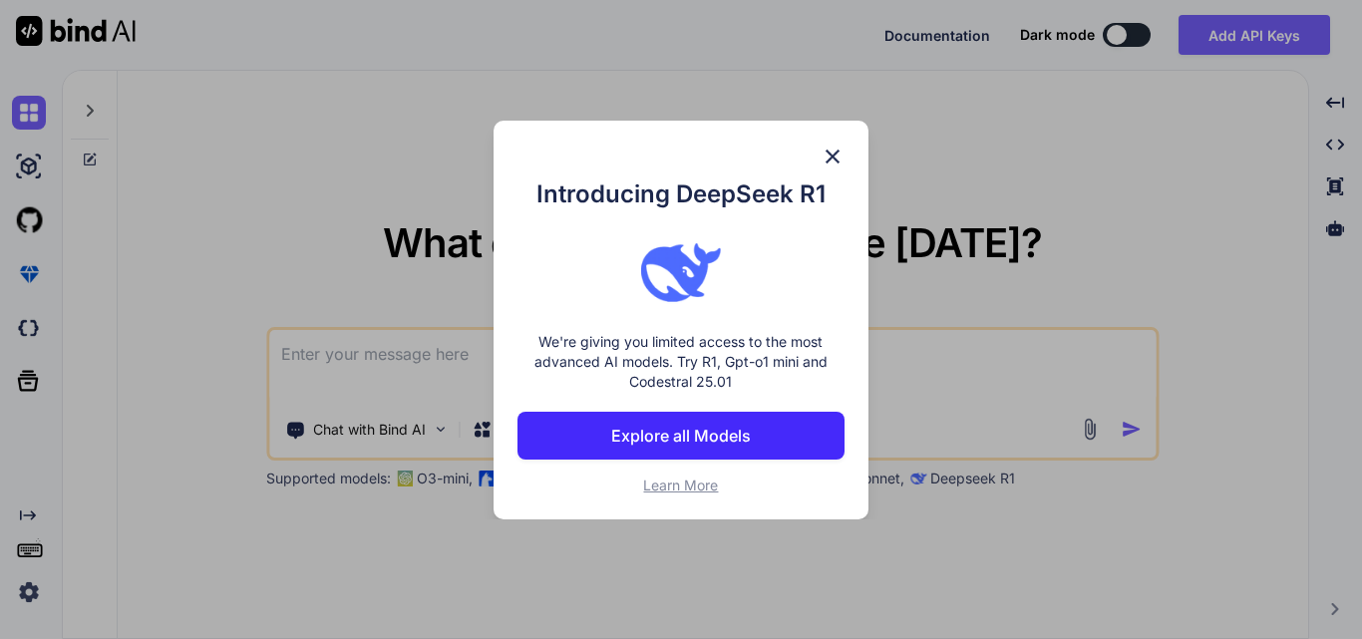
click at [835, 155] on img at bounding box center [832, 157] width 24 height 24
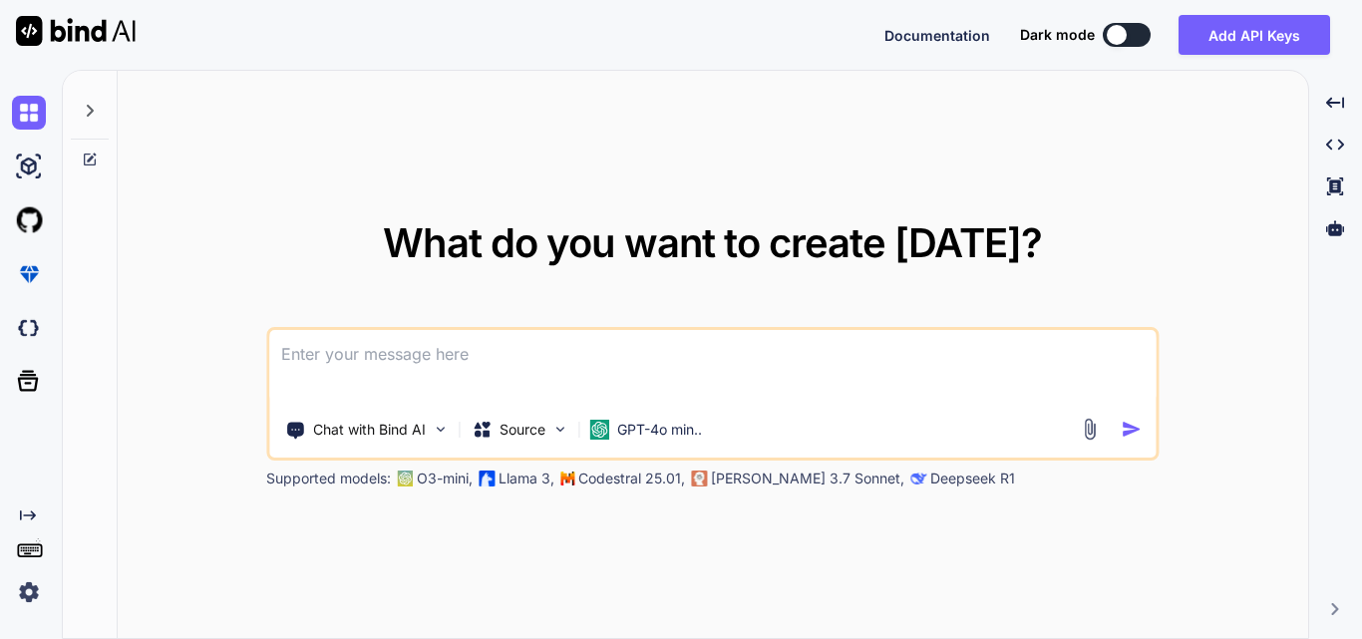
click at [468, 381] on textarea at bounding box center [712, 367] width 886 height 74
click at [490, 356] on textarea at bounding box center [712, 367] width 886 height 74
paste textarea "array:4 [ // app\Services\InventoryReportService.php:270 "1_Testght_EpiFix" => …"
type textarea "x"
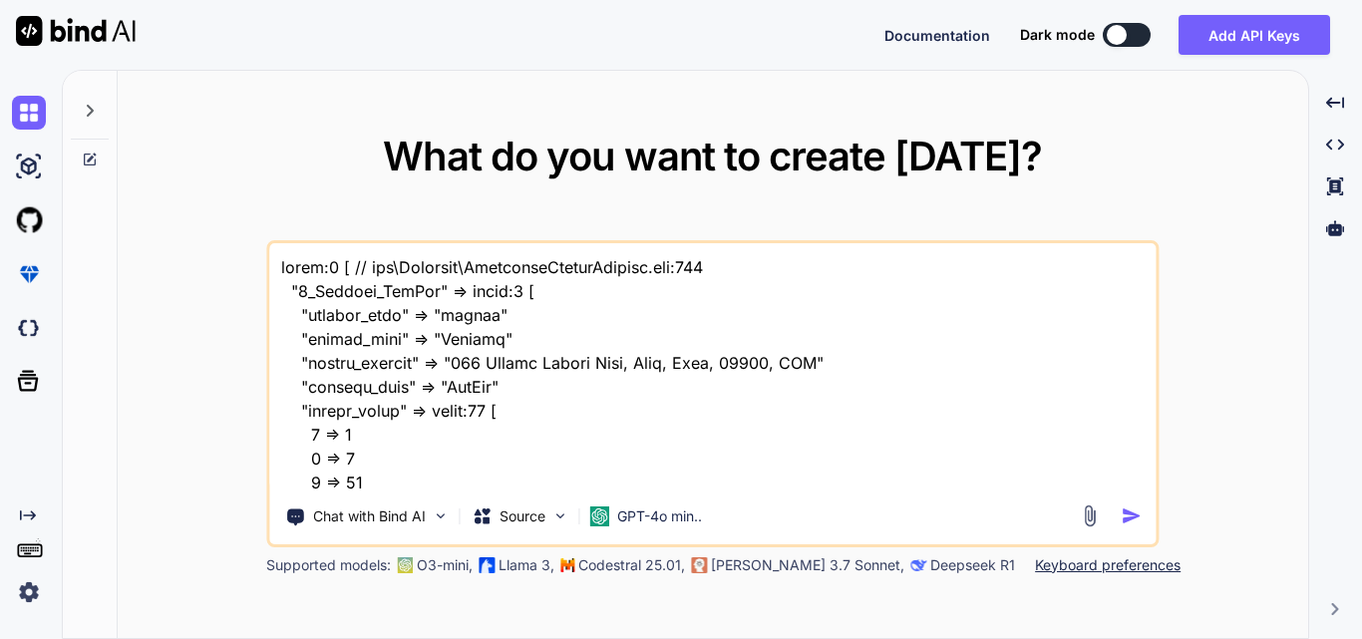
scroll to position [3448, 0]
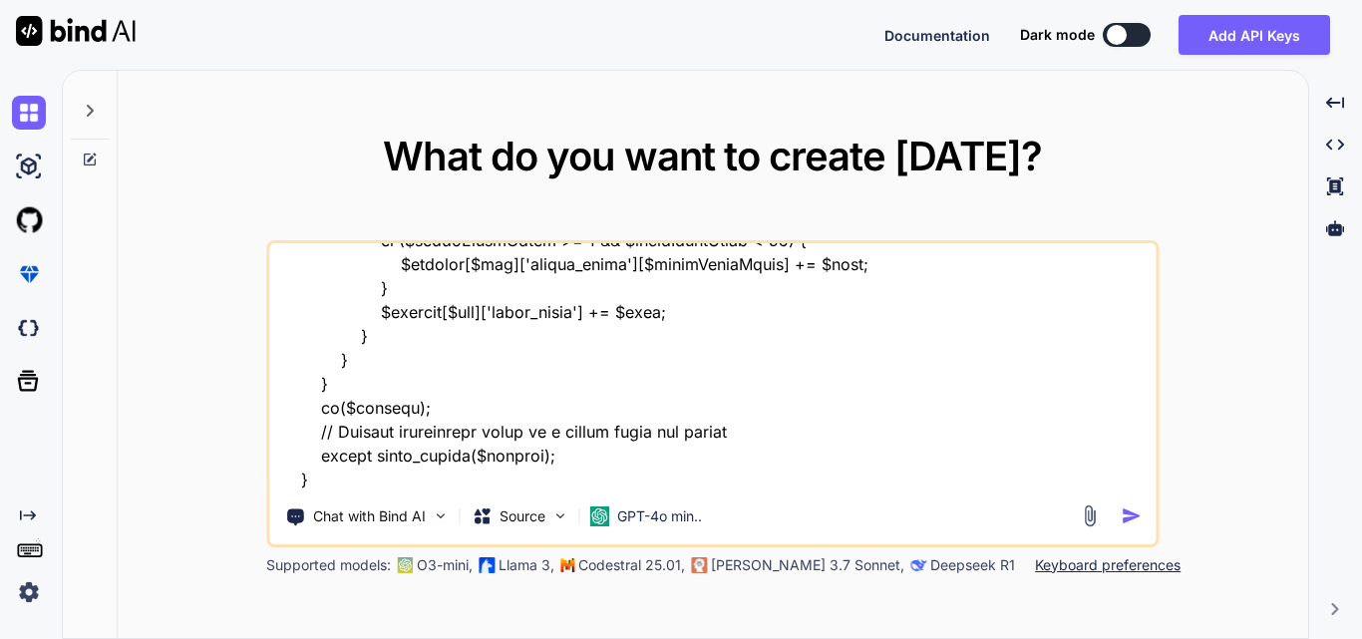
type textarea "array:4 [ // app\Services\InventoryReportService.php:270 "1_Testght_EpiFix" => …"
click at [1132, 517] on img "button" at bounding box center [1130, 515] width 21 height 21
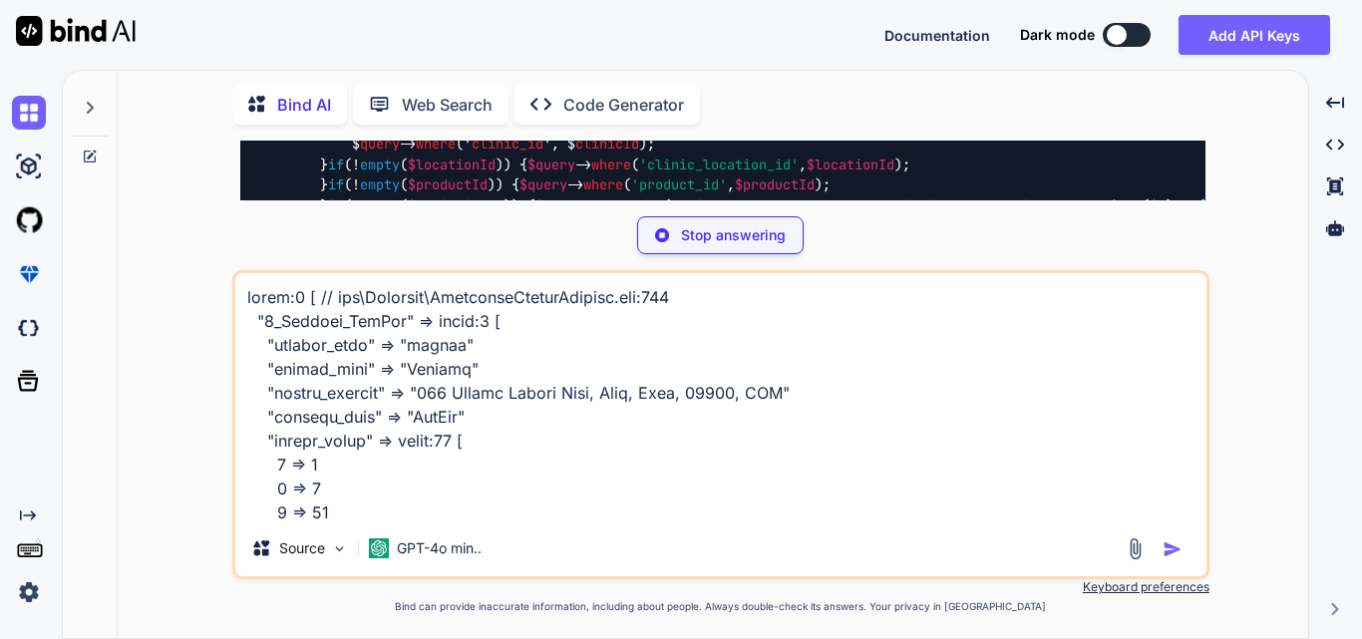
scroll to position [1597, 0]
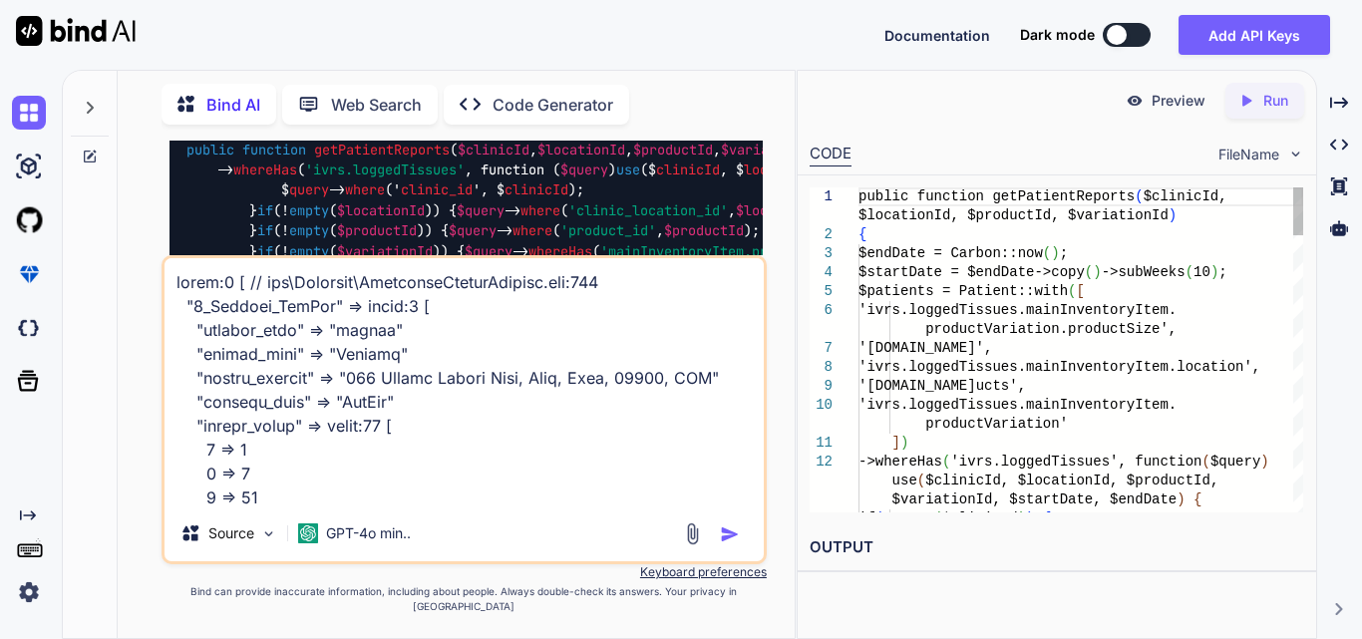
type textarea "x"
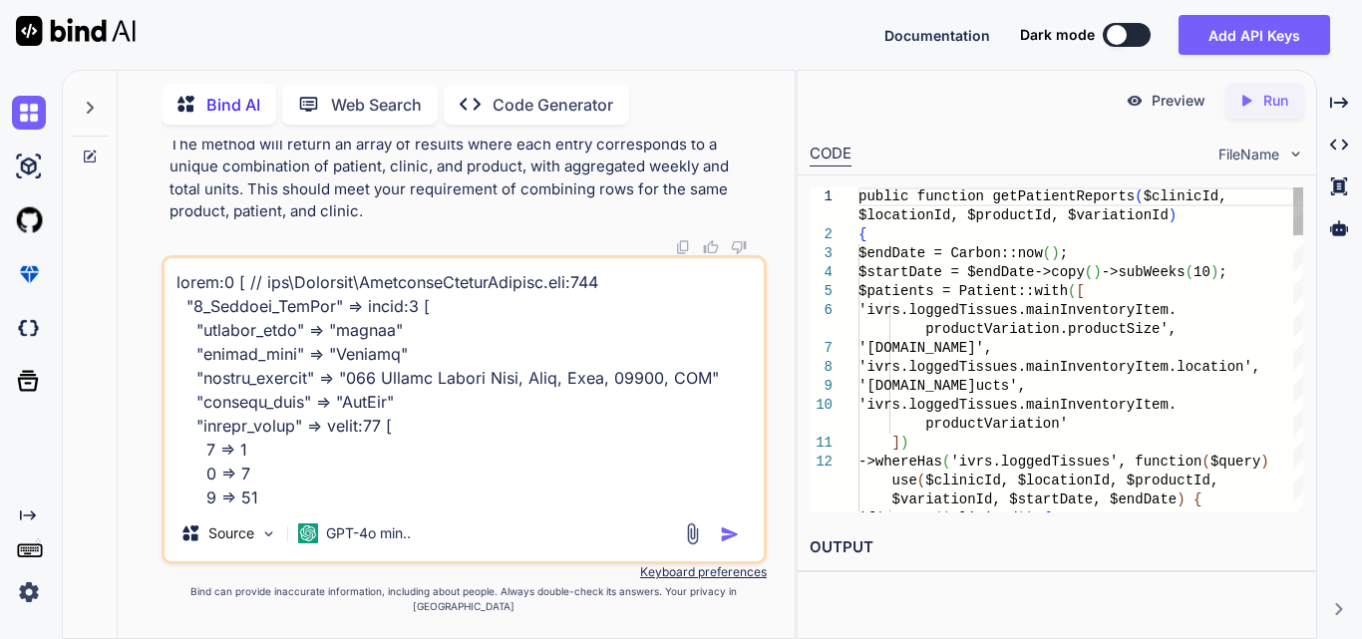
scroll to position [0, 0]
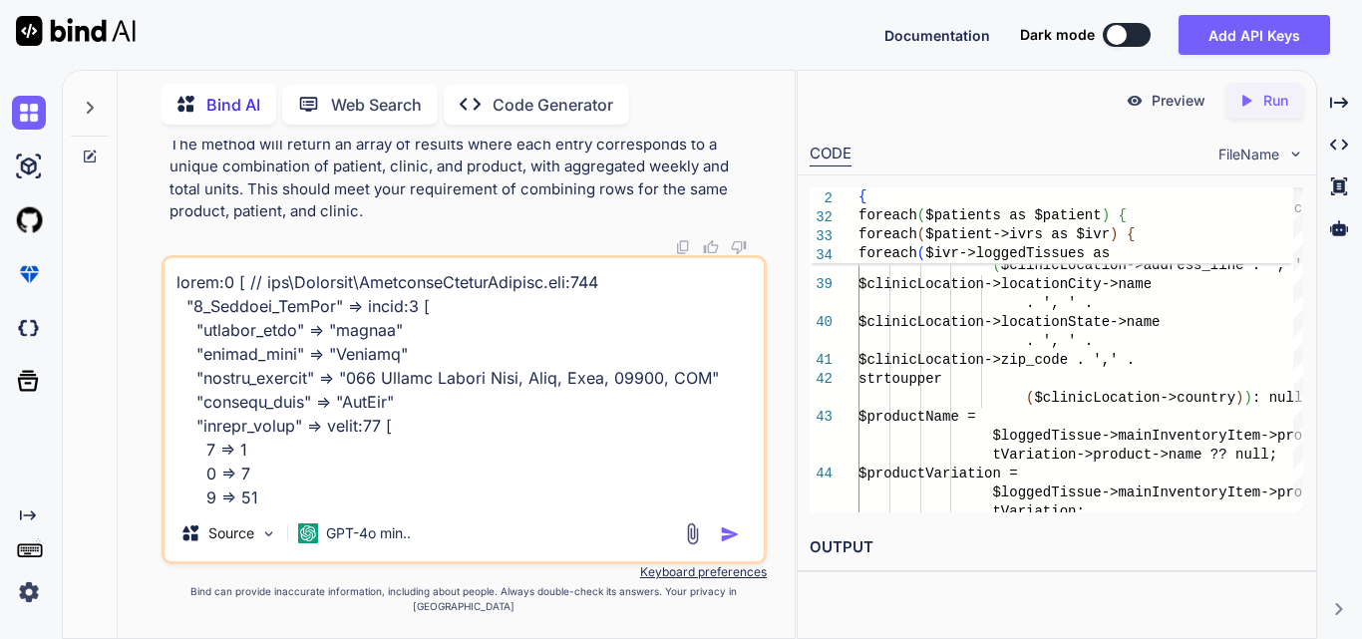
click at [109, 381] on div at bounding box center [90, 353] width 55 height 570
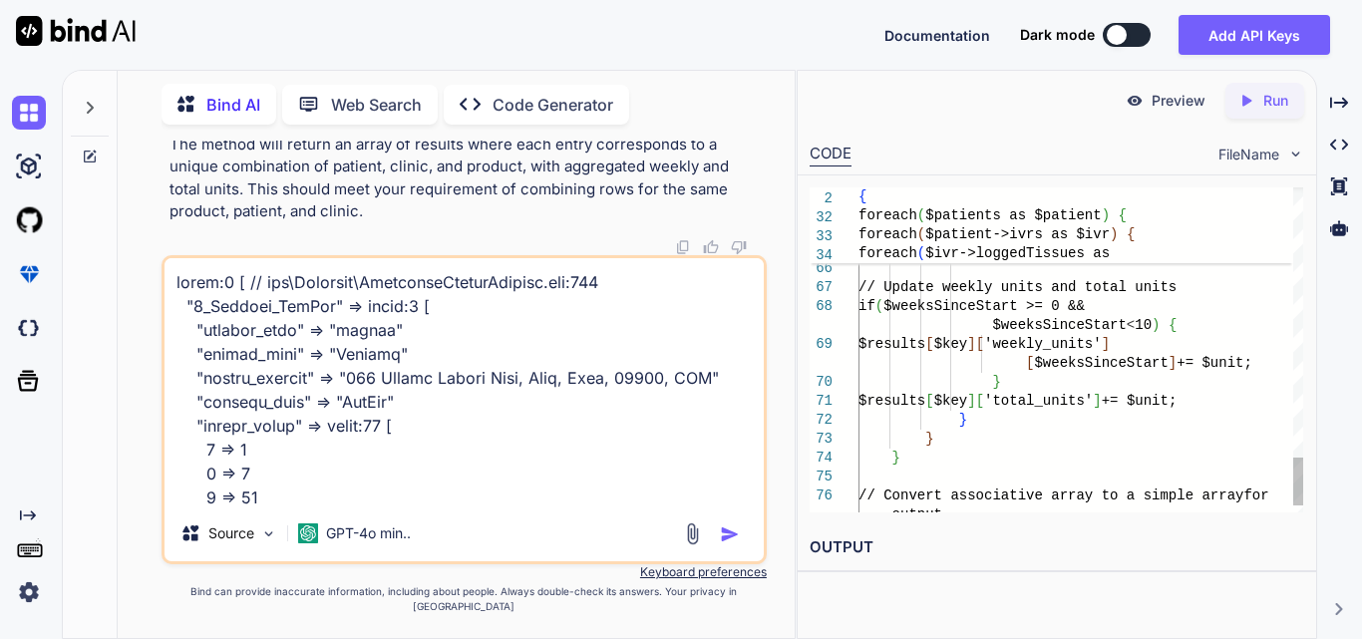
type textarea "// Update weekly units and total units if ($weeksSinceStart >= 0 && $weeksSince…"
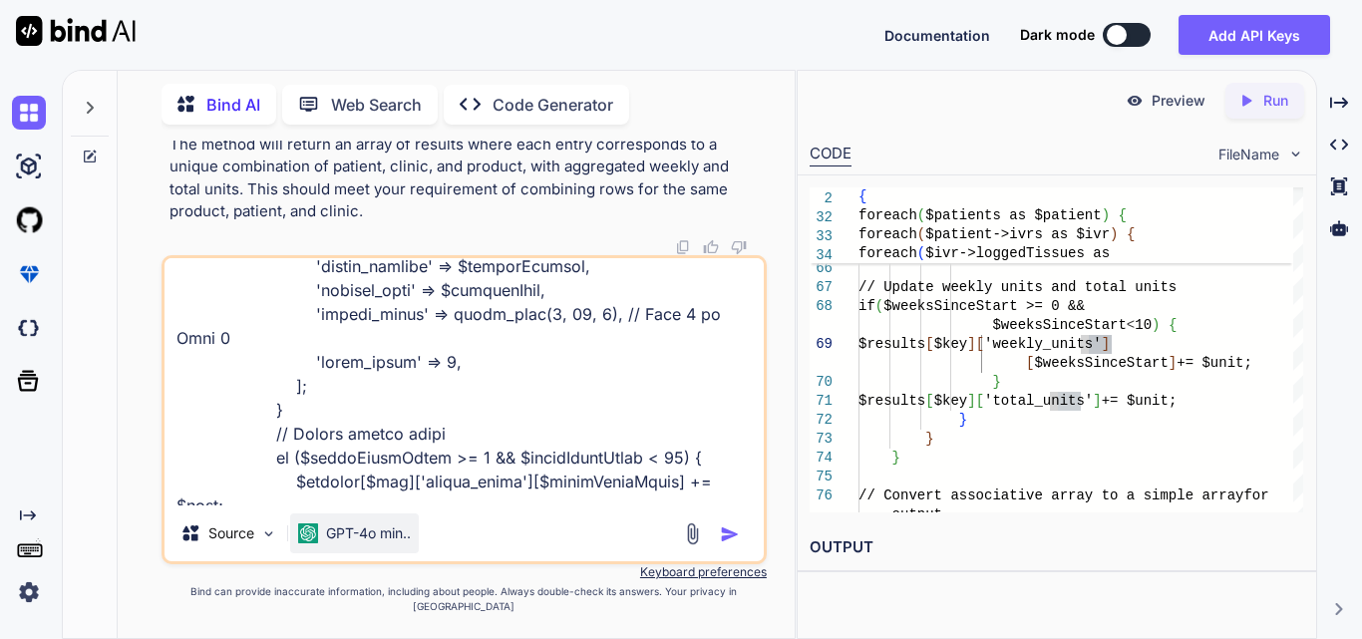
scroll to position [3736, 0]
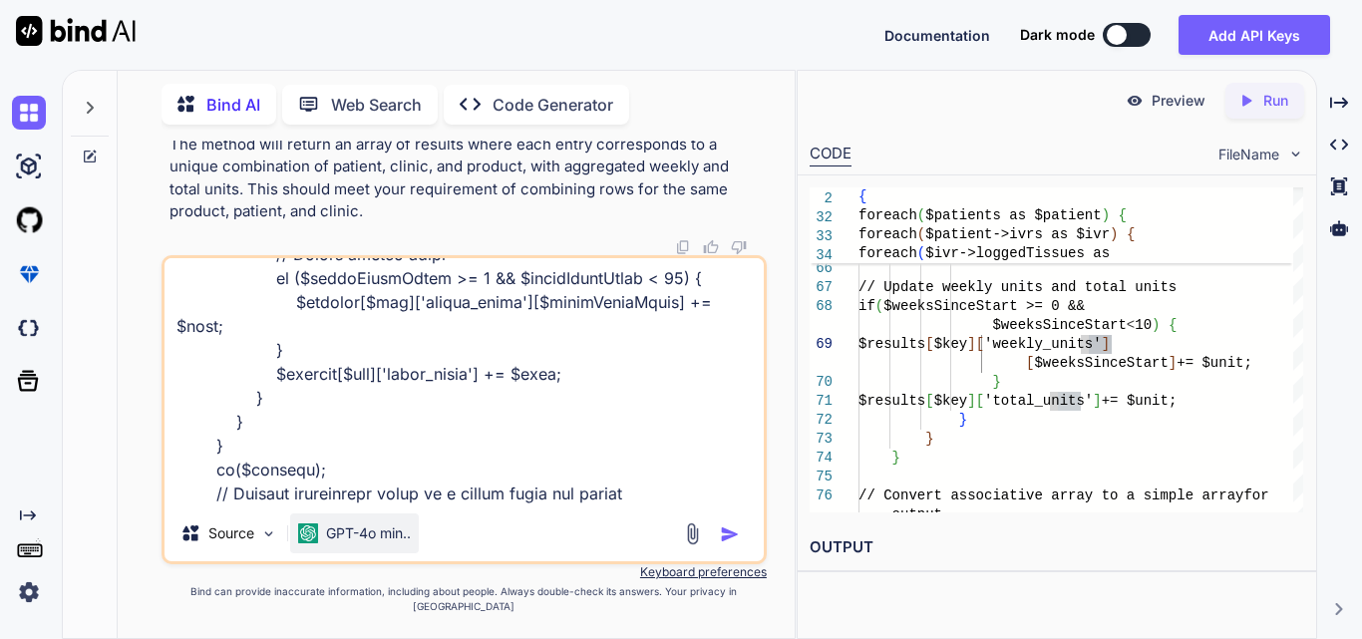
drag, startPoint x: 176, startPoint y: 301, endPoint x: 338, endPoint y: 537, distance: 286.1
click at [338, 537] on div "Source GPT-4o min.." at bounding box center [463, 409] width 605 height 309
click at [732, 544] on img "button" at bounding box center [730, 534] width 20 height 20
type textarea "x"
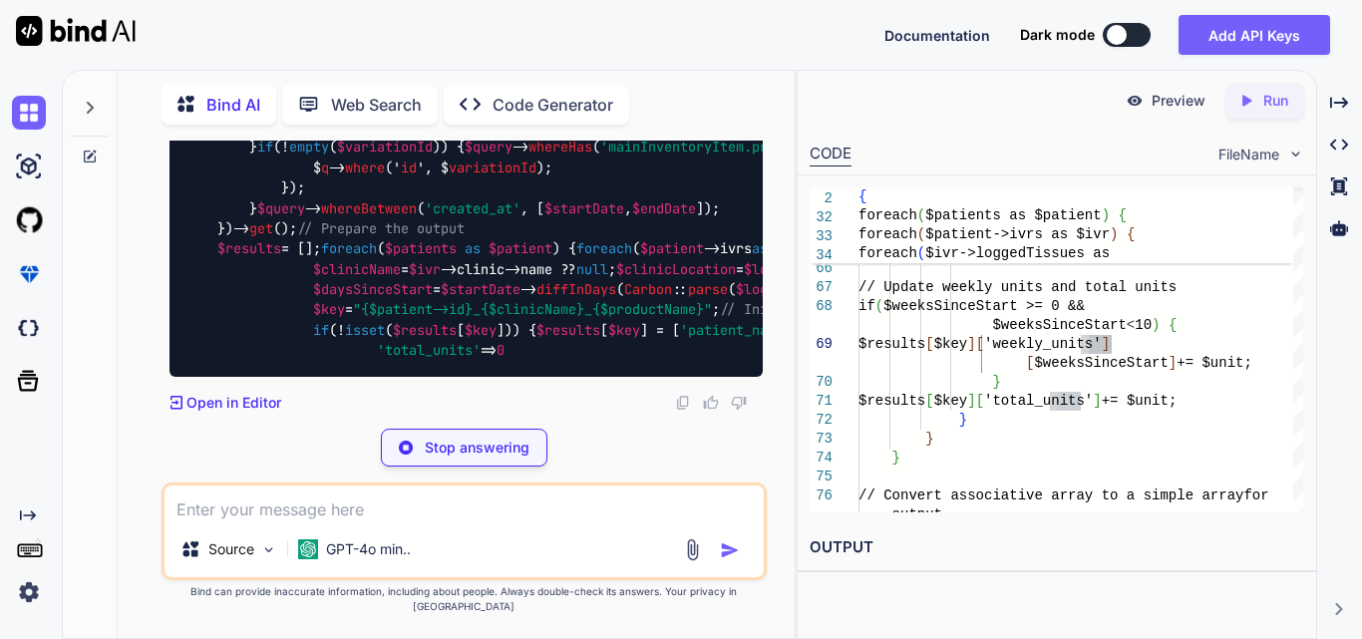
scroll to position [5359, 0]
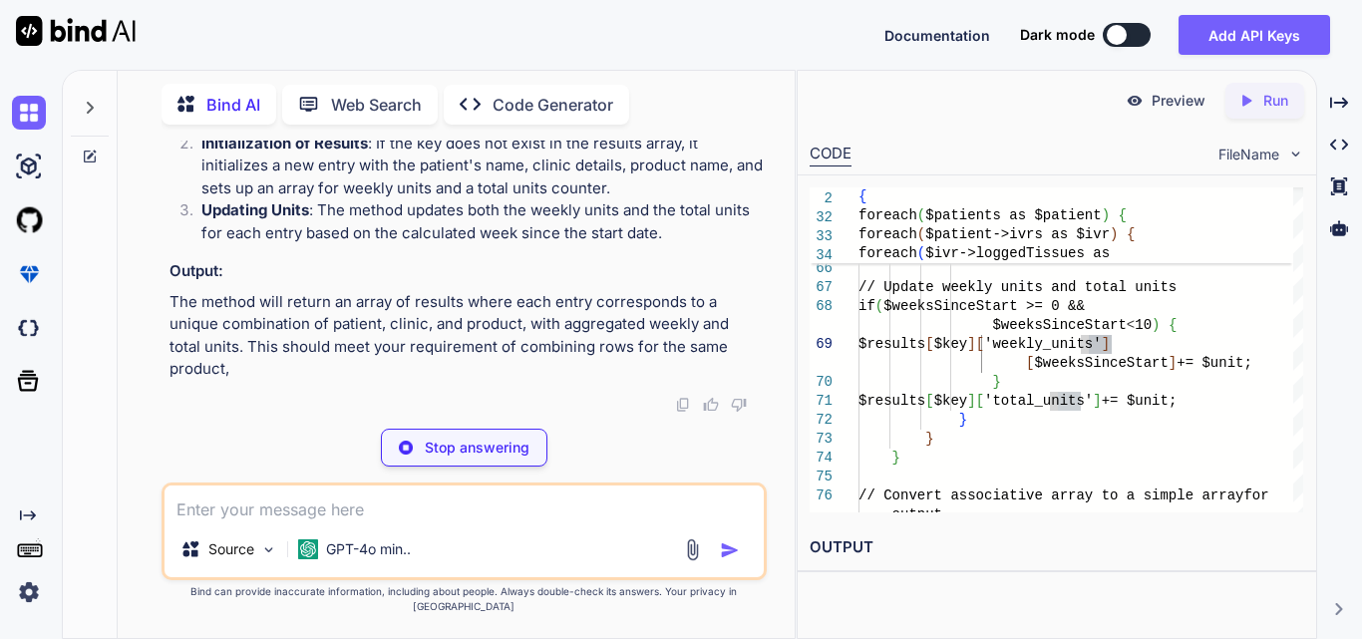
type textarea "x"
type textarea "return array_values($results); }"
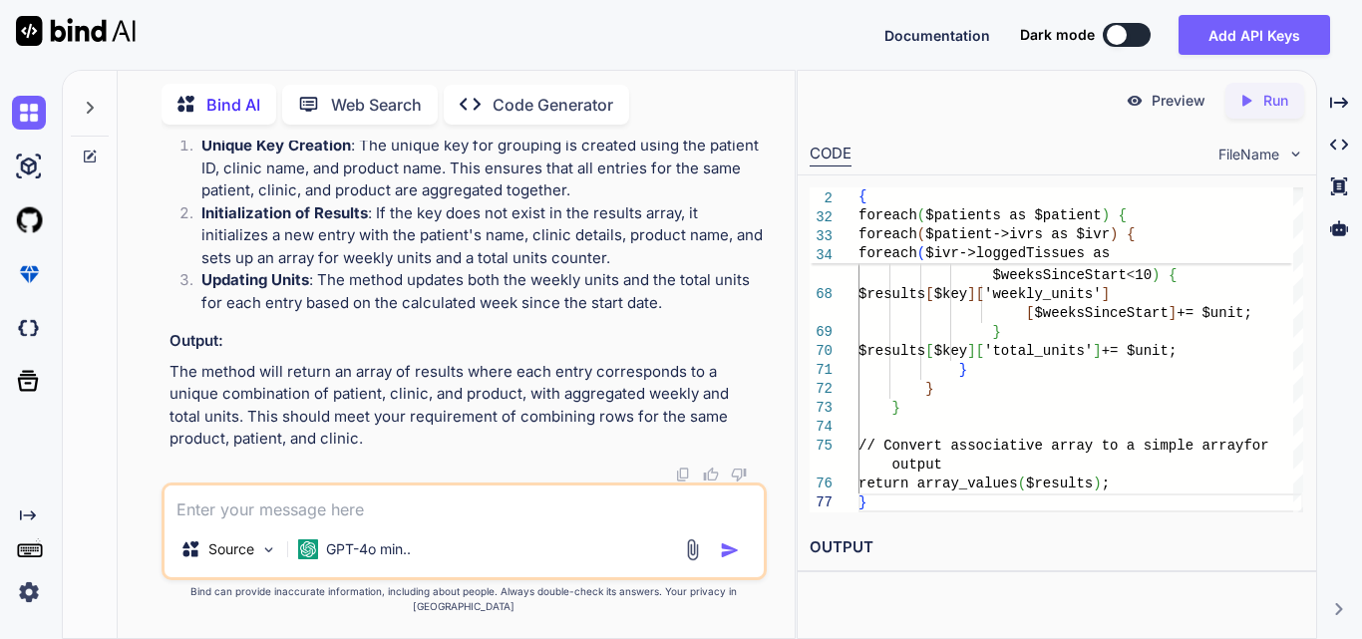
scroll to position [5559, 0]
drag, startPoint x: 256, startPoint y: 184, endPoint x: 331, endPoint y: 203, distance: 77.1
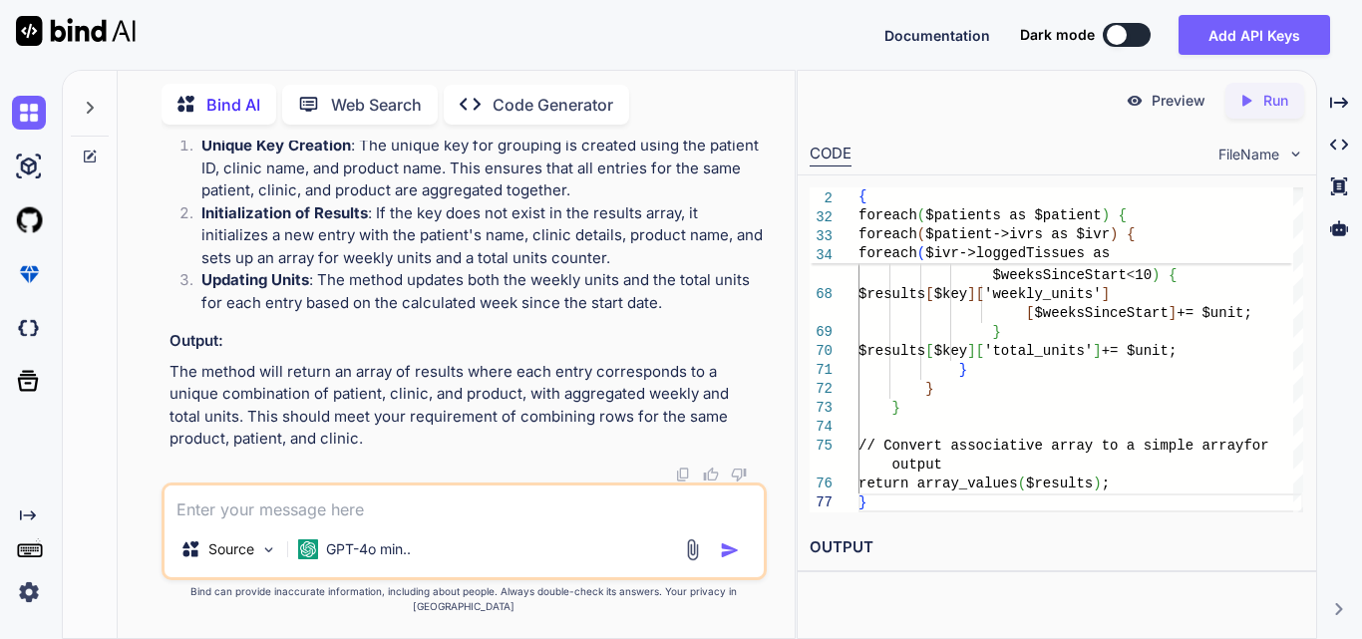
drag, startPoint x: 522, startPoint y: 284, endPoint x: 683, endPoint y: 270, distance: 161.1
drag, startPoint x: 384, startPoint y: 282, endPoint x: 649, endPoint y: 279, distance: 265.1
